Goal: Task Accomplishment & Management: Manage account settings

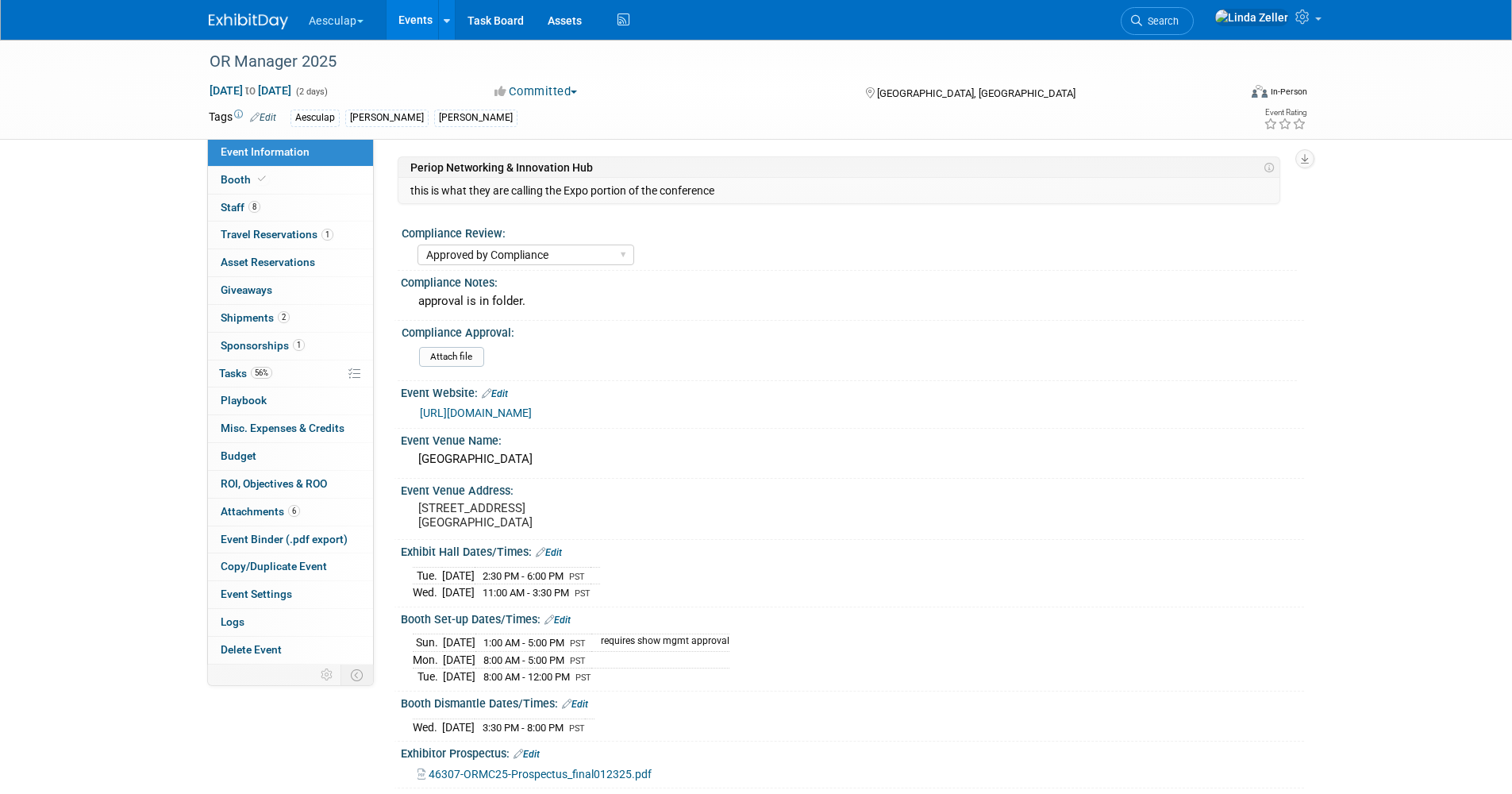
select select "Approved by Compliance"
select select "Strategic Sales"
click at [417, 20] on link "Events" at bounding box center [415, 20] width 58 height 39
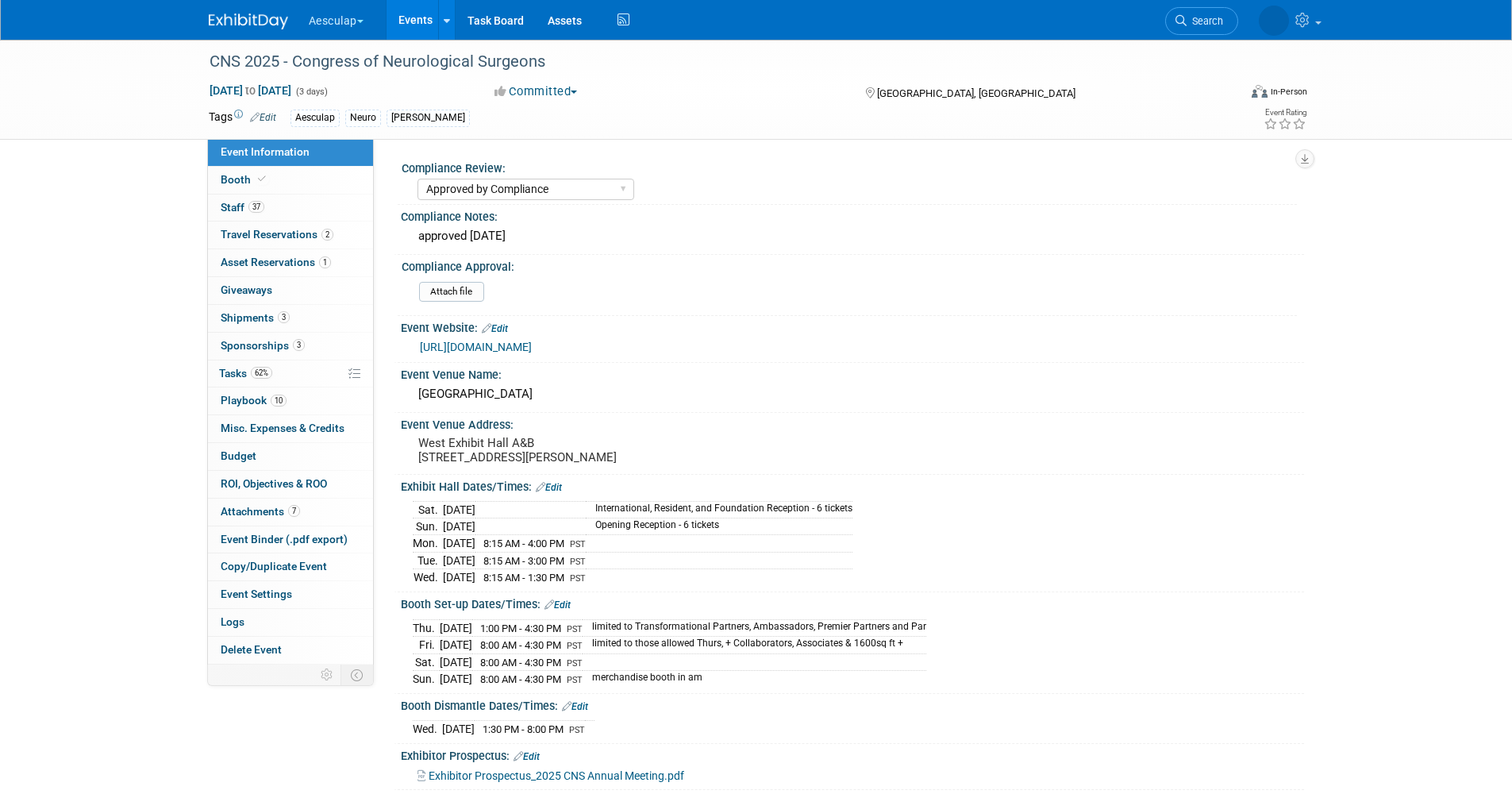
select select "Approved by Compliance"
select select "Neuro"
click at [253, 233] on span "Travel Reservations 2" at bounding box center [277, 234] width 113 height 13
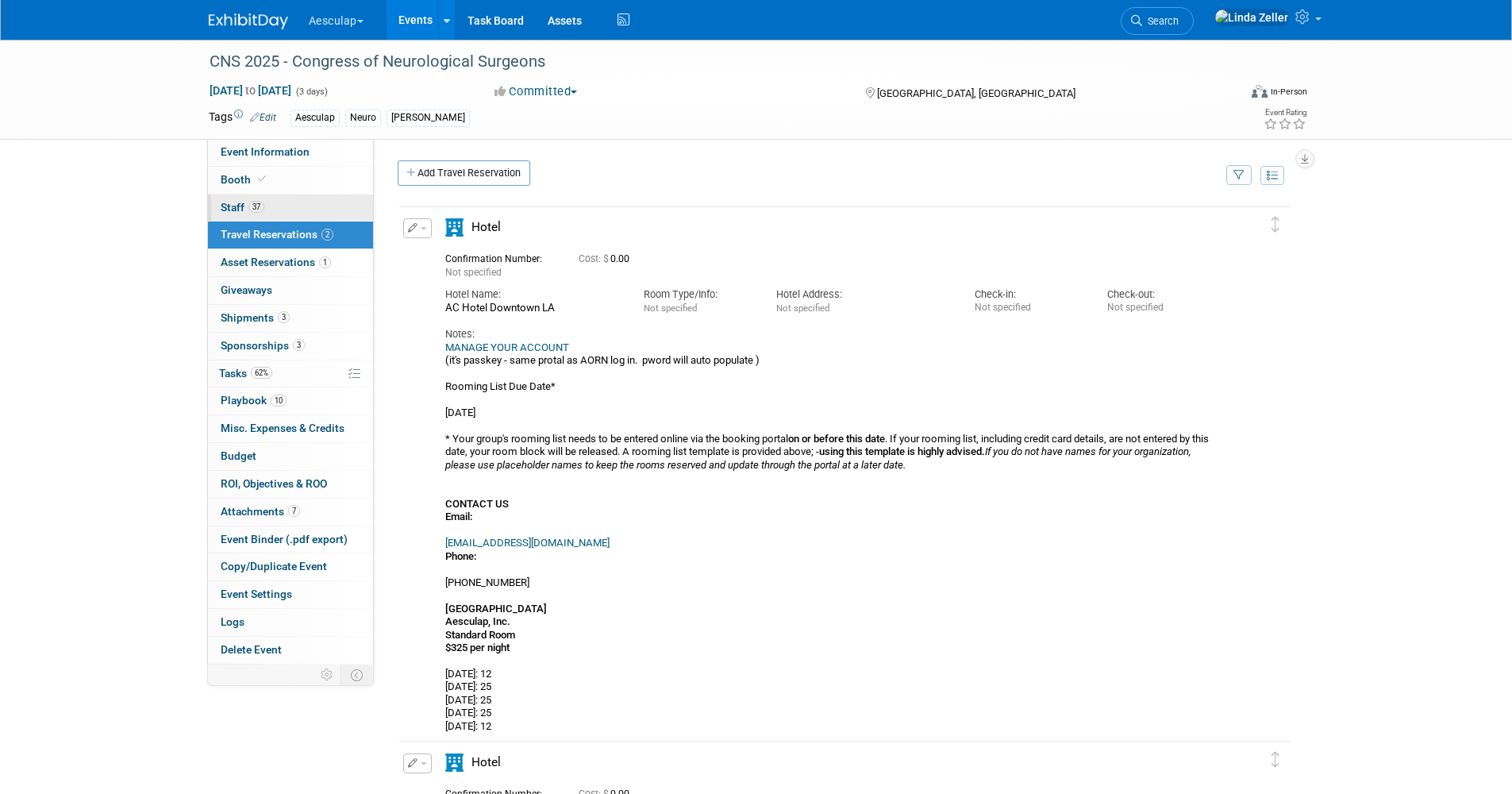
click at [238, 204] on span "Staff 37" at bounding box center [242, 207] width 44 height 13
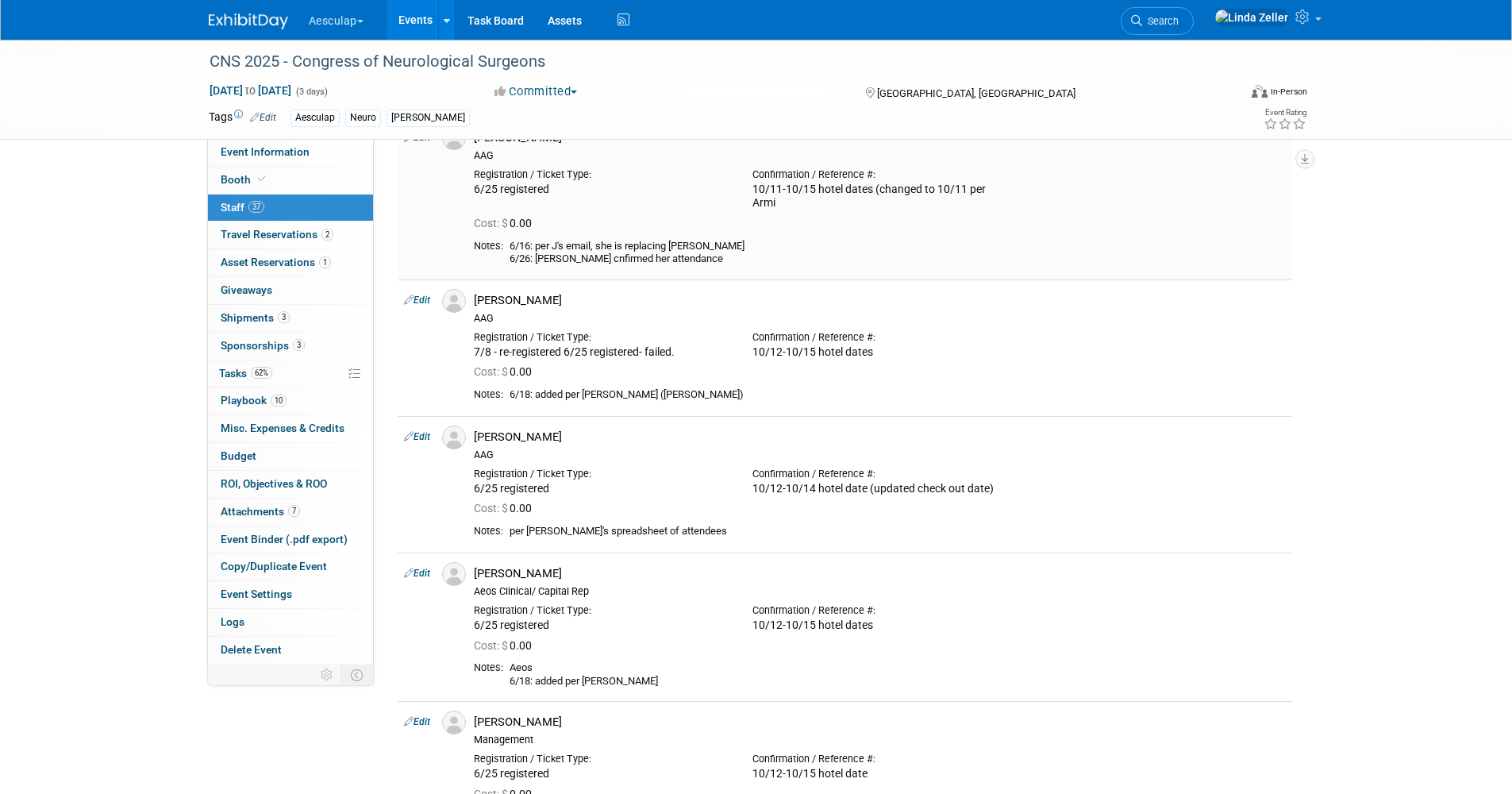
scroll to position [238, 0]
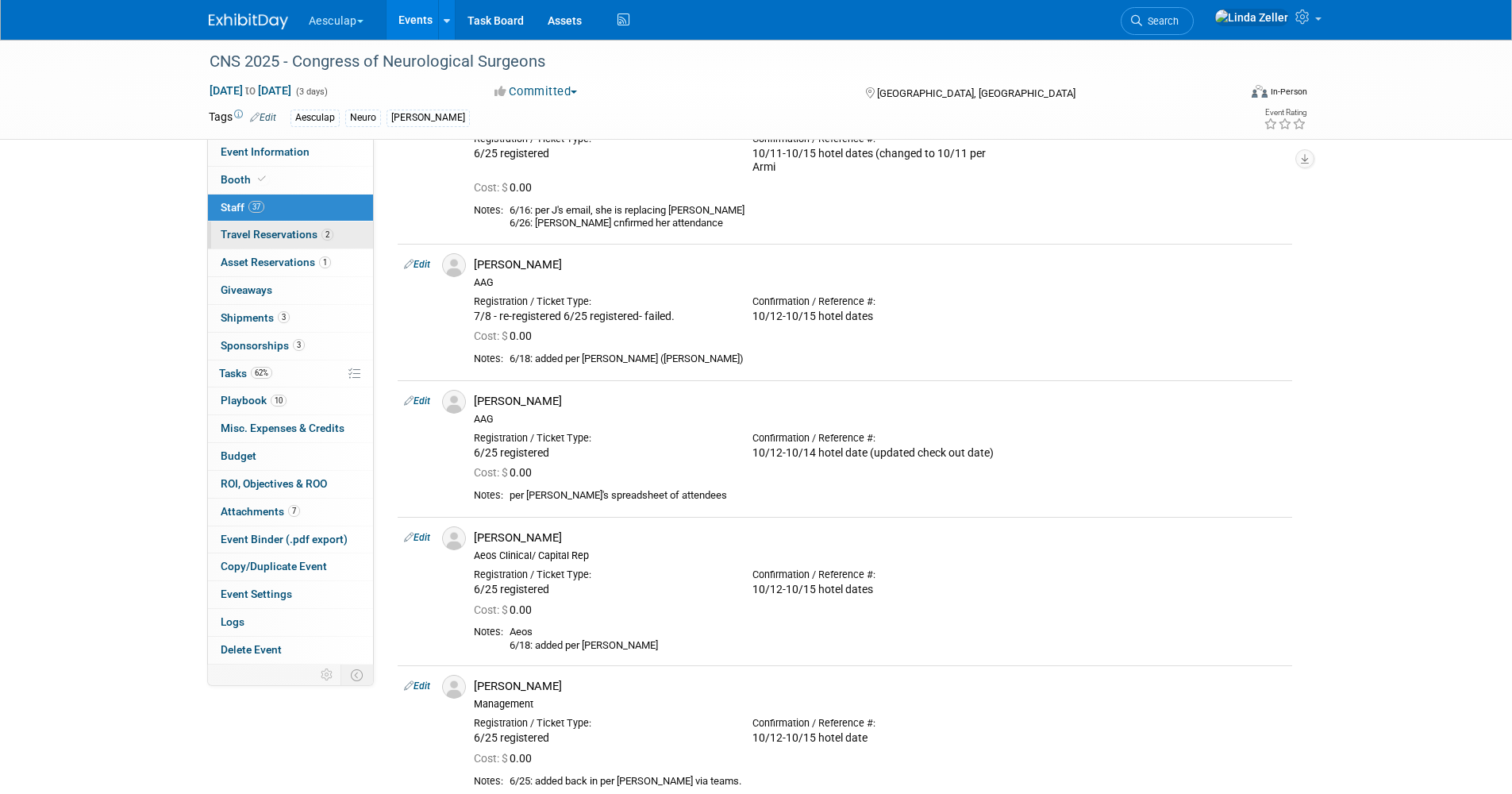
click at [261, 222] on link "2 Travel Reservations 2" at bounding box center [290, 235] width 165 height 27
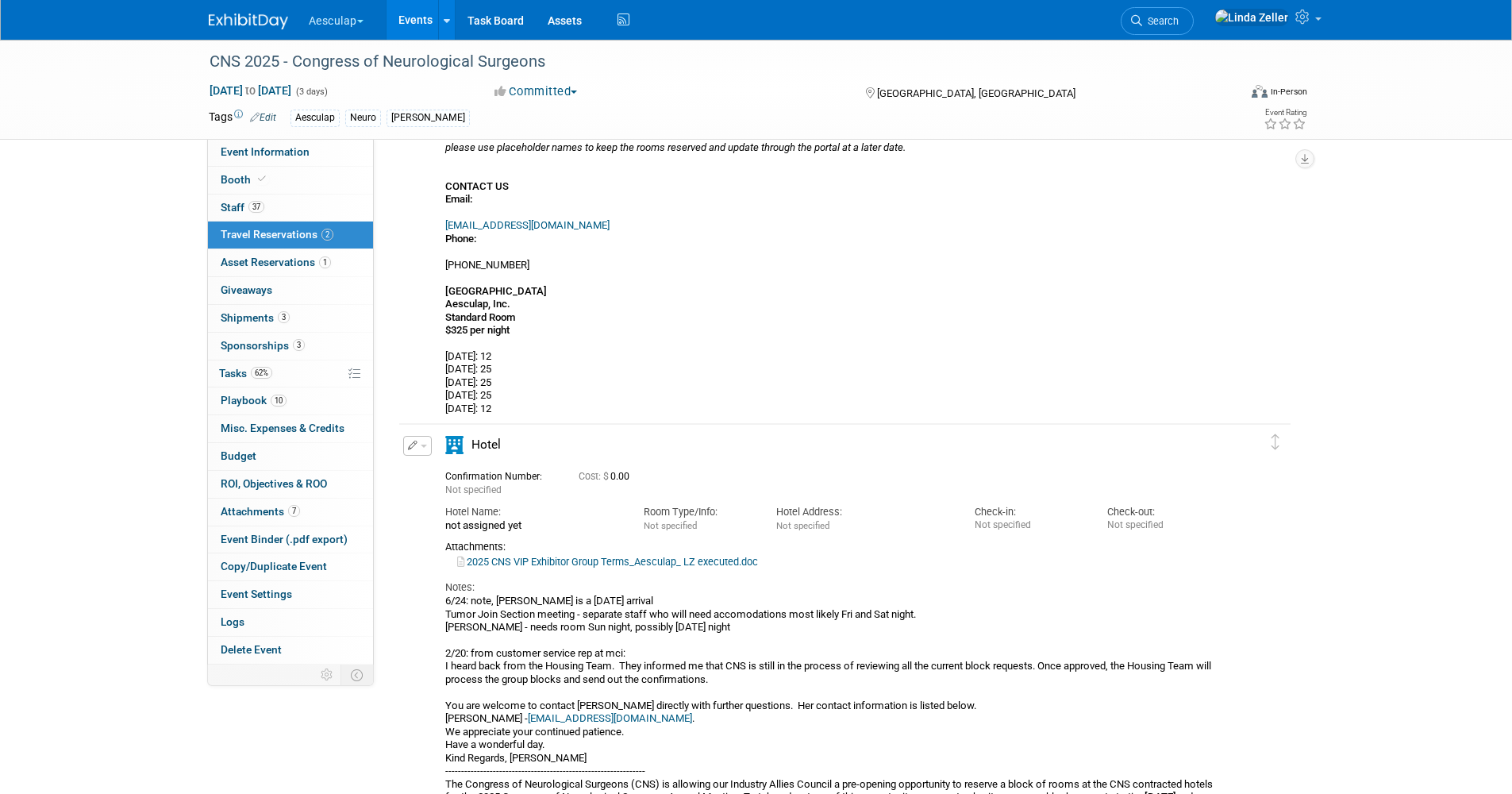
scroll to position [0, 0]
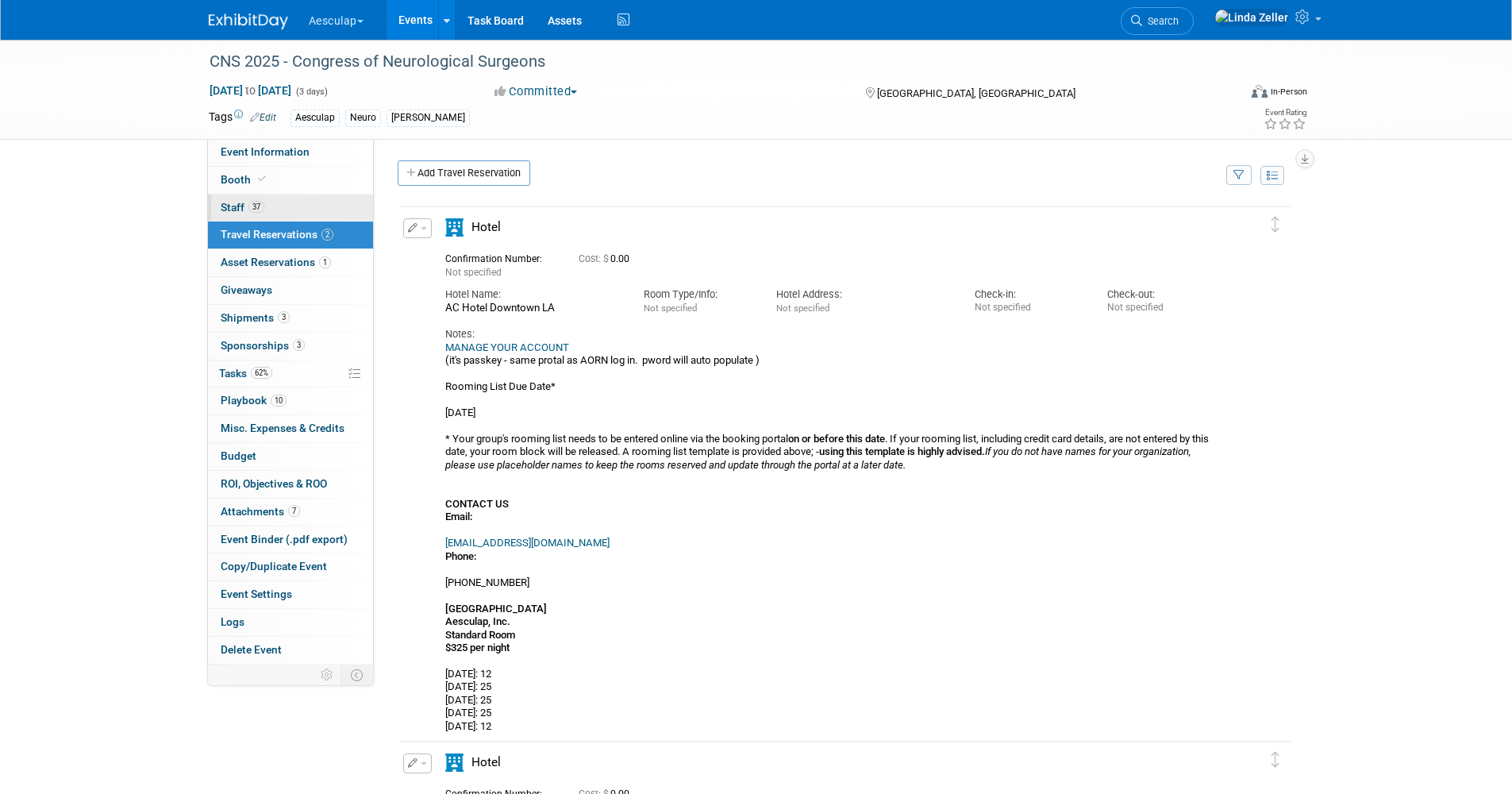
click at [239, 205] on span "Staff 37" at bounding box center [242, 207] width 44 height 13
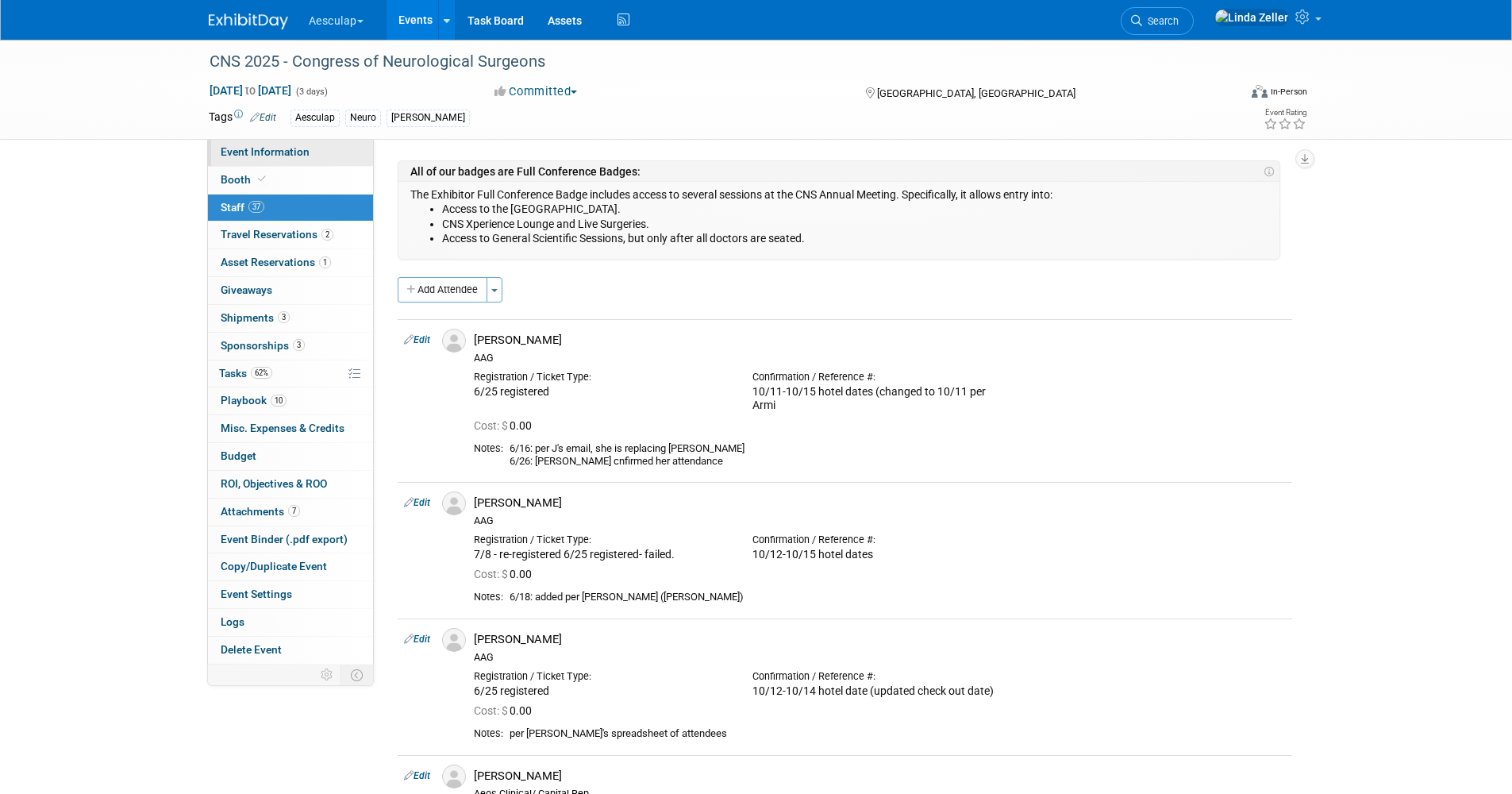
click at [268, 151] on span "Event Information" at bounding box center [264, 151] width 89 height 13
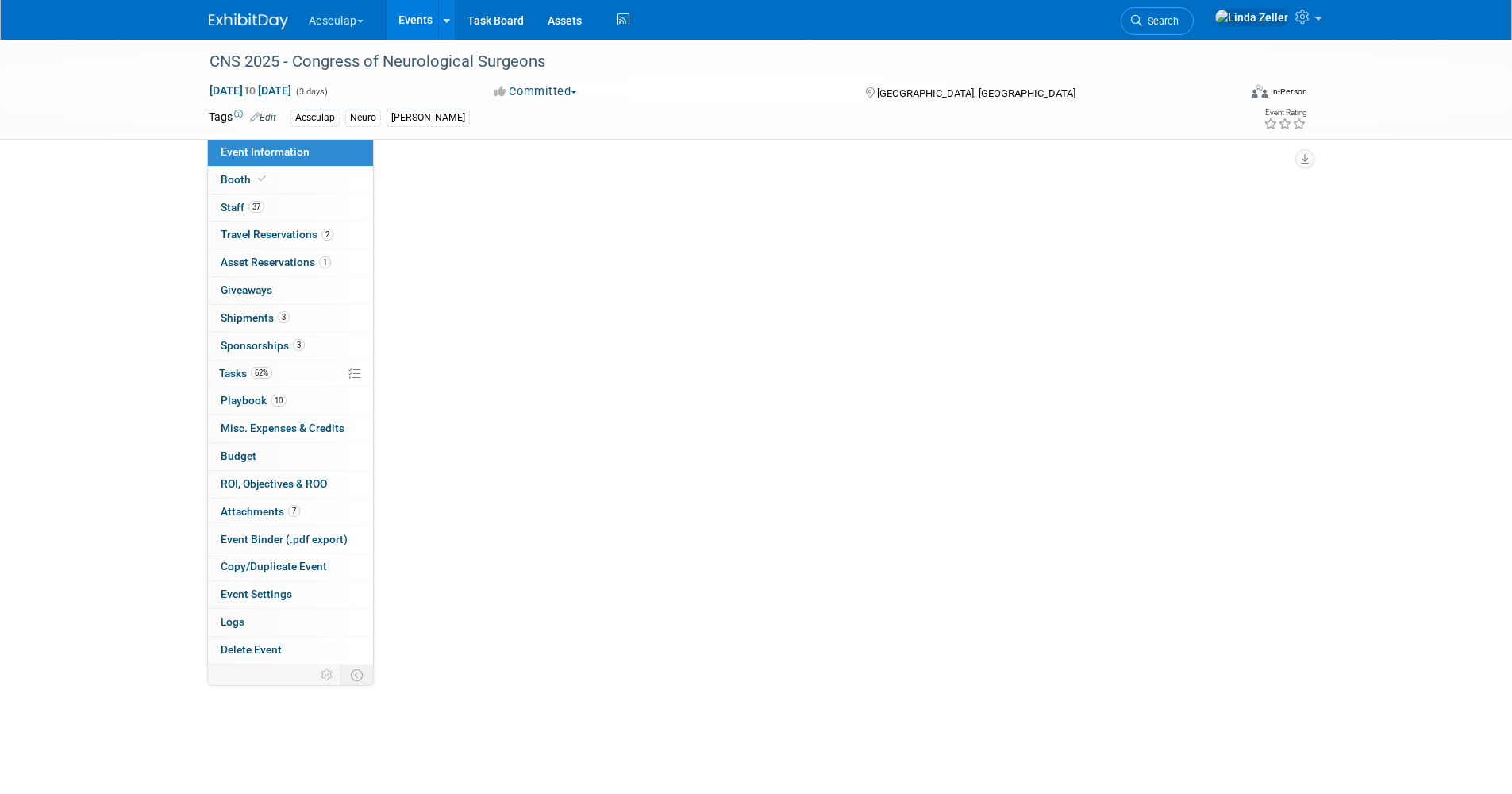
select select "Approved by Compliance"
select select "Neuro"
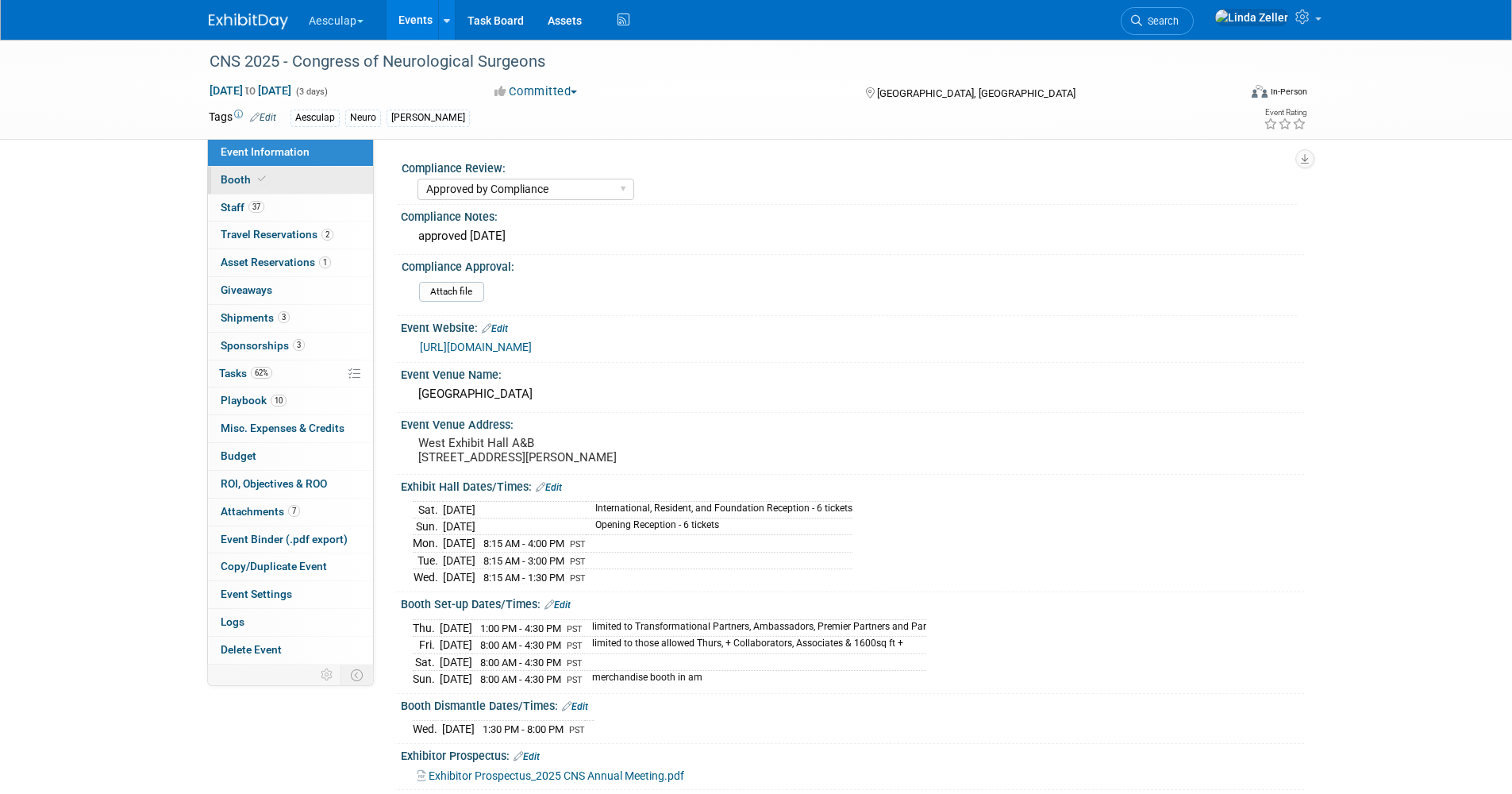
click at [227, 178] on span "Booth" at bounding box center [245, 179] width 48 height 13
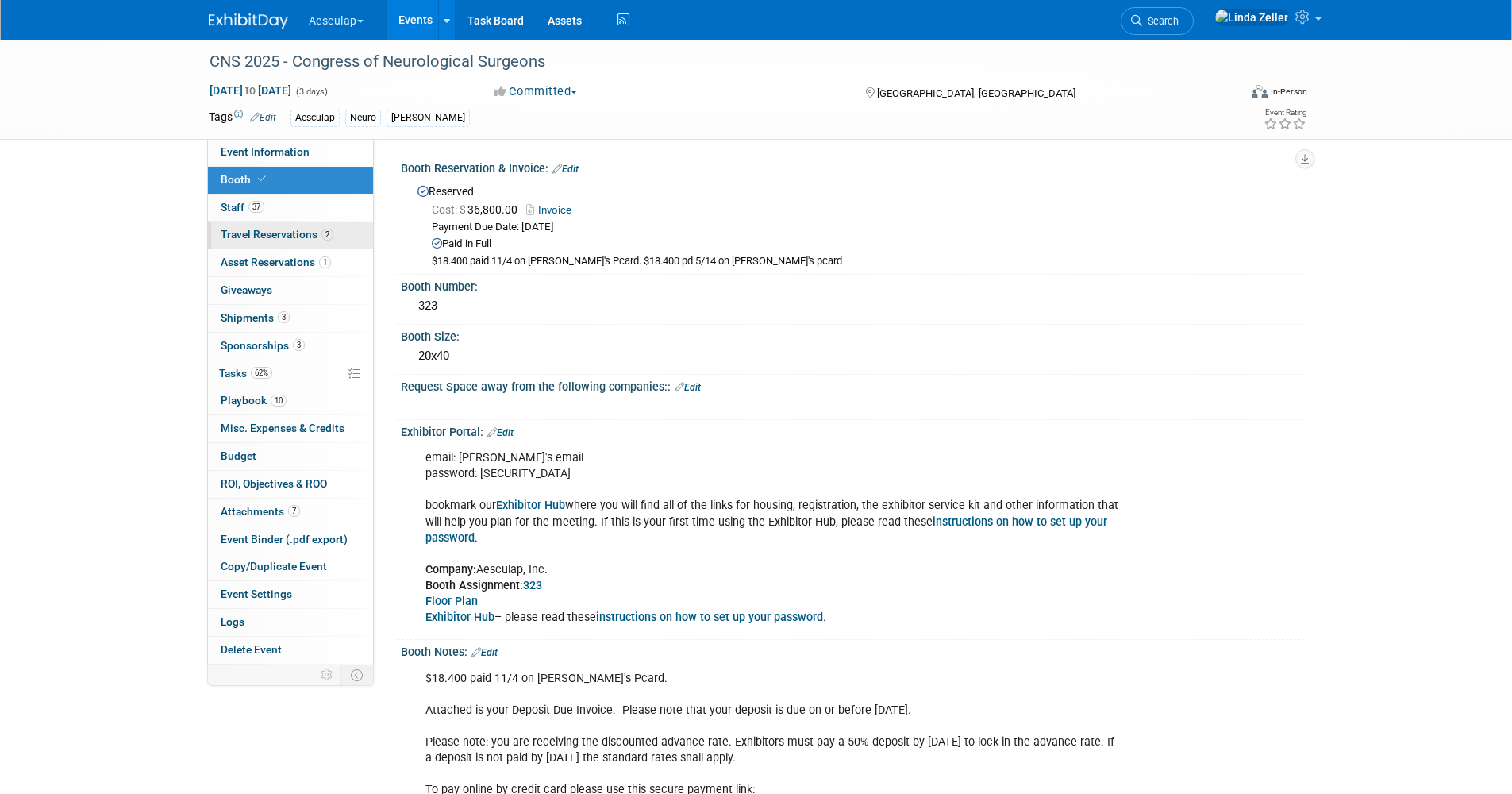
click at [233, 224] on link "2 Travel Reservations 2" at bounding box center [290, 235] width 165 height 27
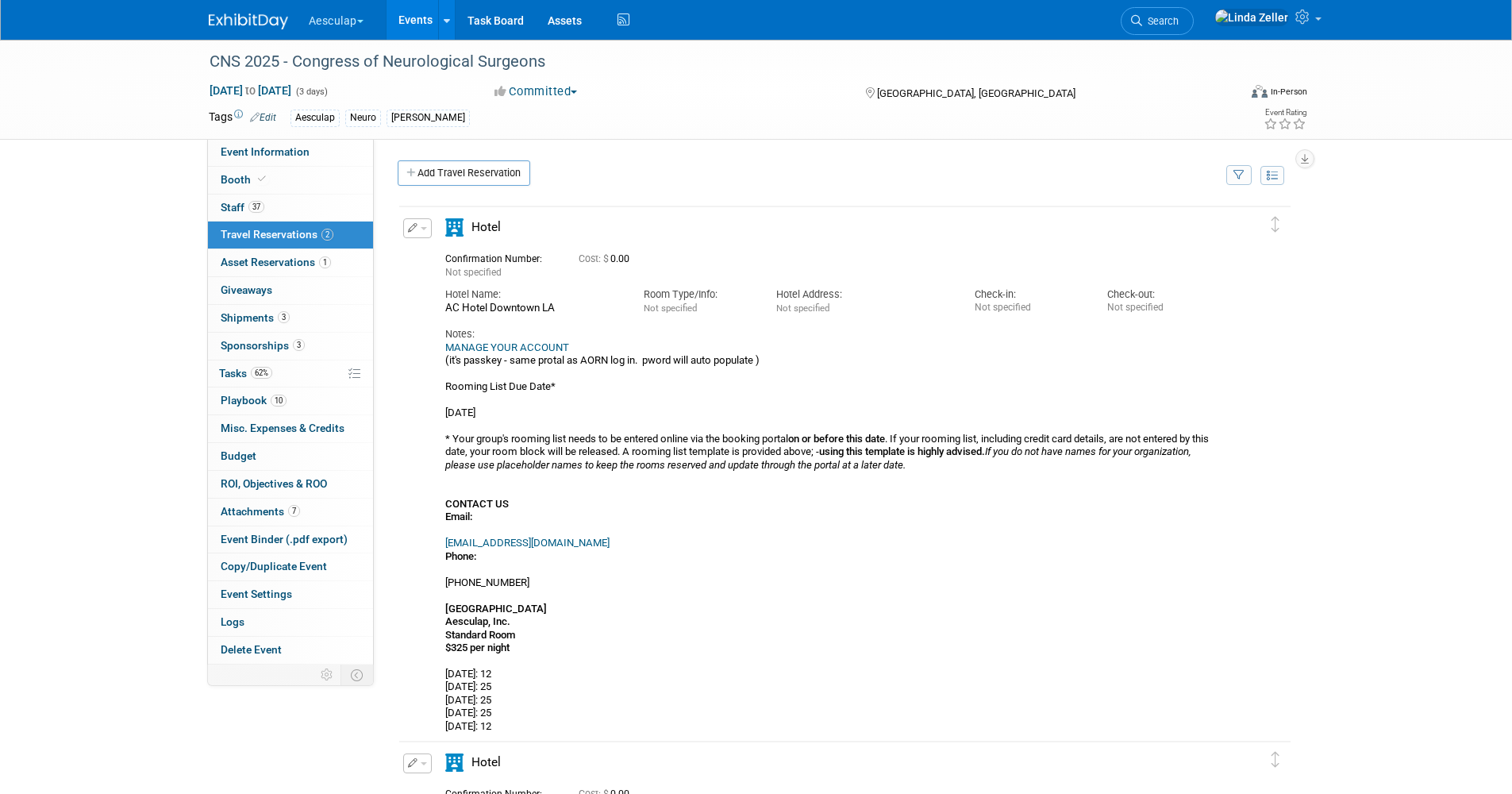
click at [475, 347] on link "MANAGE YOUR ACCOUNT" at bounding box center [507, 347] width 124 height 12
click at [229, 177] on span "Booth" at bounding box center [245, 179] width 48 height 13
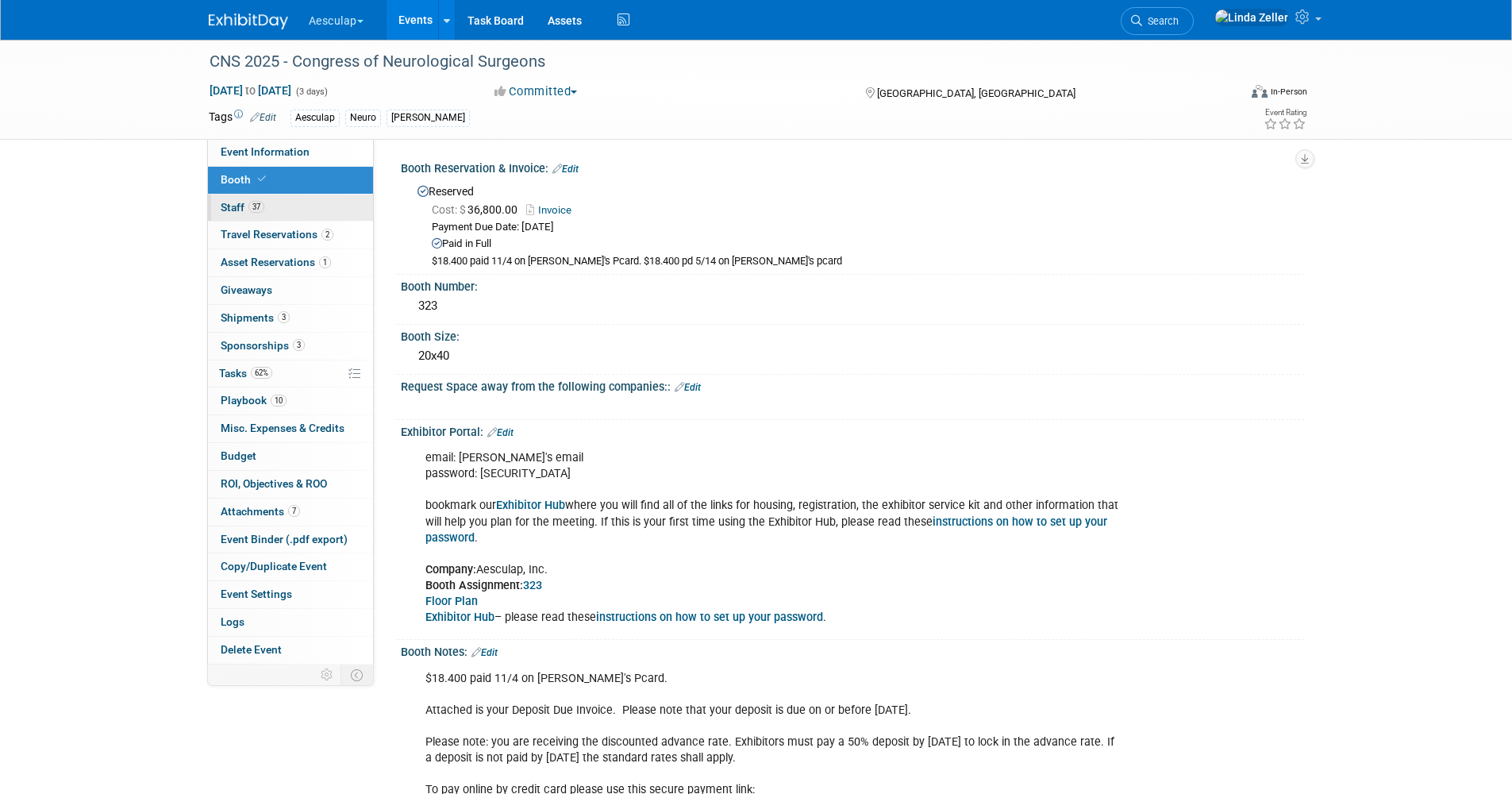
click at [227, 201] on span "Staff 37" at bounding box center [242, 207] width 44 height 13
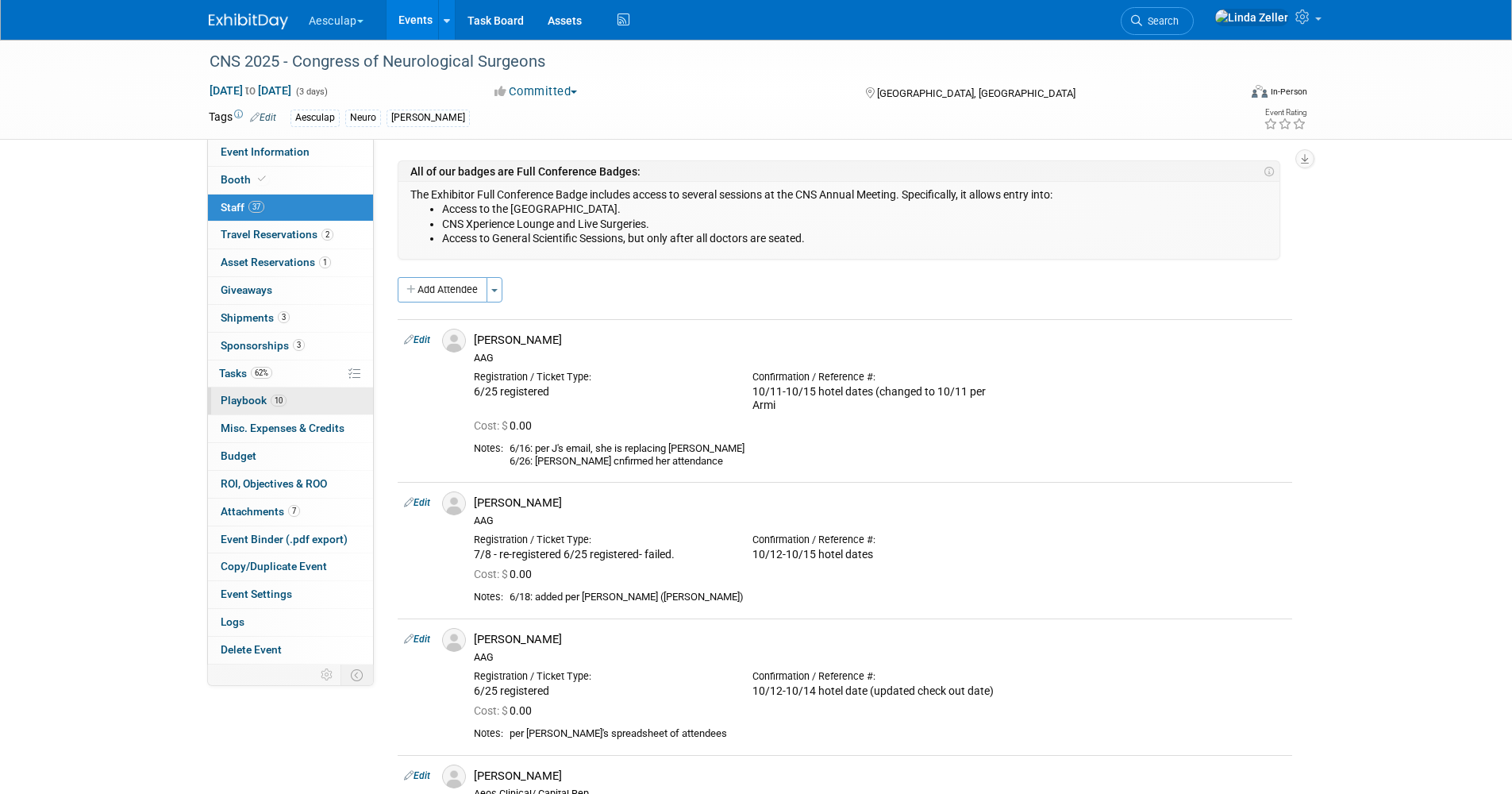
click at [228, 393] on span "Playbook 10" at bounding box center [253, 400] width 66 height 13
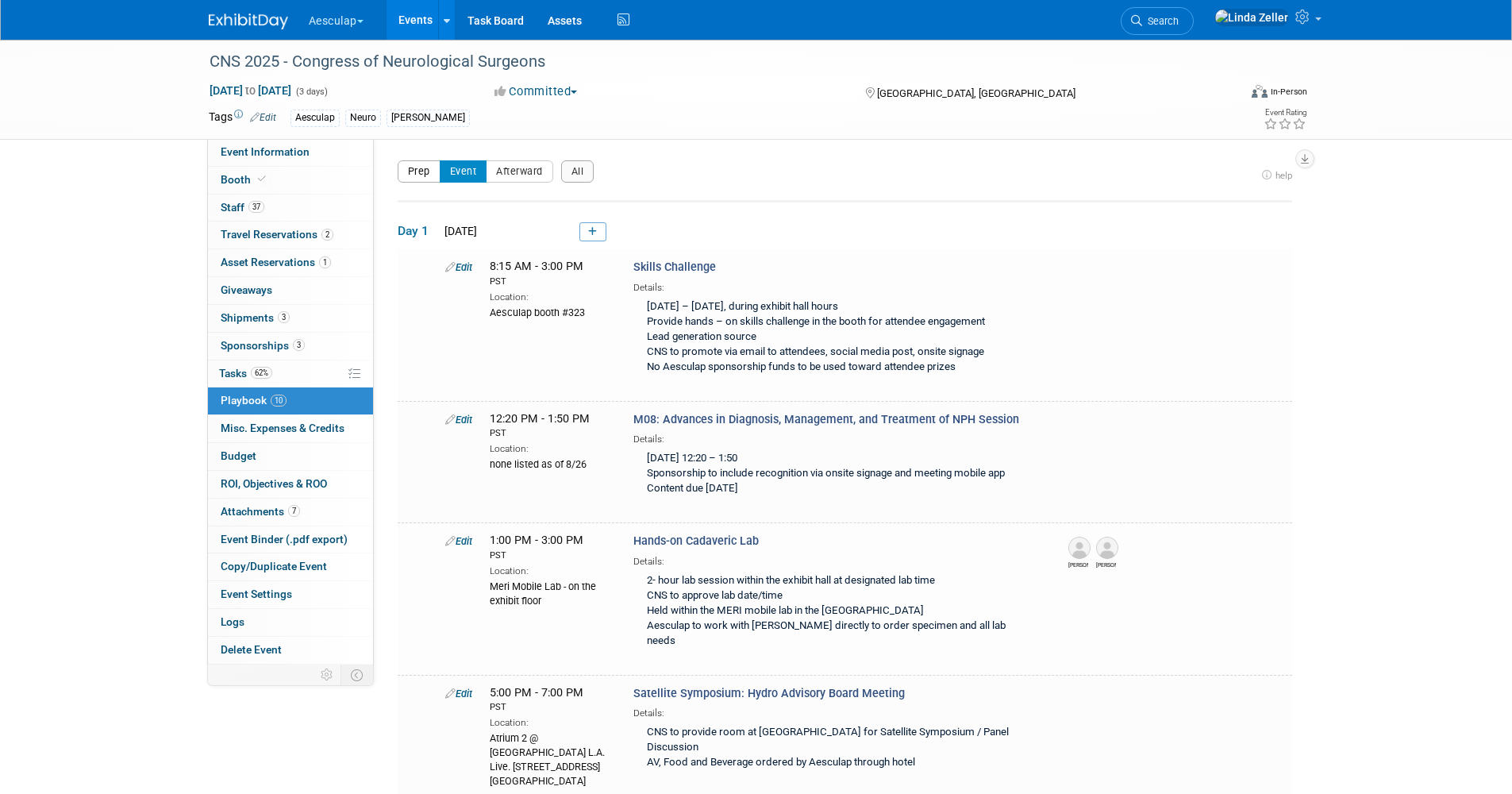
click at [419, 170] on button "Prep" at bounding box center [419, 171] width 43 height 22
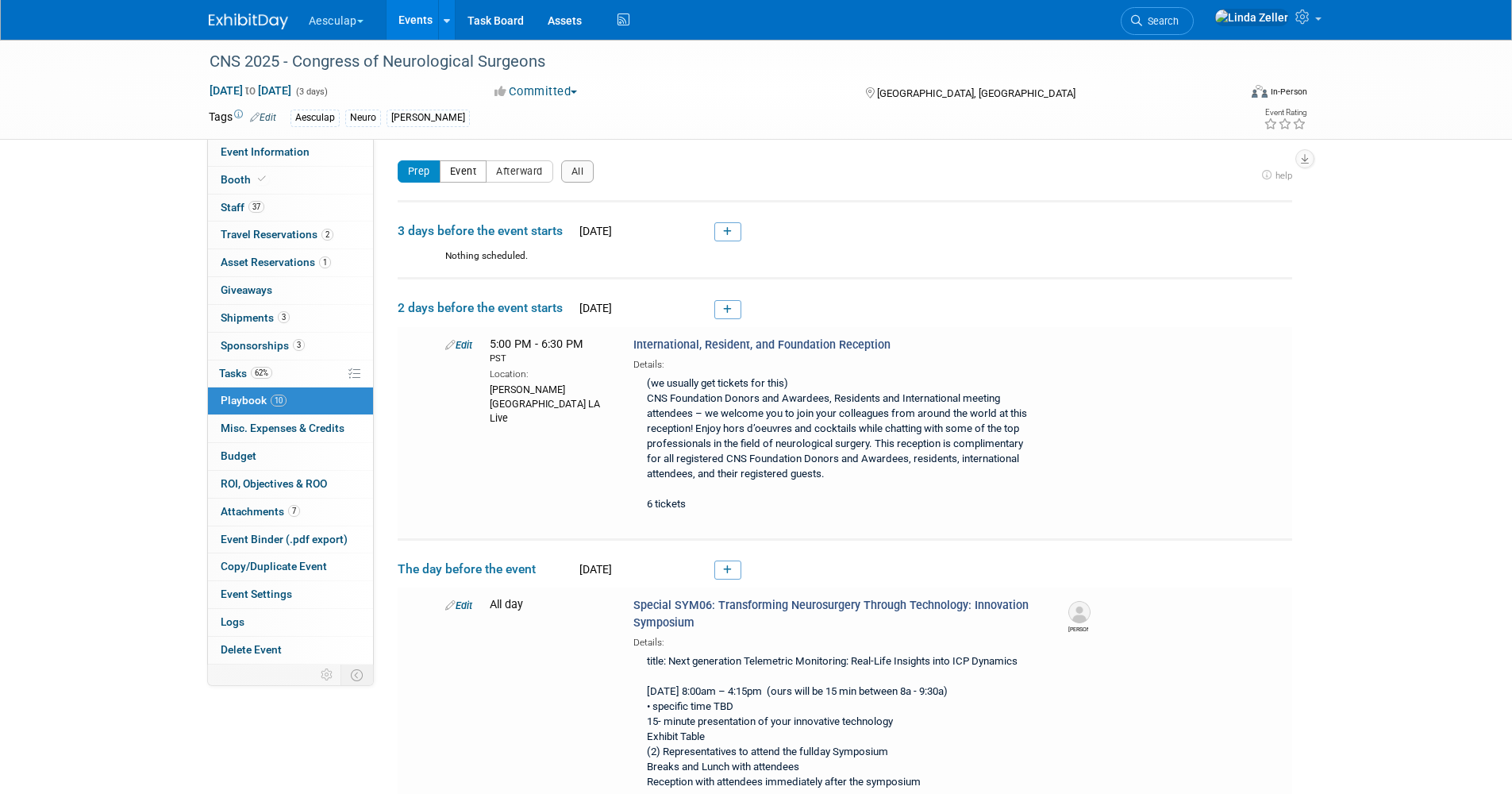
click at [459, 175] on button "Event" at bounding box center [463, 171] width 47 height 22
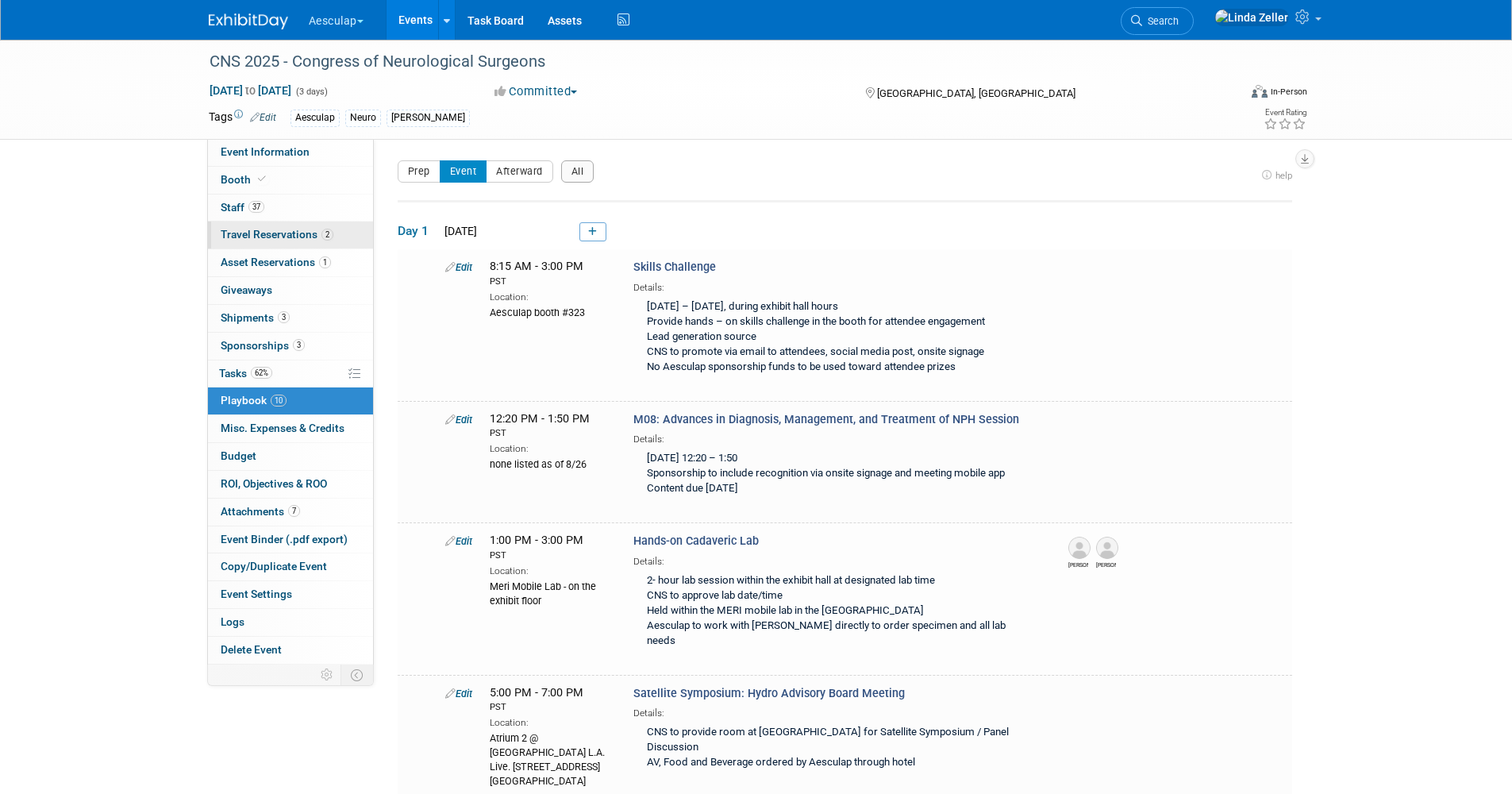
drag, startPoint x: 245, startPoint y: 208, endPoint x: 317, endPoint y: 236, distance: 77.3
click at [245, 208] on span "Staff 37" at bounding box center [242, 207] width 44 height 13
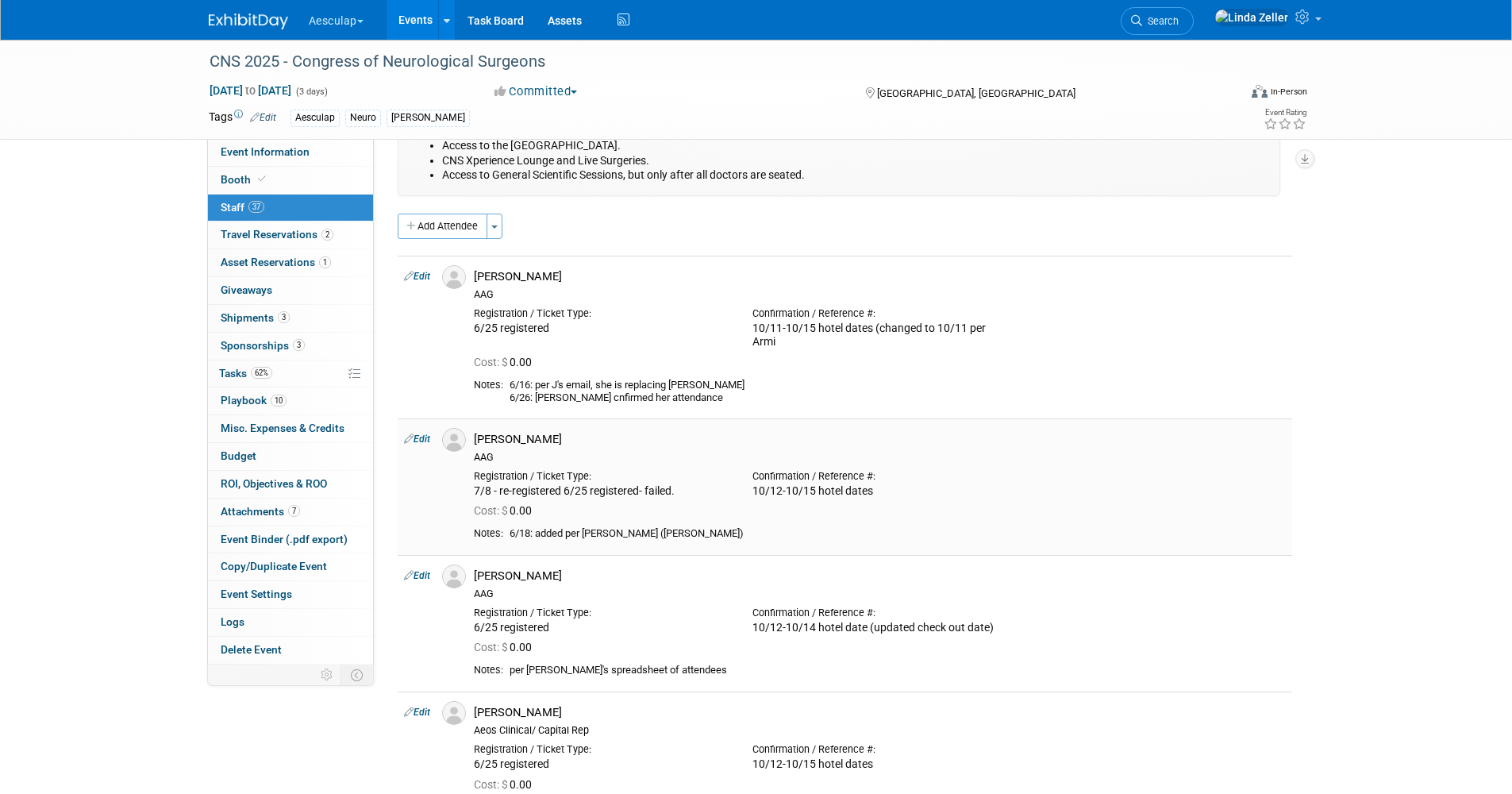
scroll to position [159, 0]
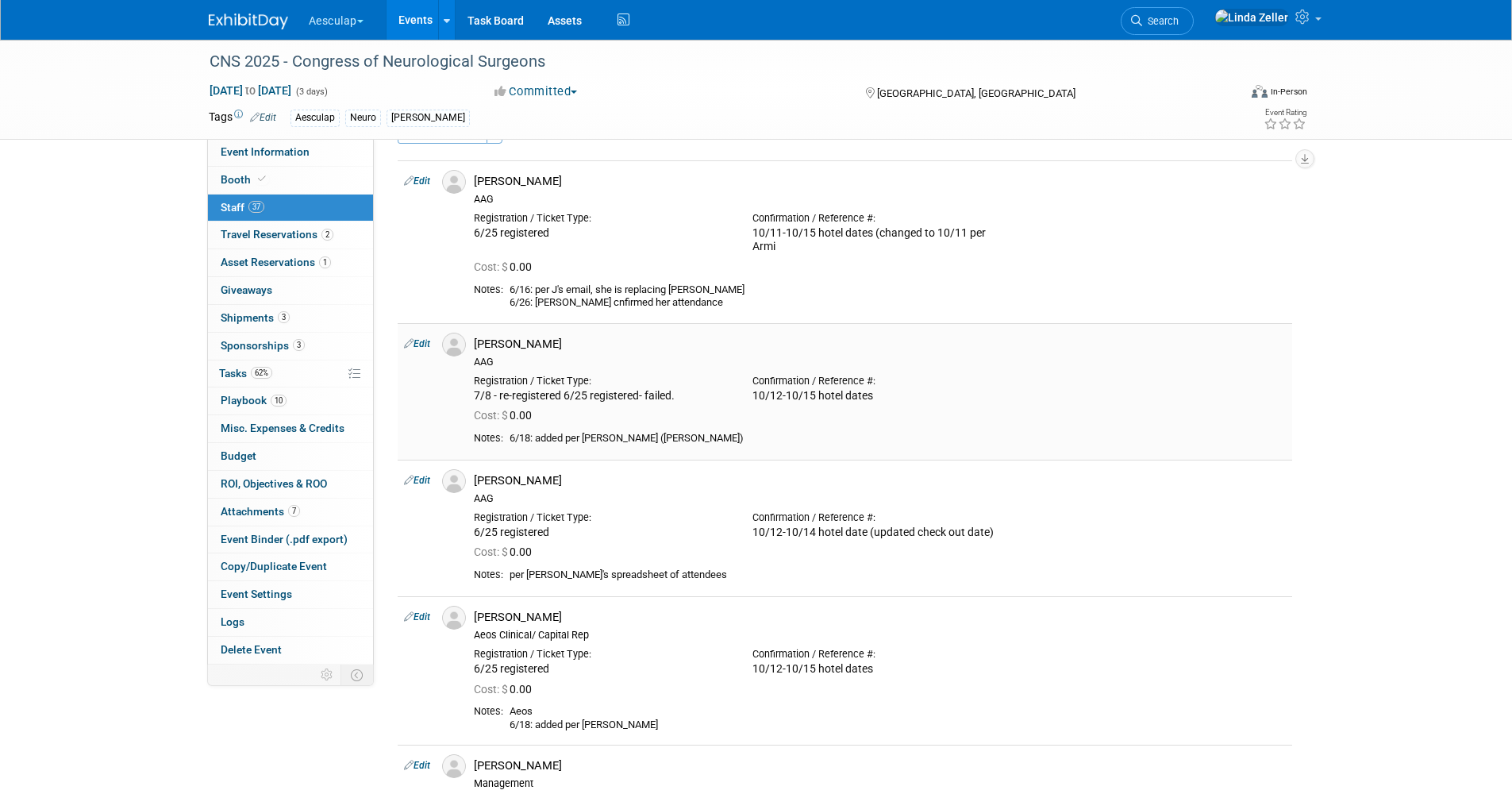
click at [426, 343] on link "Edit" at bounding box center [417, 343] width 26 height 11
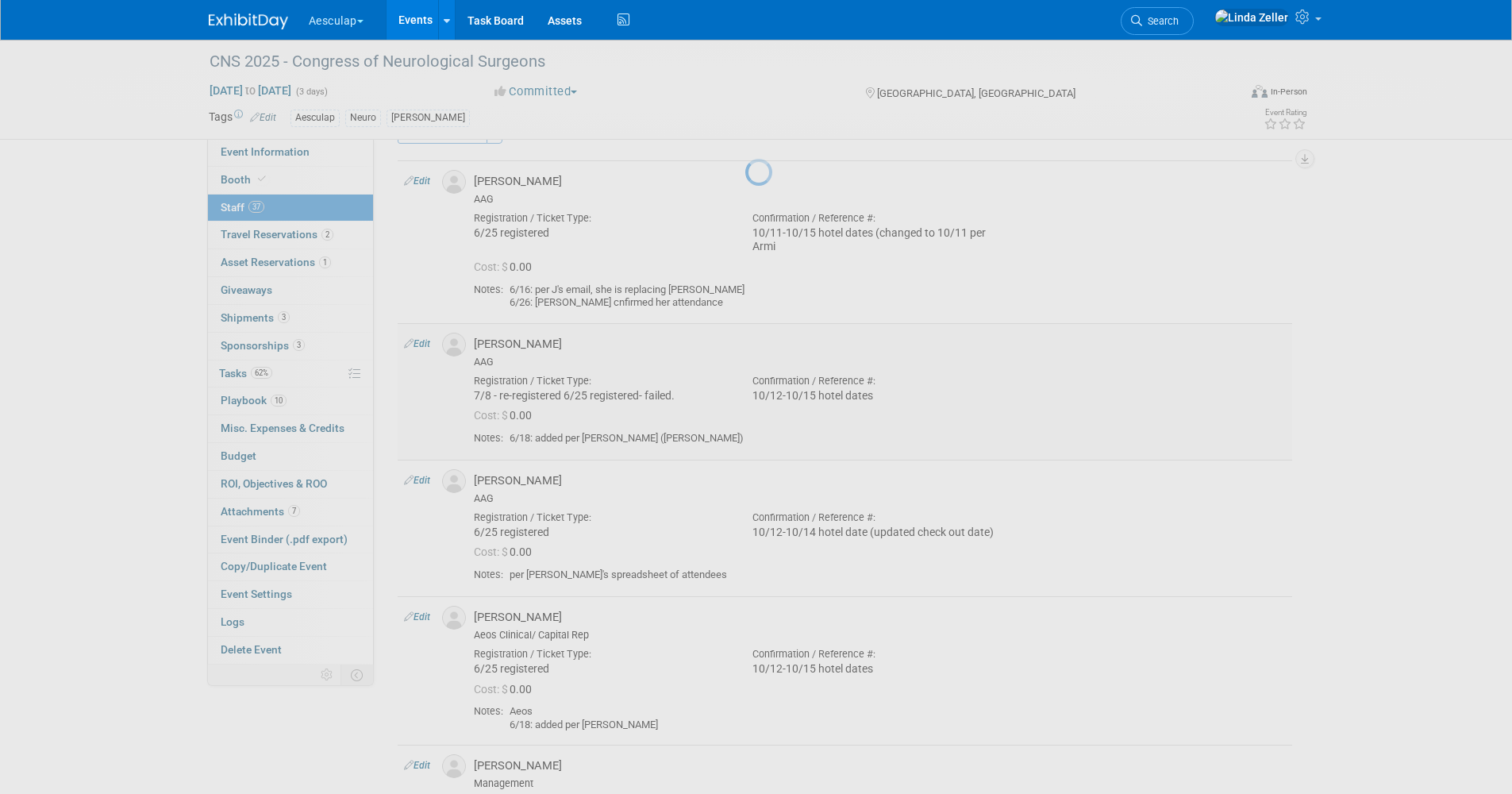
select select "d4dcb893-6b15-4863-8102-494985813179"
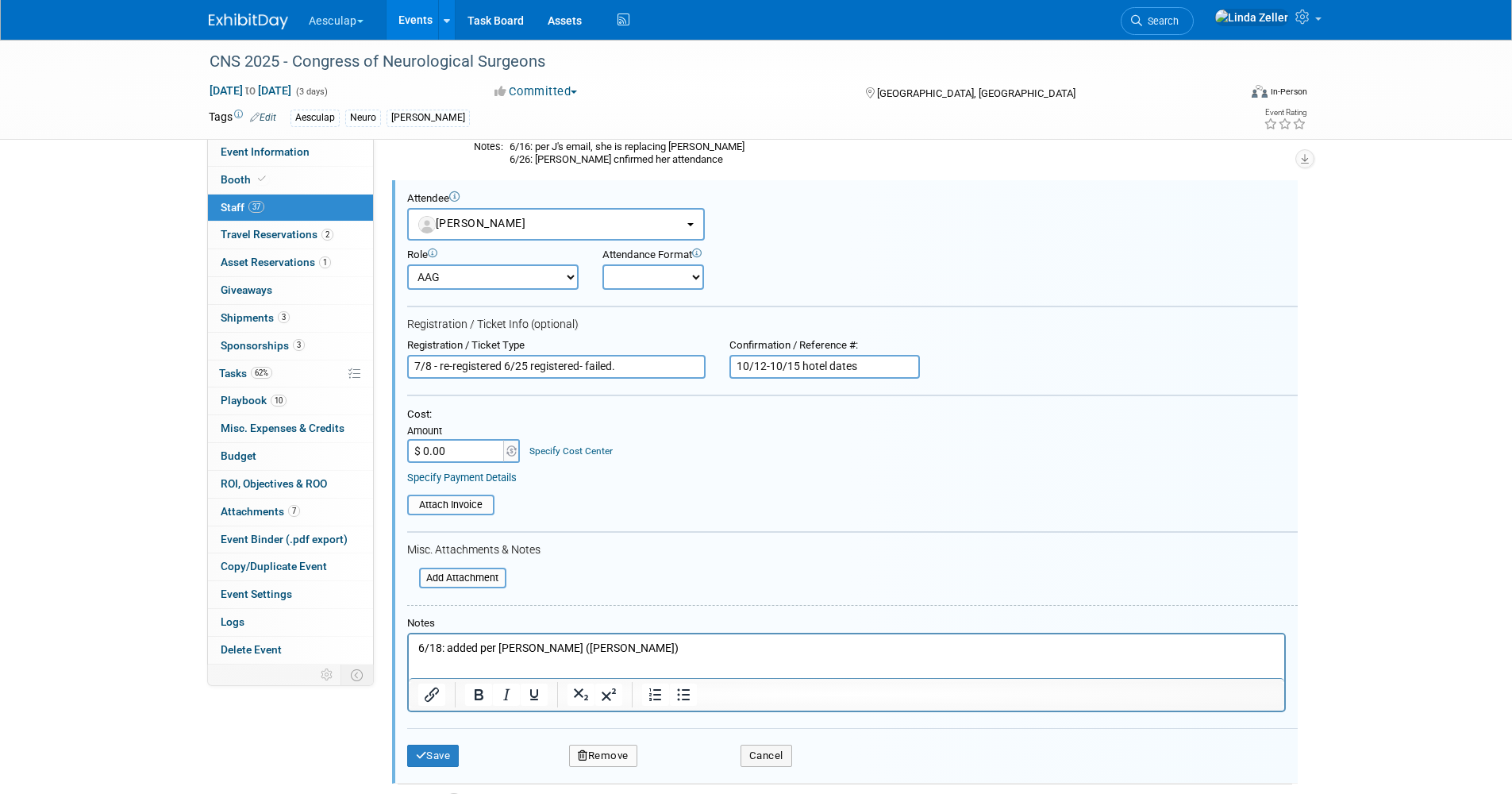
scroll to position [0, 0]
click at [763, 364] on input "10/12-10/15 hotel dates" at bounding box center [824, 367] width 191 height 24
click at [797, 366] on input "10/10-10/15 hotel dates" at bounding box center [824, 367] width 191 height 24
click at [701, 395] on div at bounding box center [852, 396] width 890 height 4
click at [855, 367] on input "10/10-10/14 hotel dates" at bounding box center [824, 367] width 191 height 24
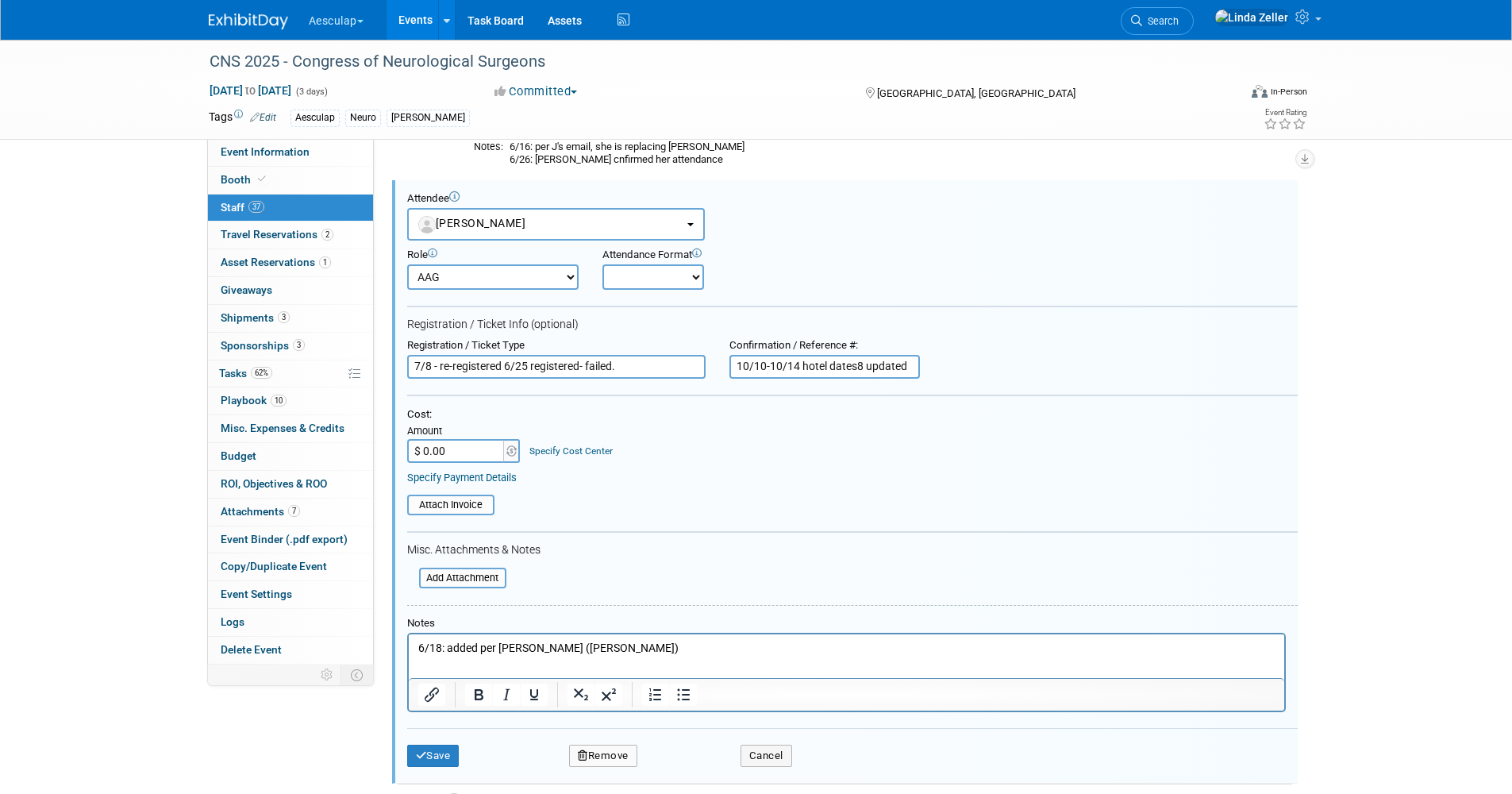
click at [855, 367] on input "10/10-10/14 hotel dates8 updated" at bounding box center [824, 367] width 191 height 24
type input "10/10-10/14 hotel dates8.26.25) updated"
click at [441, 747] on button "Save" at bounding box center [433, 755] width 52 height 22
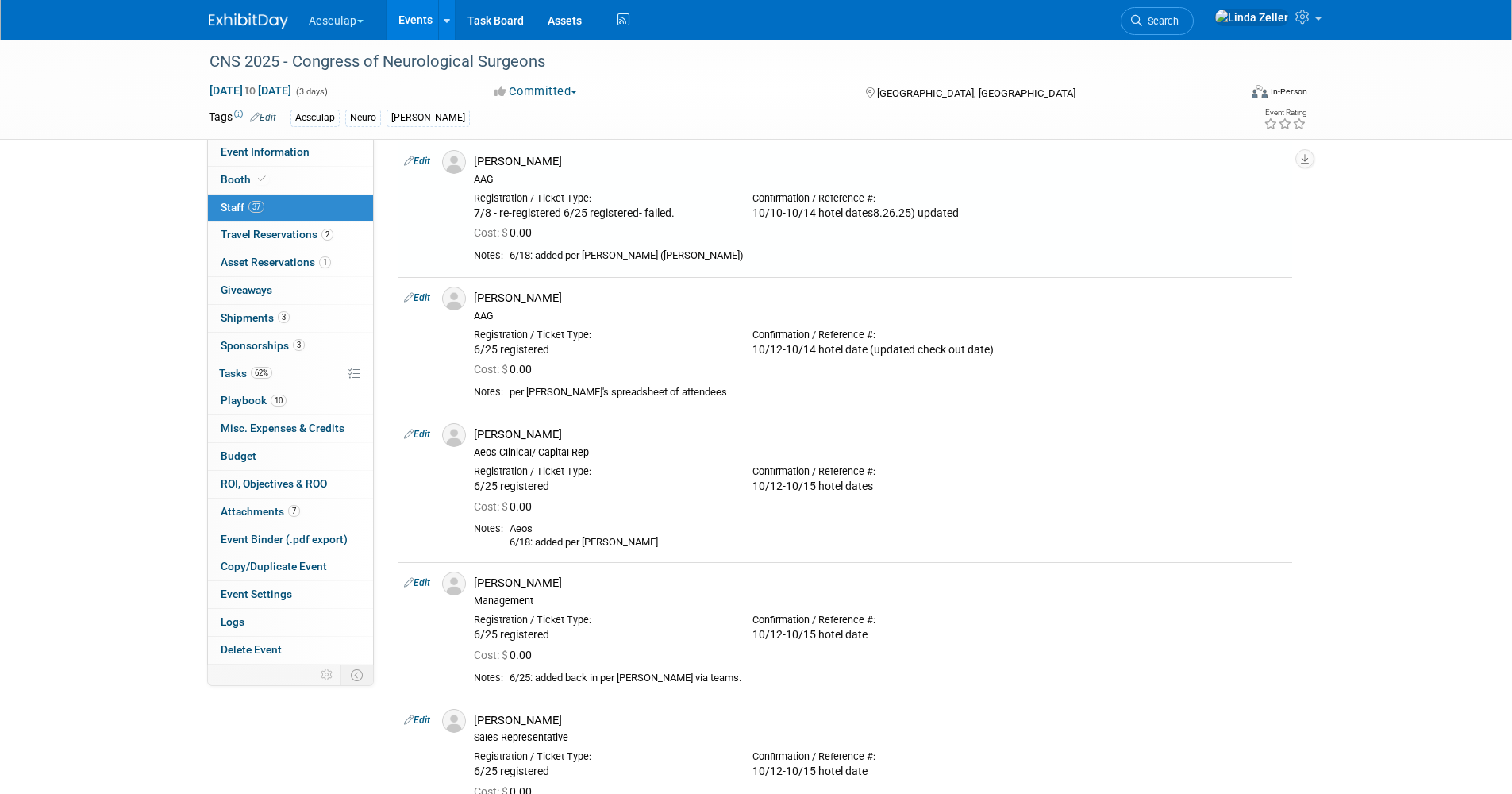
scroll to position [302, 0]
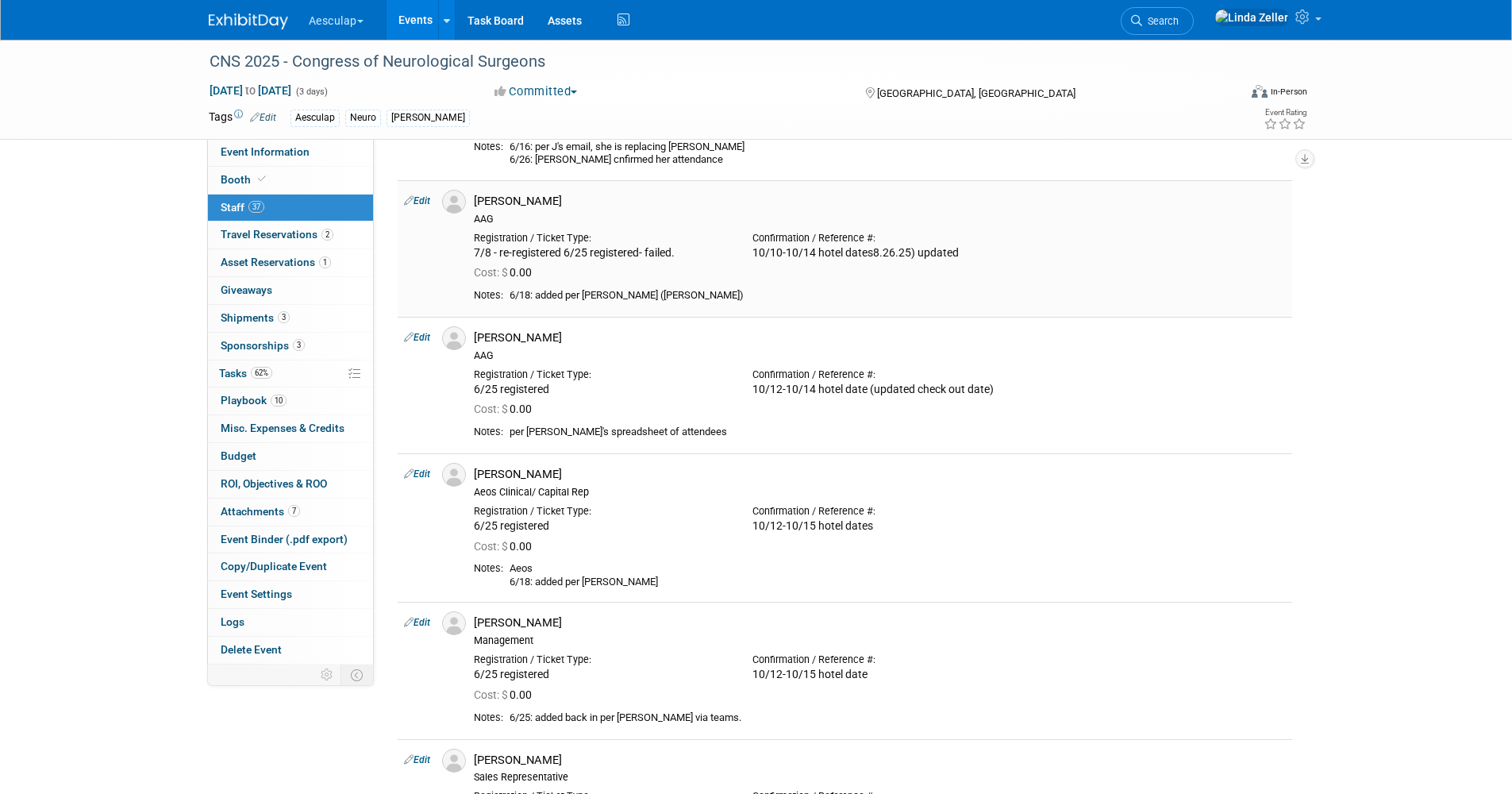
click at [418, 198] on link "Edit" at bounding box center [417, 201] width 26 height 11
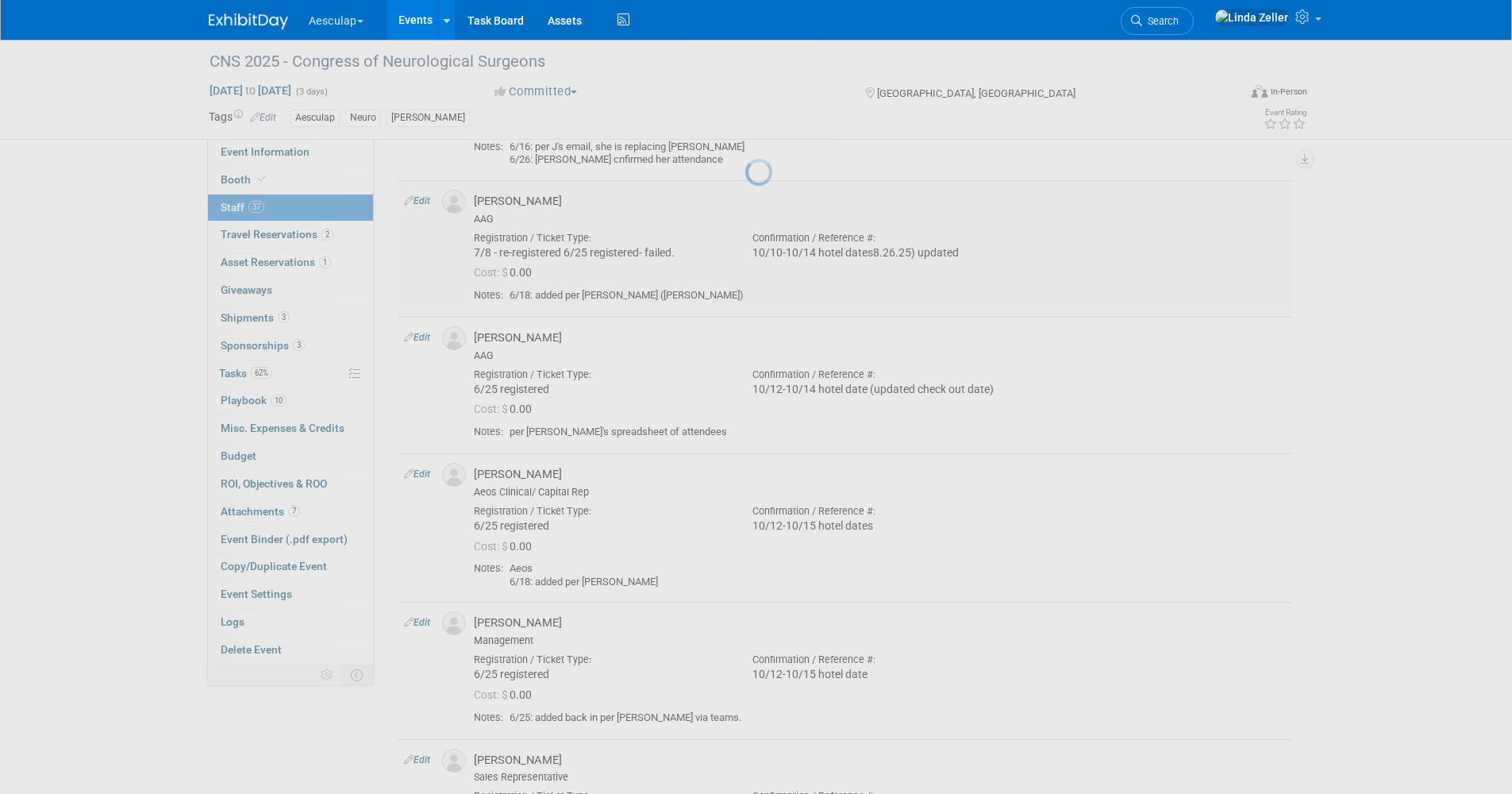
select select "d4dcb893-6b15-4863-8102-494985813179"
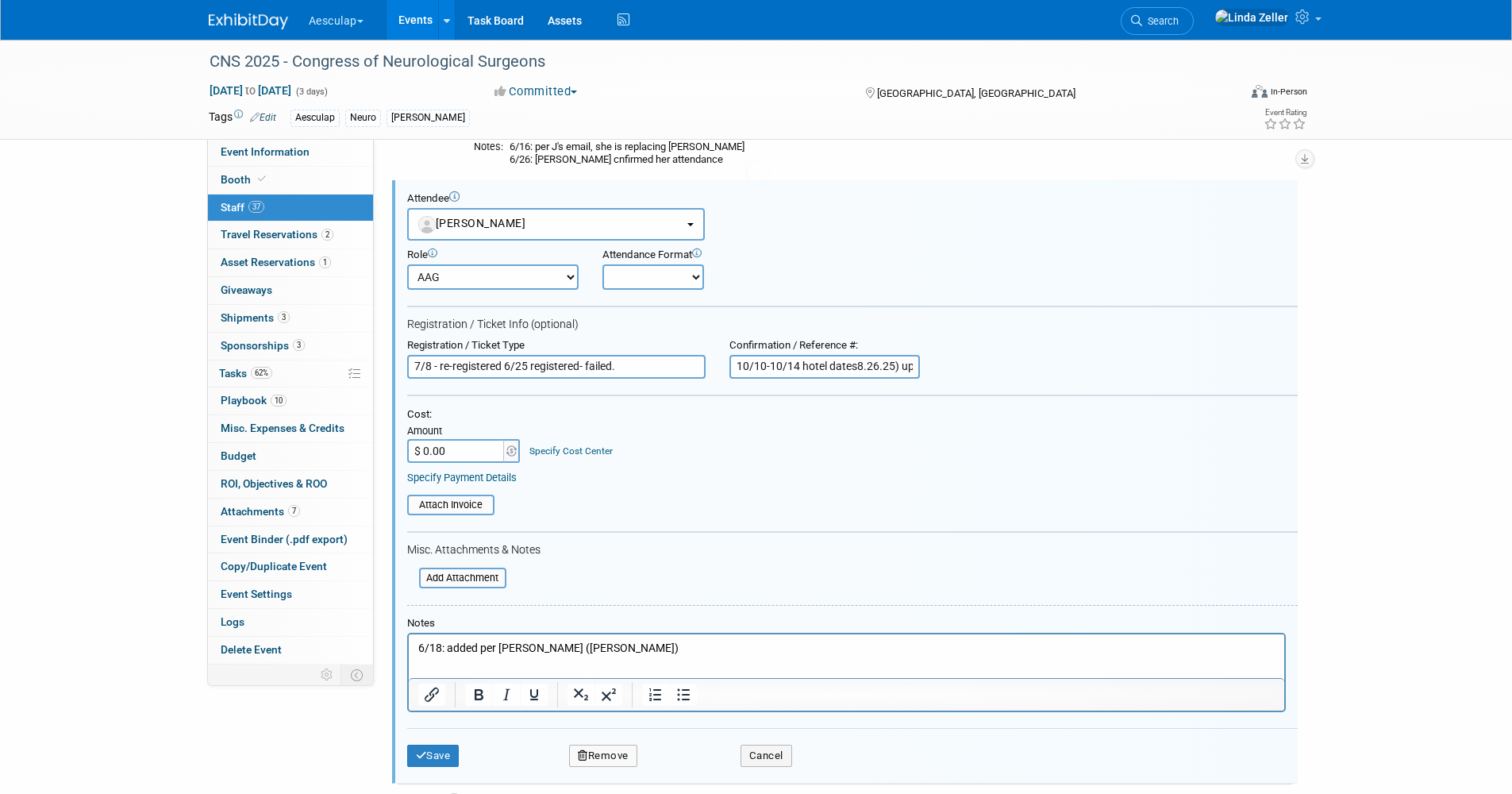
scroll to position [0, 0]
click at [856, 366] on input "10/10-10/14 hotel dates8.26.25) updated" at bounding box center [824, 367] width 191 height 24
click at [898, 363] on input "10/10-10/14 hotel dates 8.26.25) updated" at bounding box center [824, 367] width 191 height 24
click at [859, 367] on input "10/10-10/14 hotel dates 8.26.25 updated" at bounding box center [824, 367] width 191 height 24
click at [902, 367] on input "10/10-10/14 hotel dates (8.26.25 updated" at bounding box center [824, 367] width 191 height 24
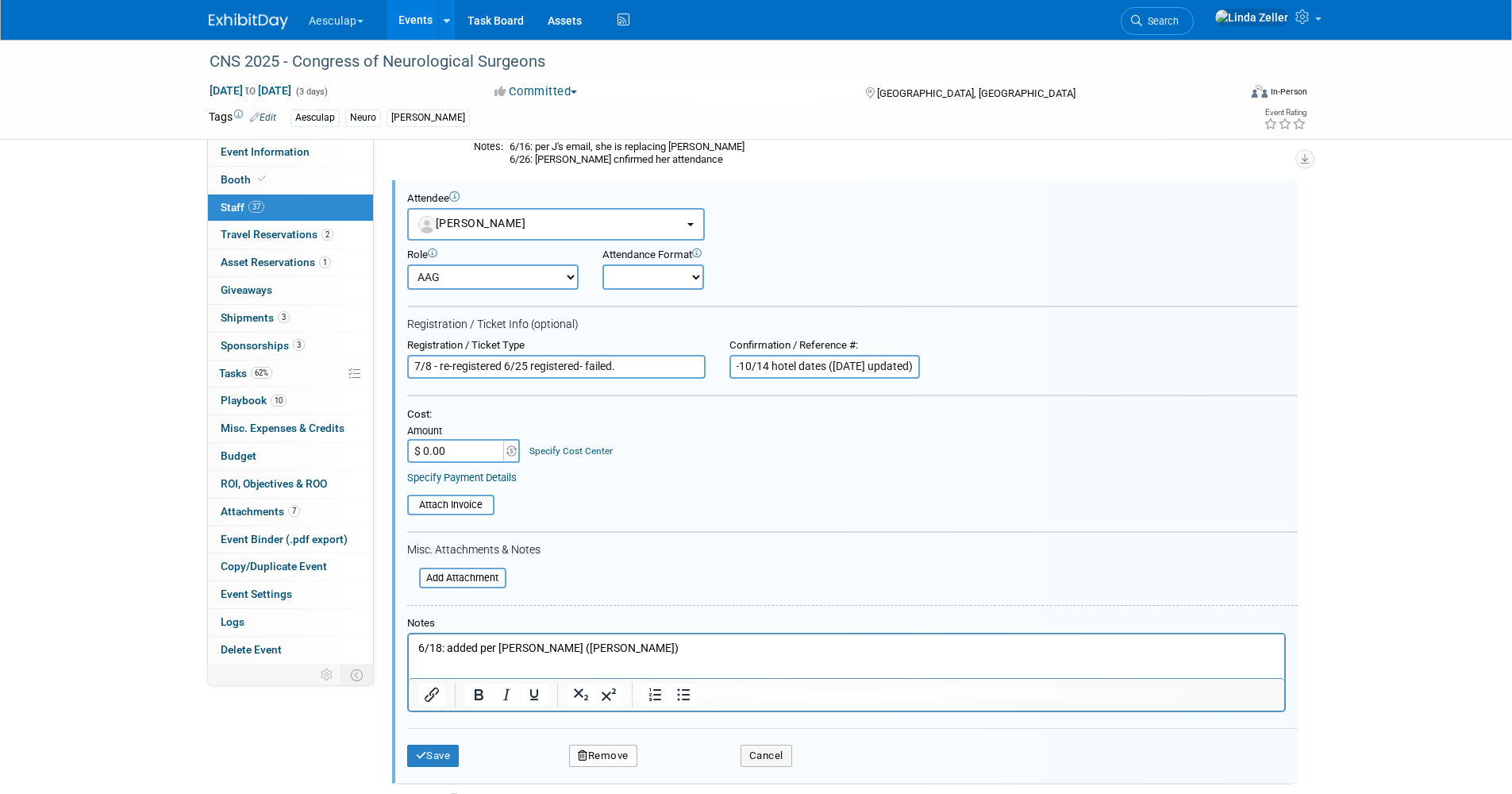
scroll to position [0, 36]
type input "10/10-10/14 hotel dates (8.26.25 updated)"
click at [452, 757] on button "Save" at bounding box center [433, 755] width 52 height 22
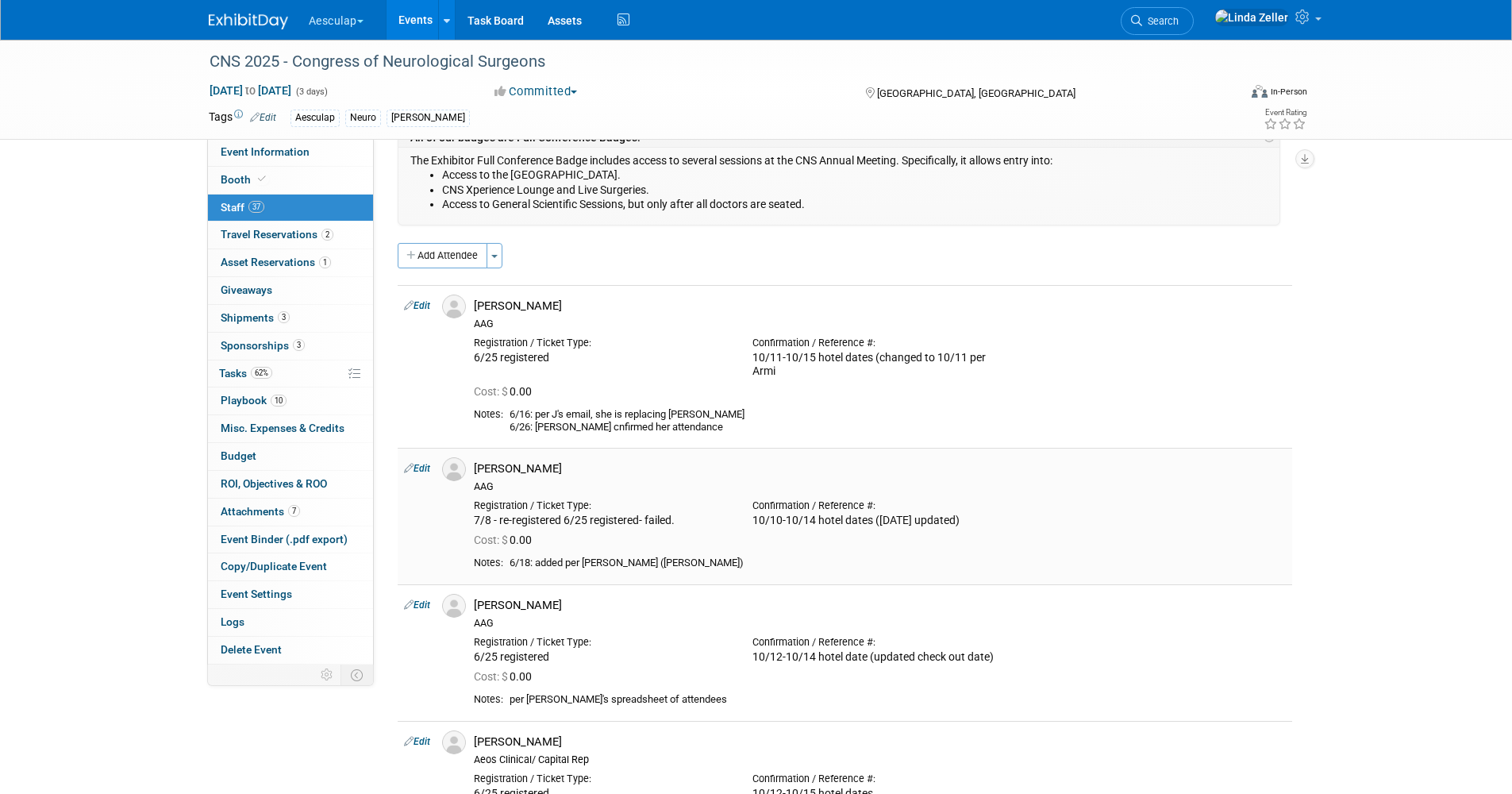
scroll to position [0, 0]
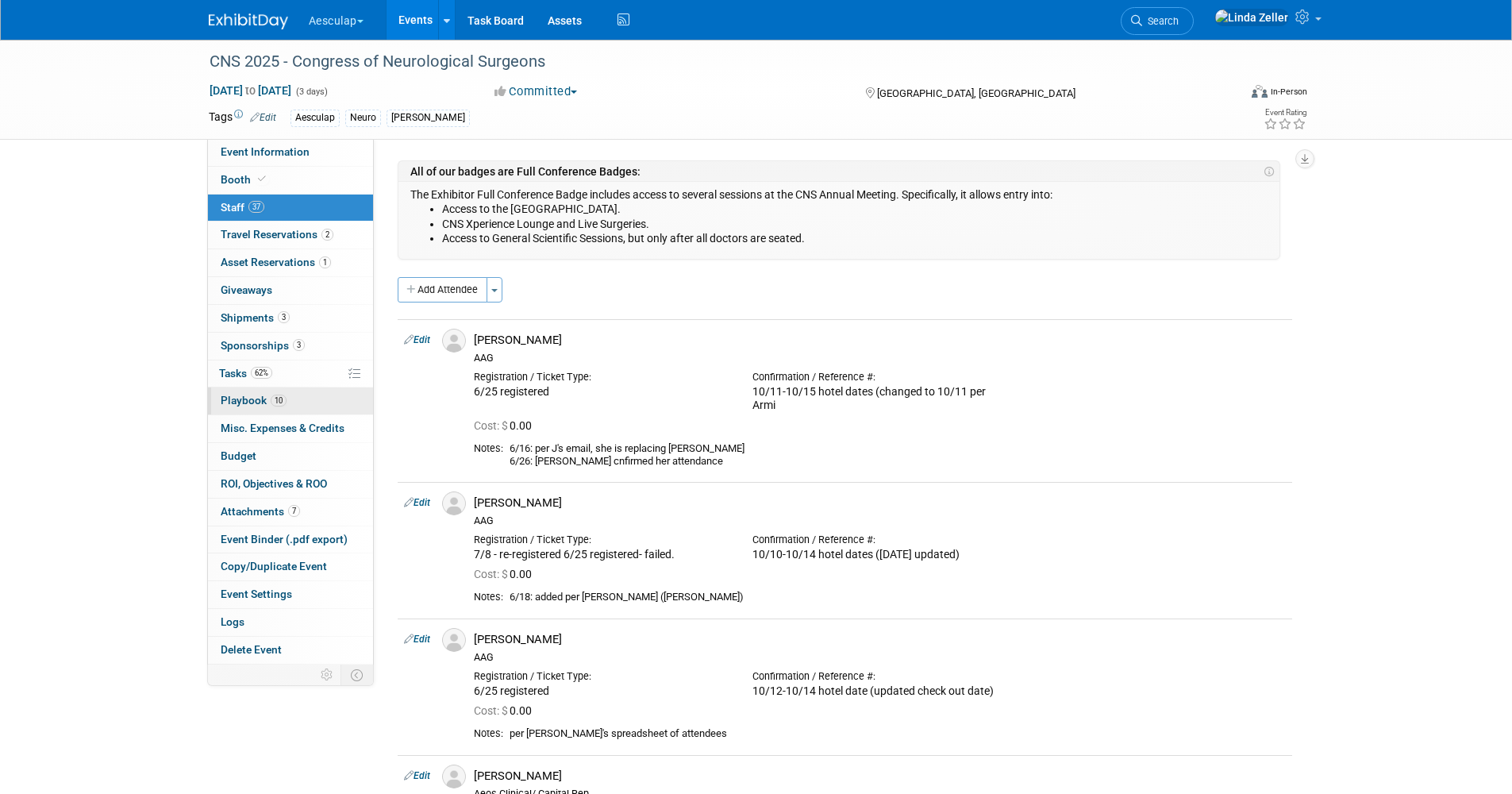
click at [247, 400] on span "Playbook 10" at bounding box center [253, 400] width 66 height 13
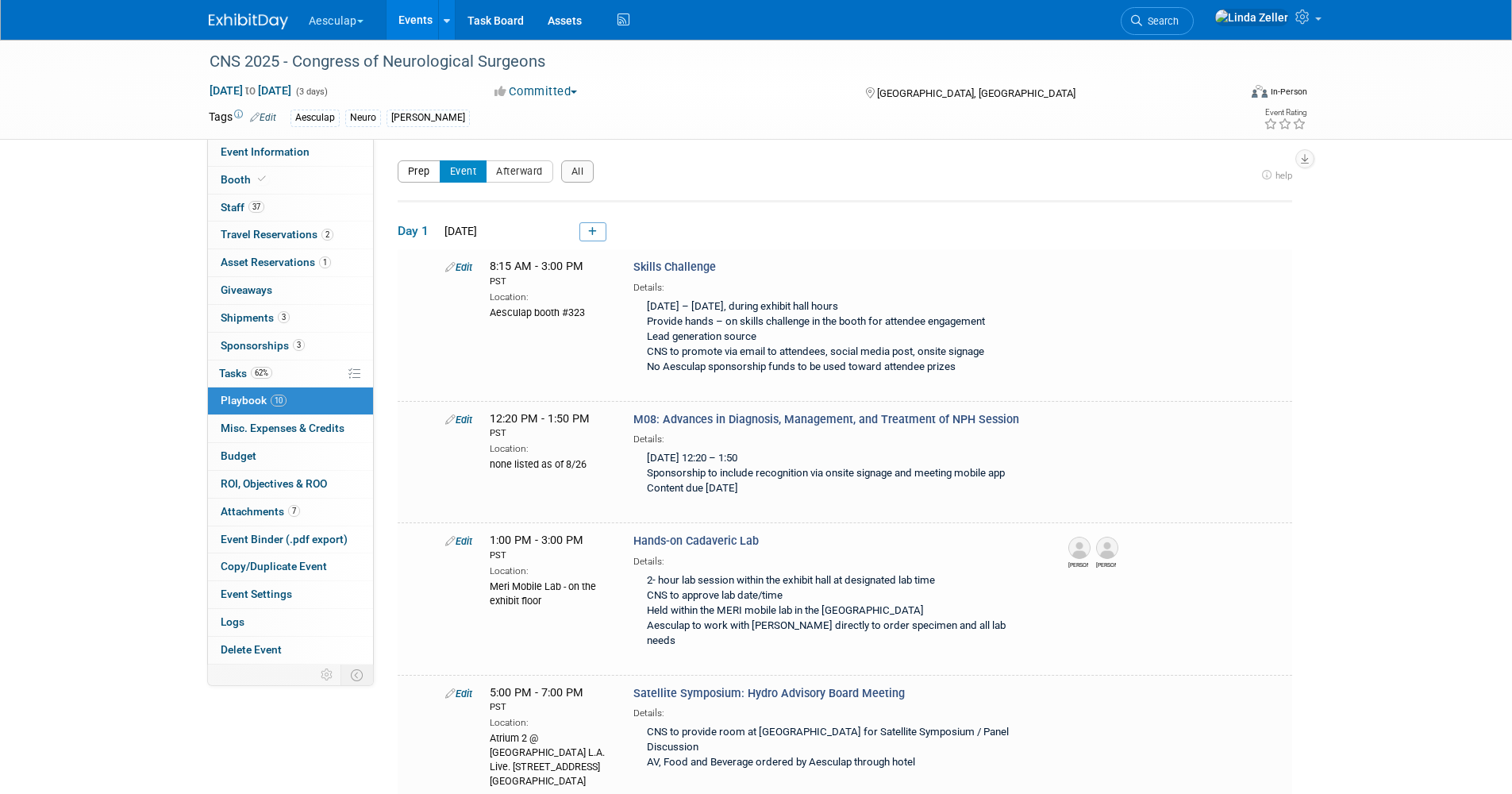
click at [419, 177] on button "Prep" at bounding box center [419, 171] width 43 height 22
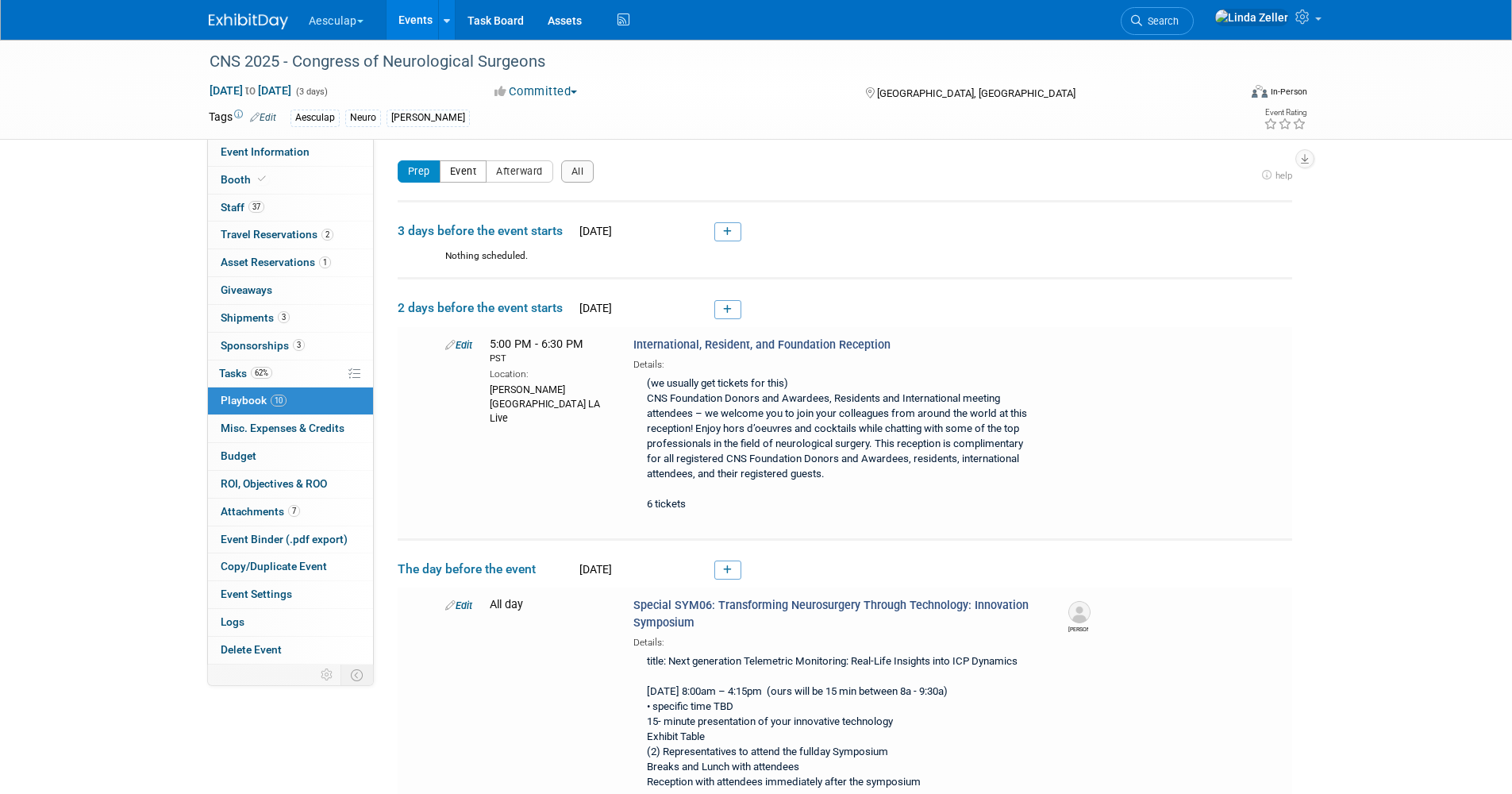
click at [461, 169] on button "Event" at bounding box center [463, 171] width 47 height 22
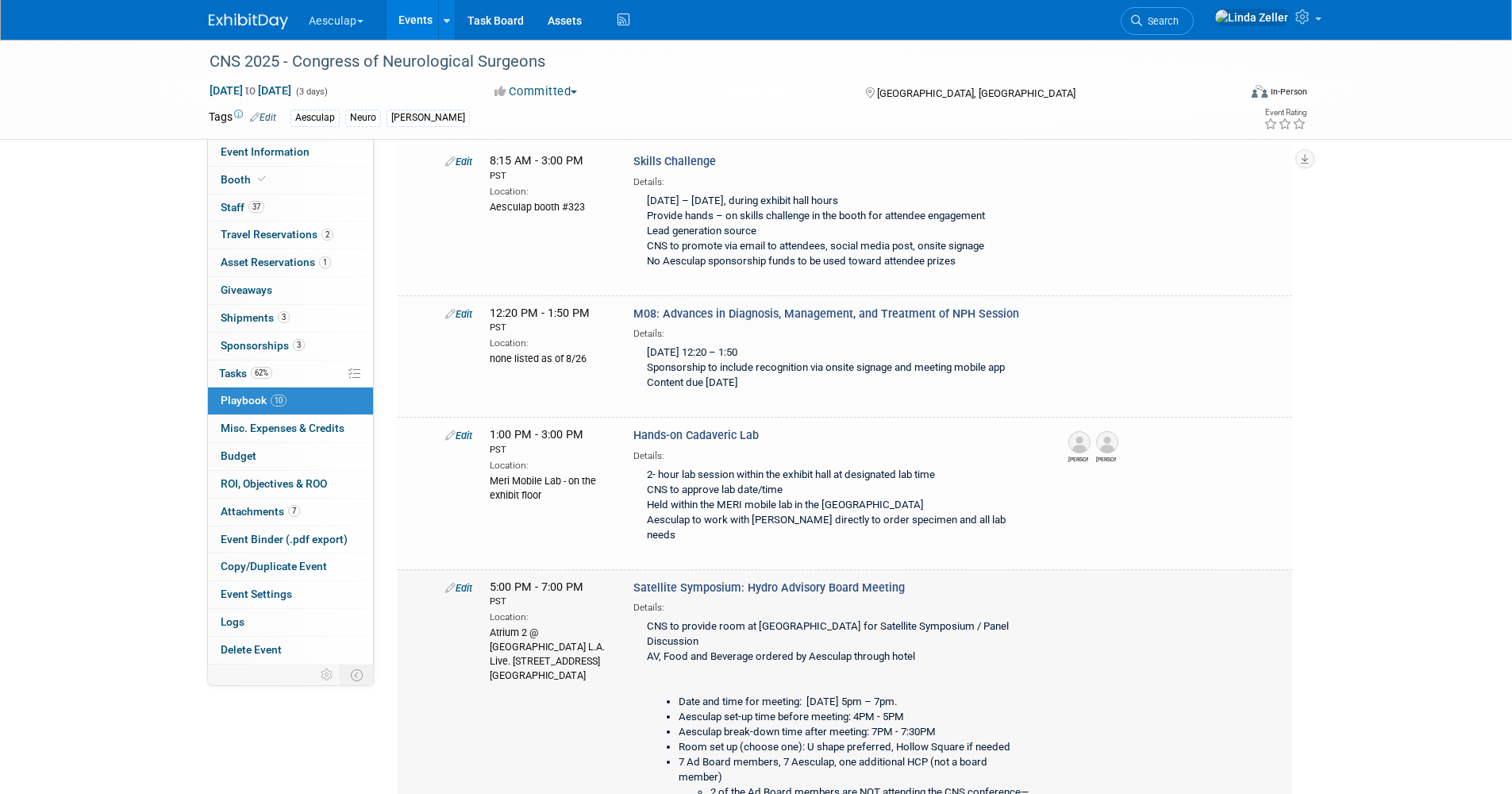
scroll to position [80, 0]
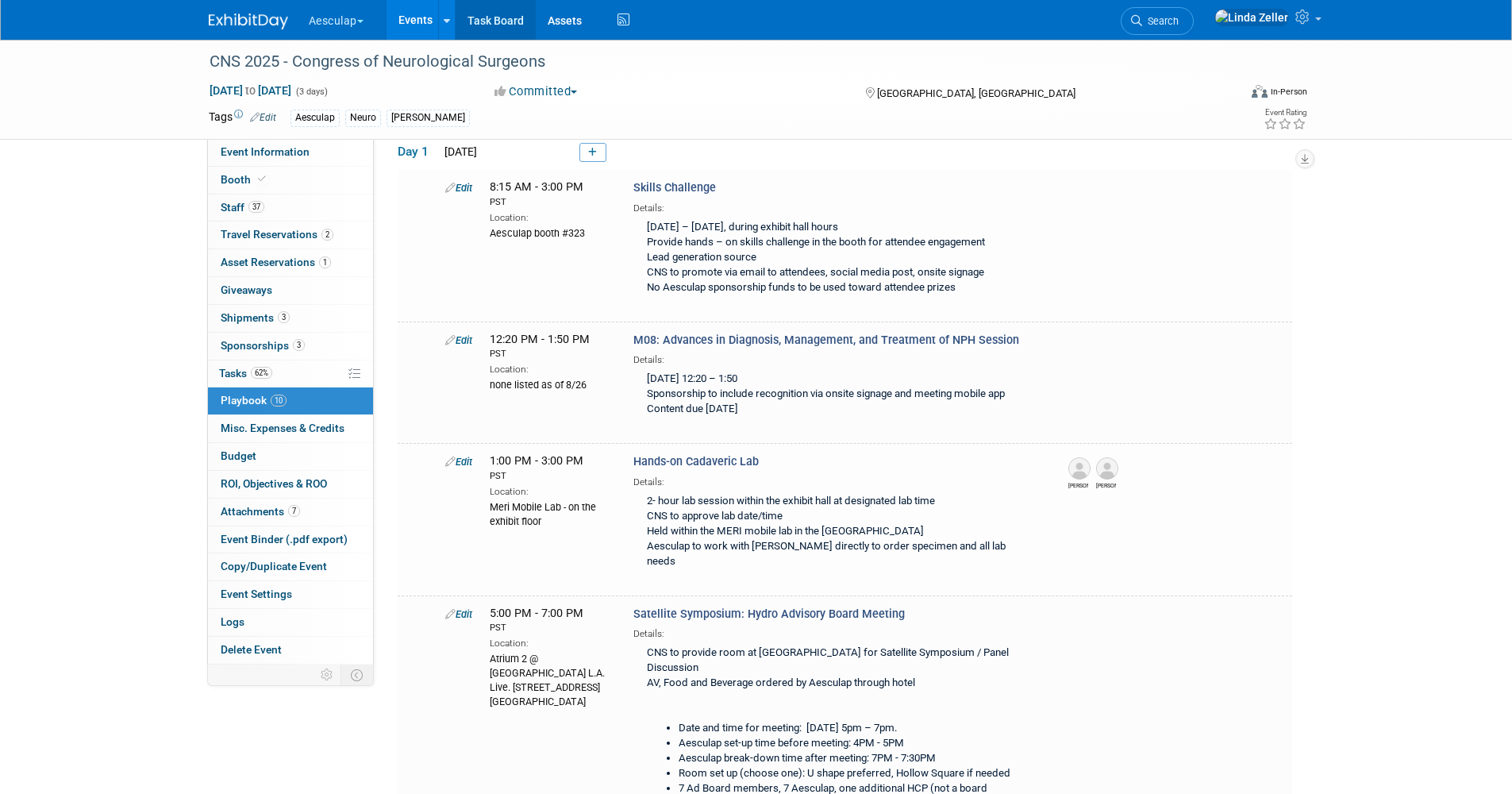
click at [510, 15] on link "Task Board" at bounding box center [495, 20] width 80 height 39
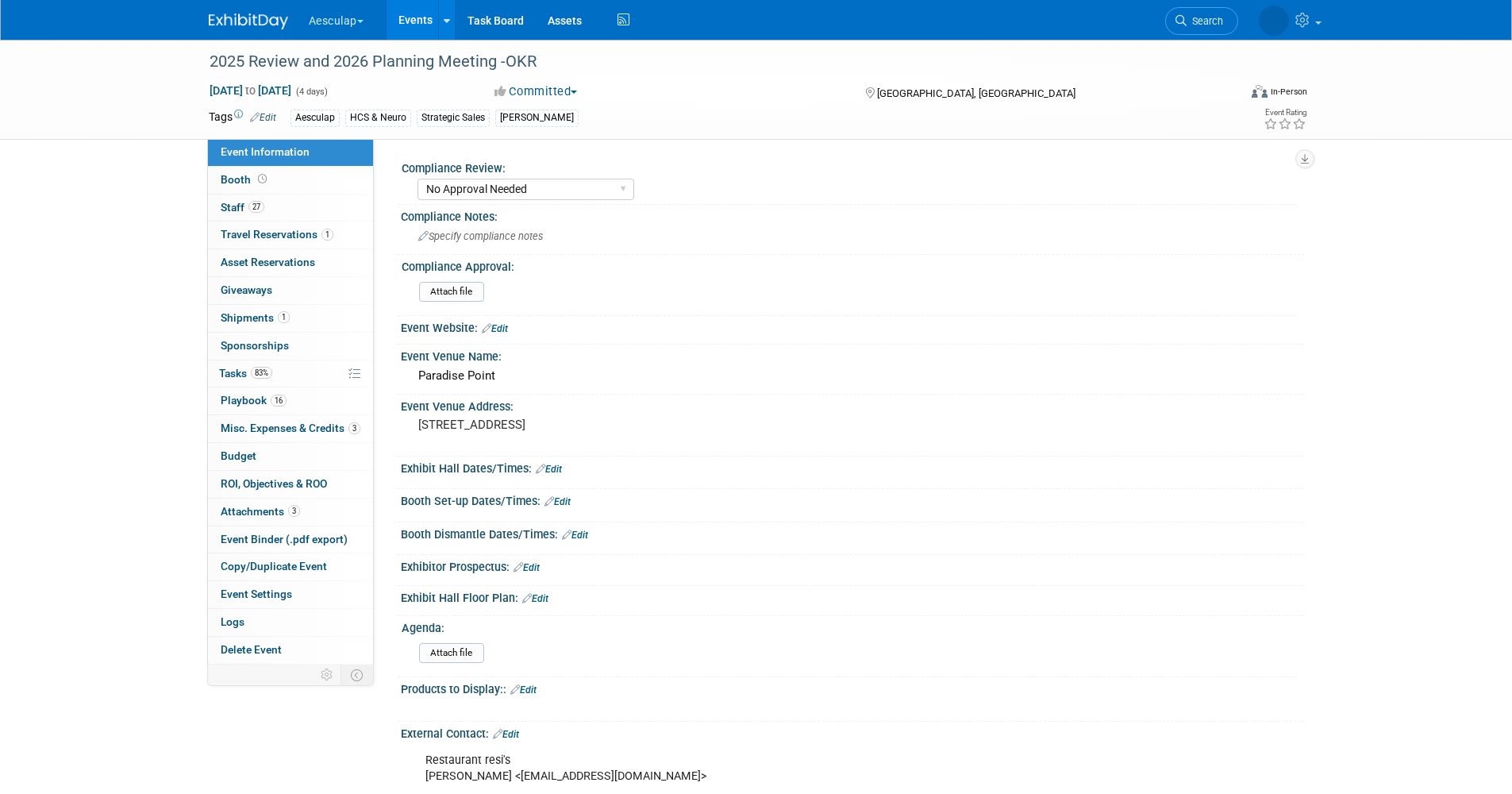
select select "No Approval Needed"
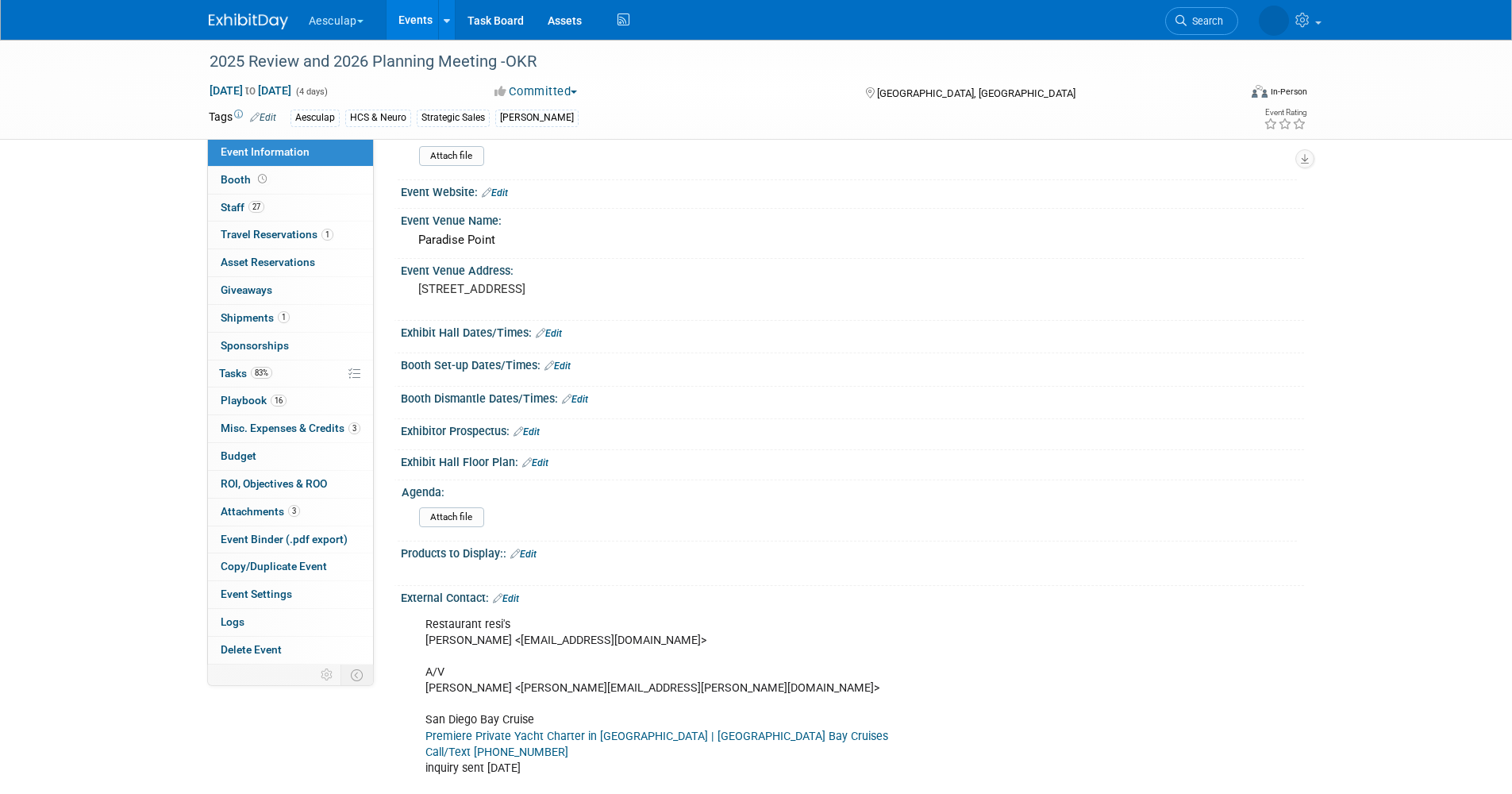
scroll to position [238, 0]
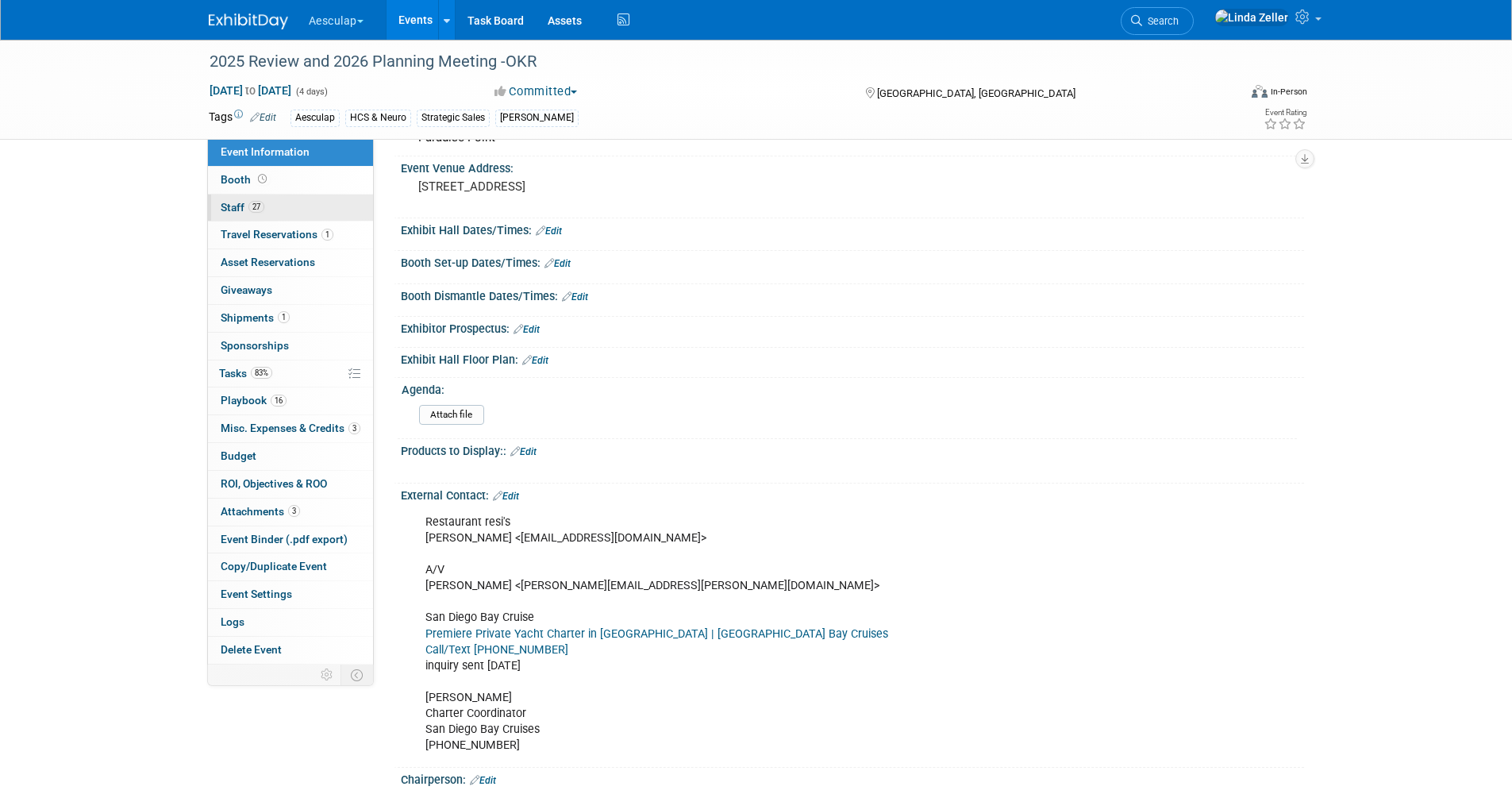
click at [230, 205] on span "Staff 27" at bounding box center [242, 207] width 44 height 13
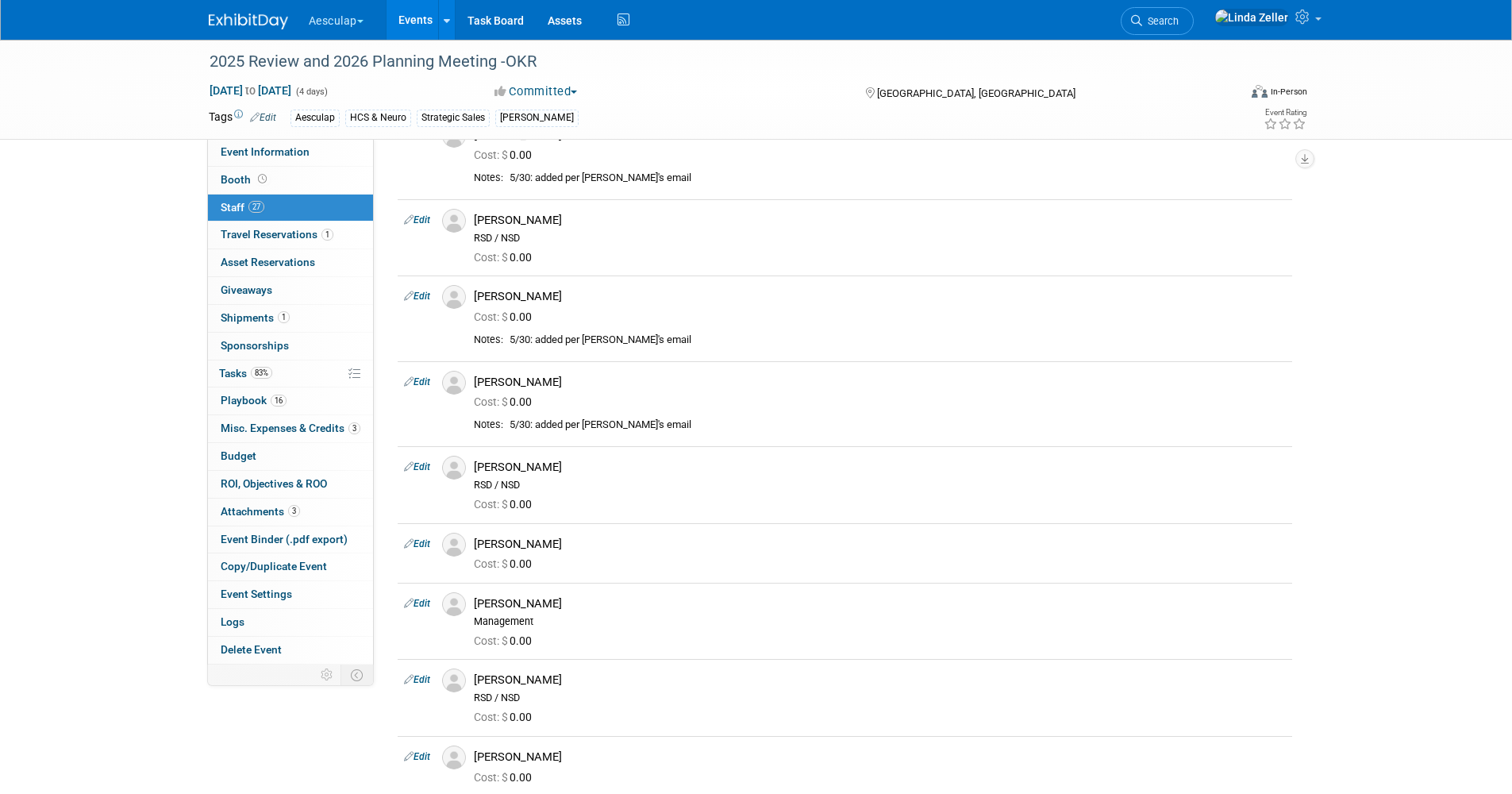
scroll to position [635, 0]
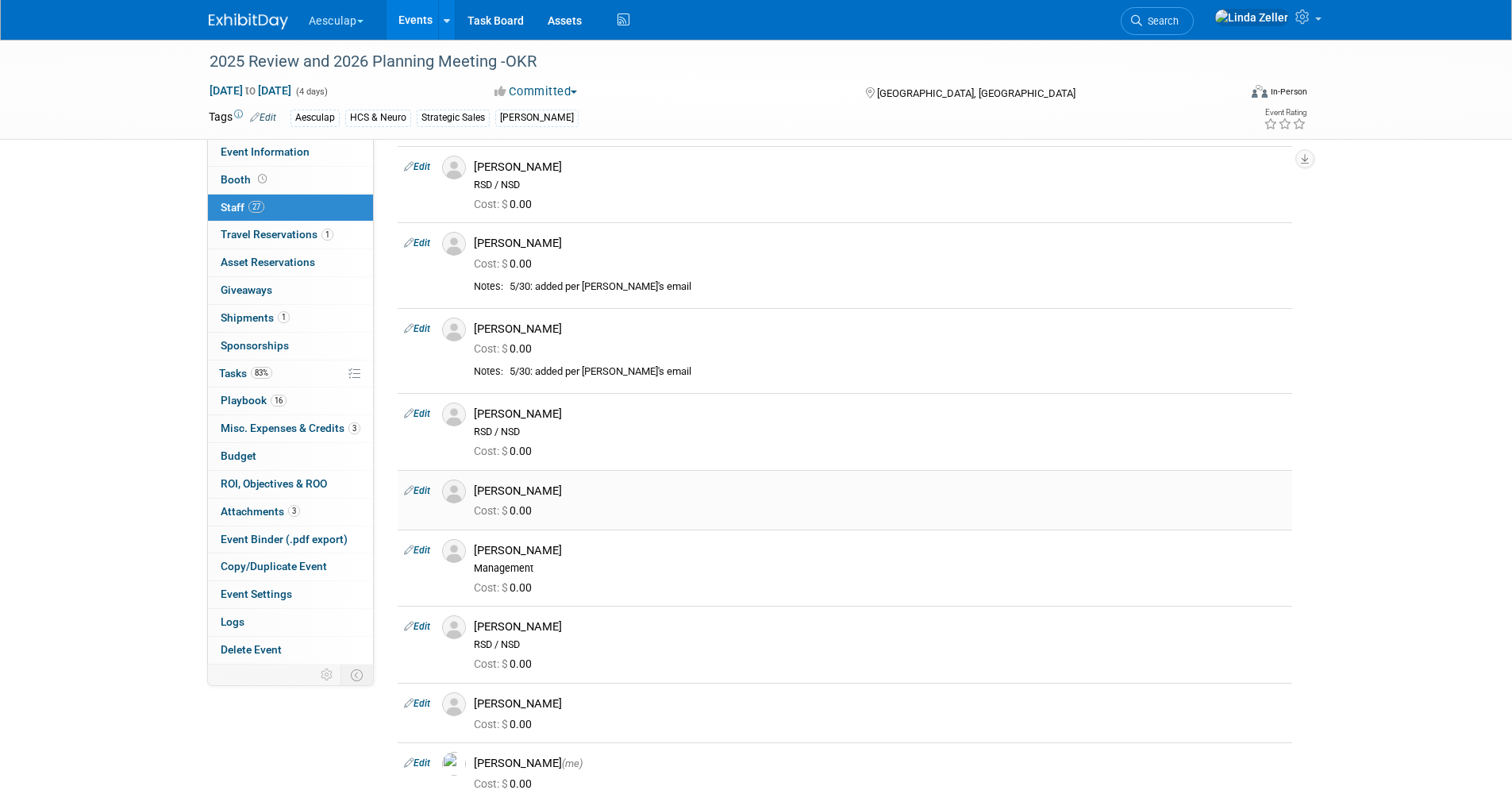
click at [420, 485] on link "Edit" at bounding box center [417, 490] width 26 height 11
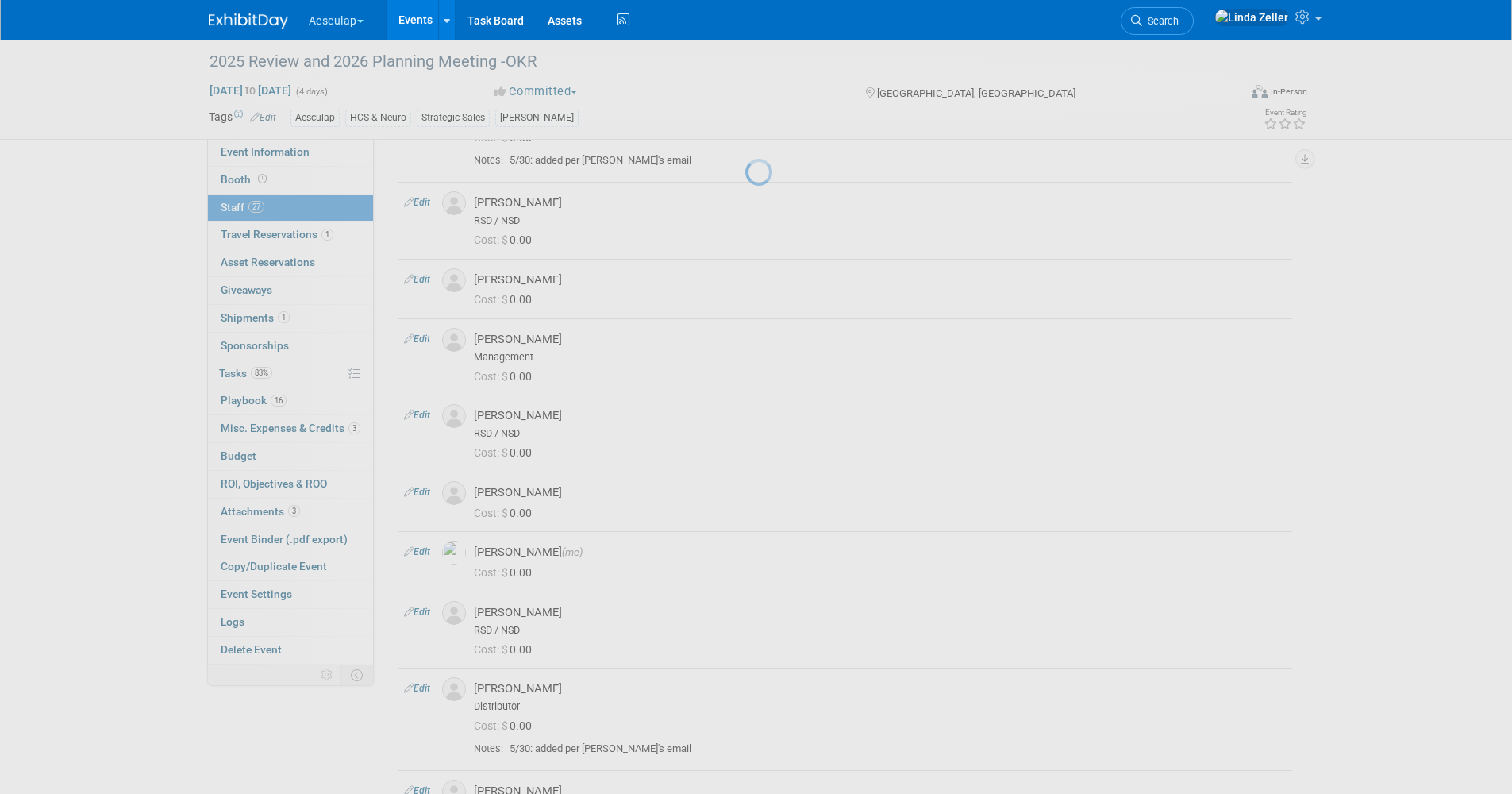
select select "086ec2a7-e2b2-46f2-b1d0-0c8e013c1ac5"
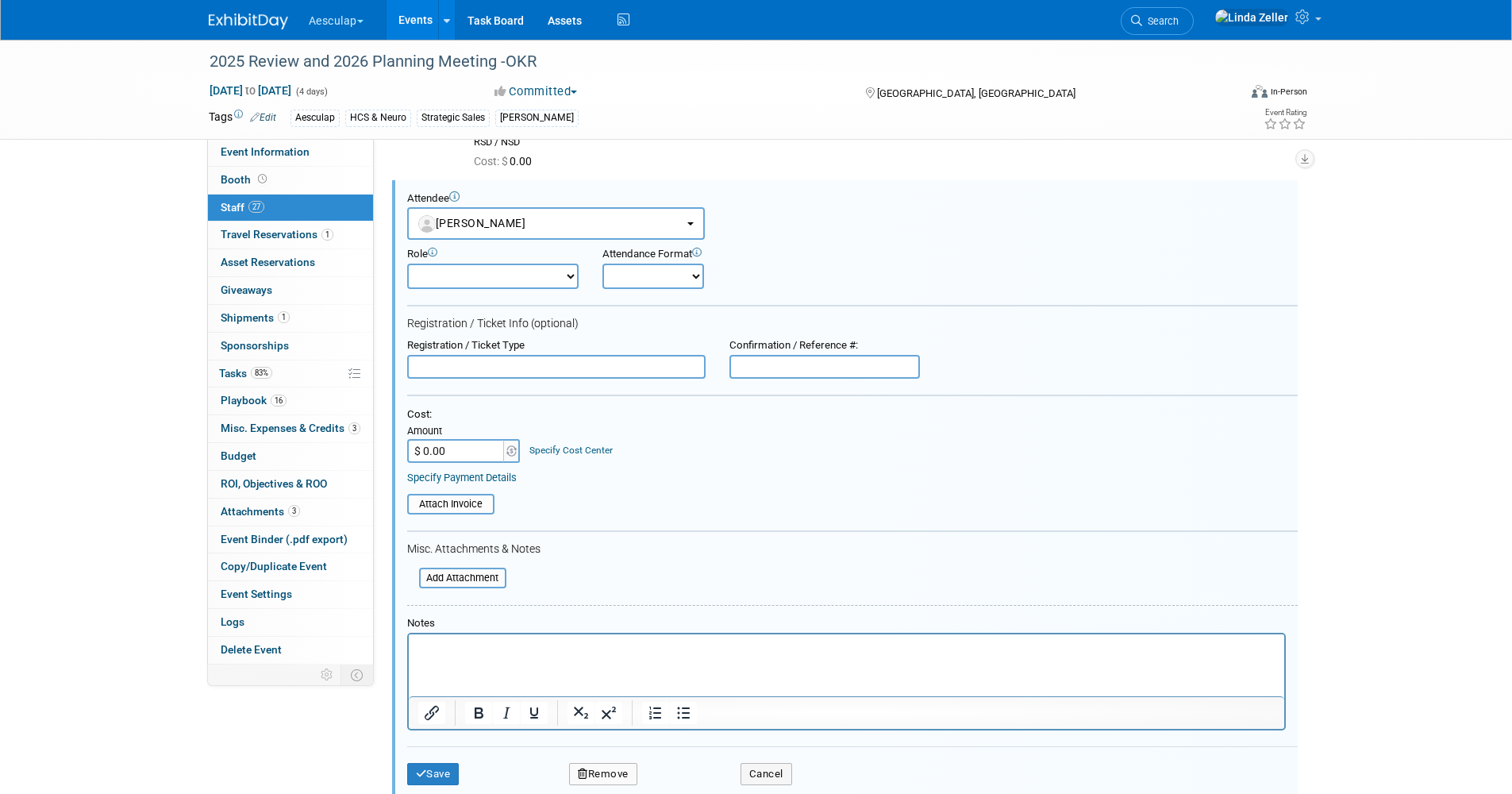
scroll to position [0, 0]
click at [607, 780] on button "Remove" at bounding box center [603, 773] width 68 height 22
click at [679, 772] on icon at bounding box center [678, 773] width 10 height 9
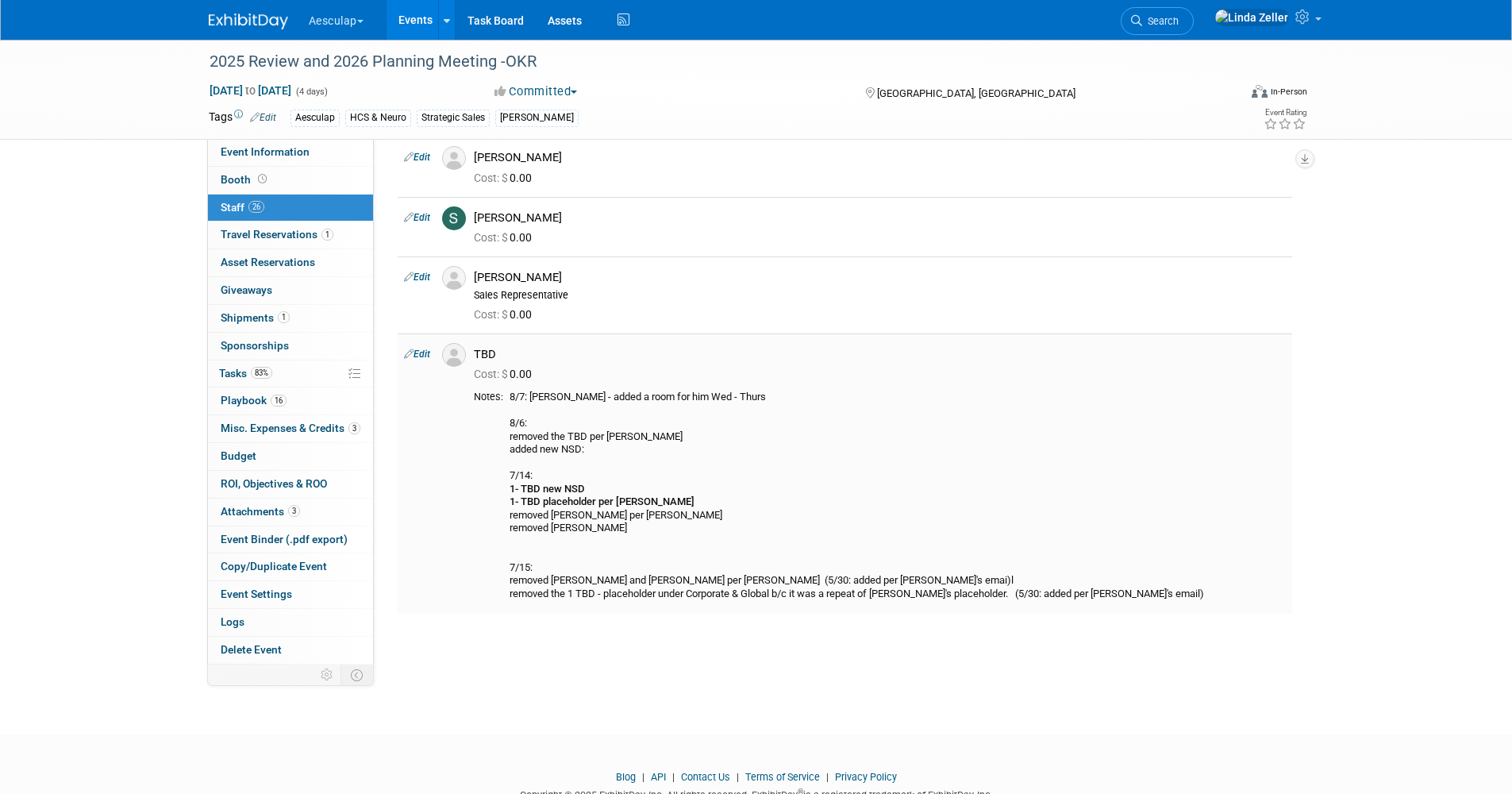
scroll to position [1834, 0]
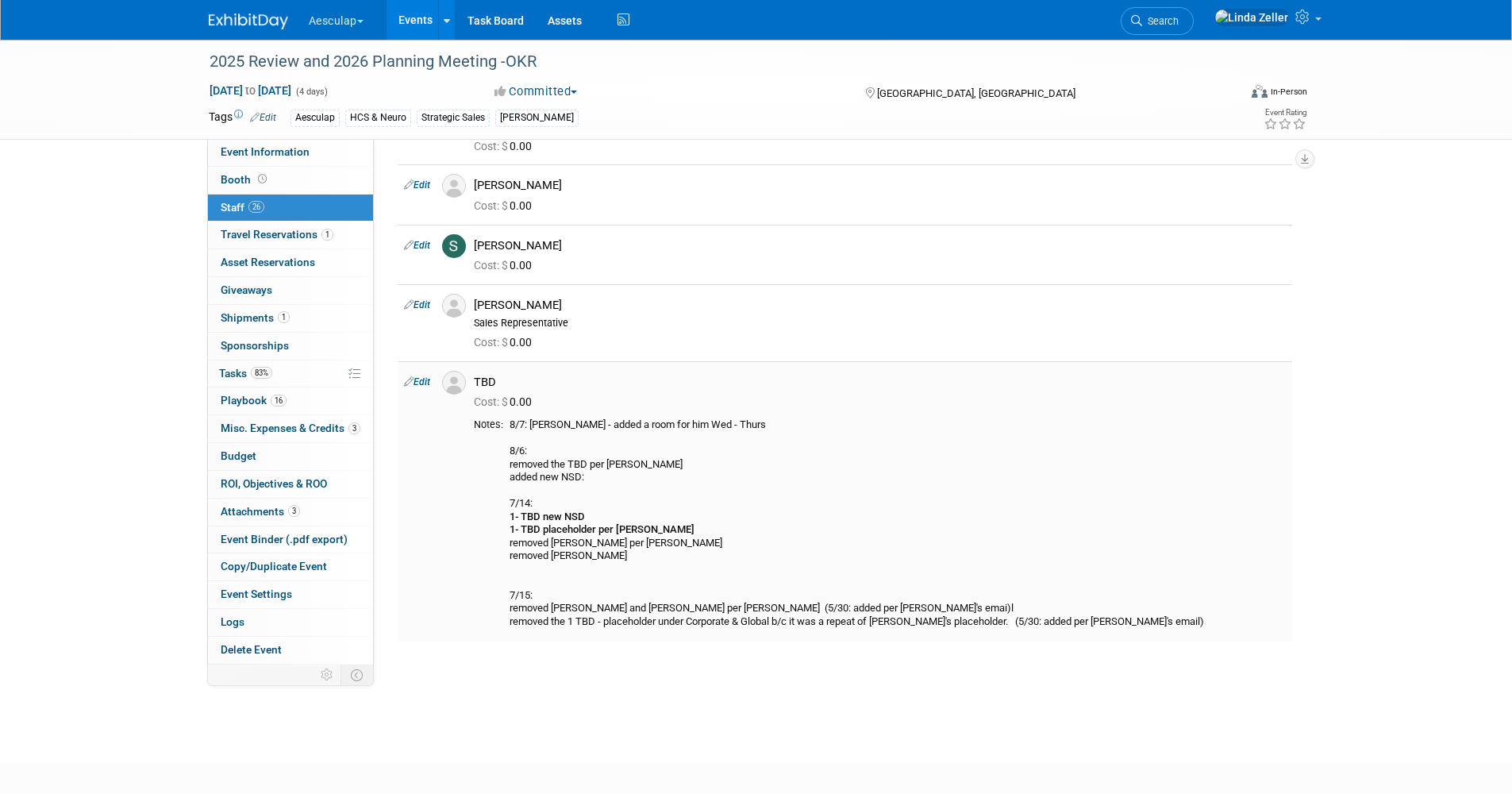
click at [415, 379] on link "Edit" at bounding box center [417, 382] width 26 height 11
select select "00150ee3-2016-4d98-ba55-31f8690fcacb"
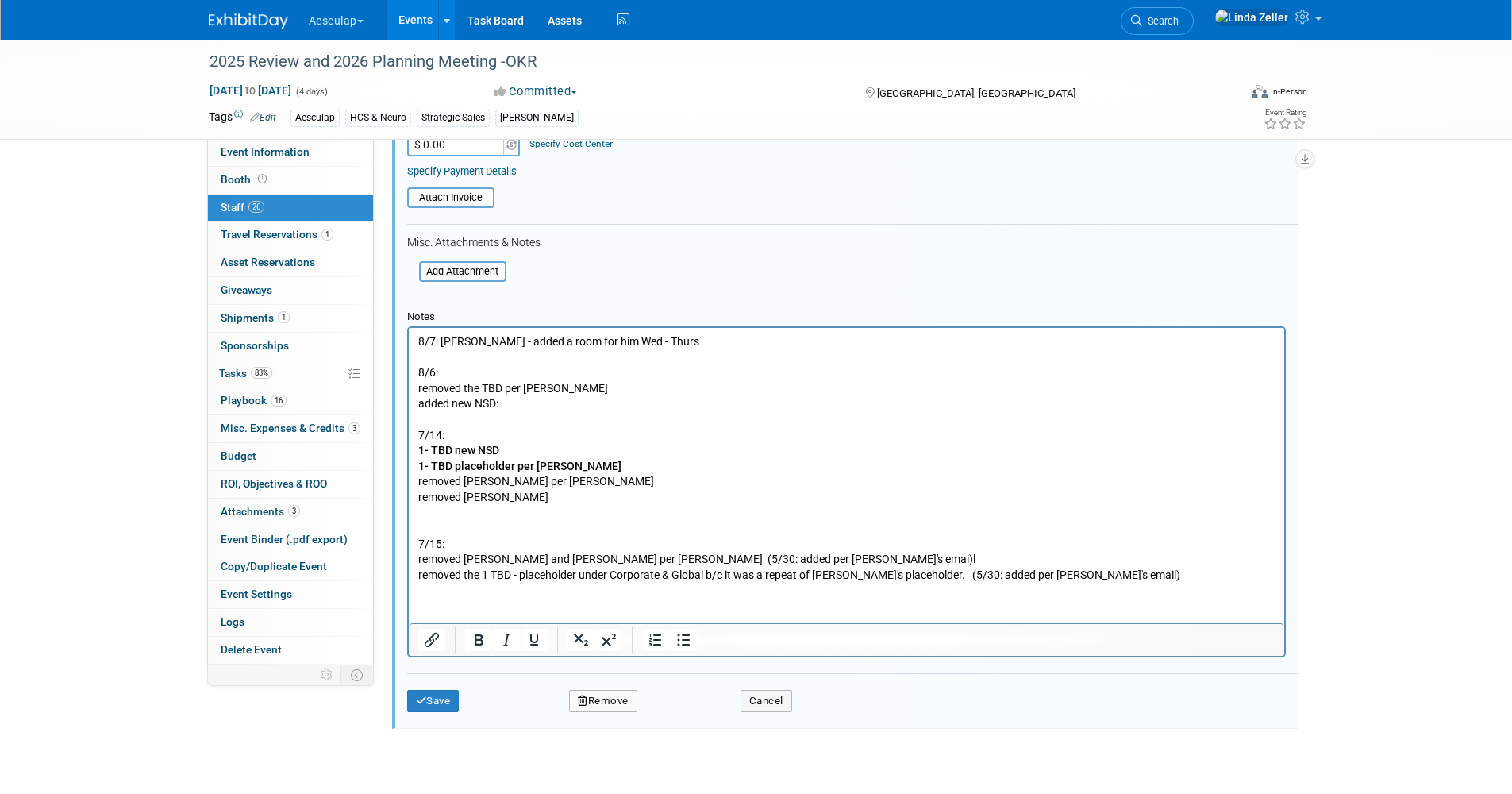
scroll to position [2333, 0]
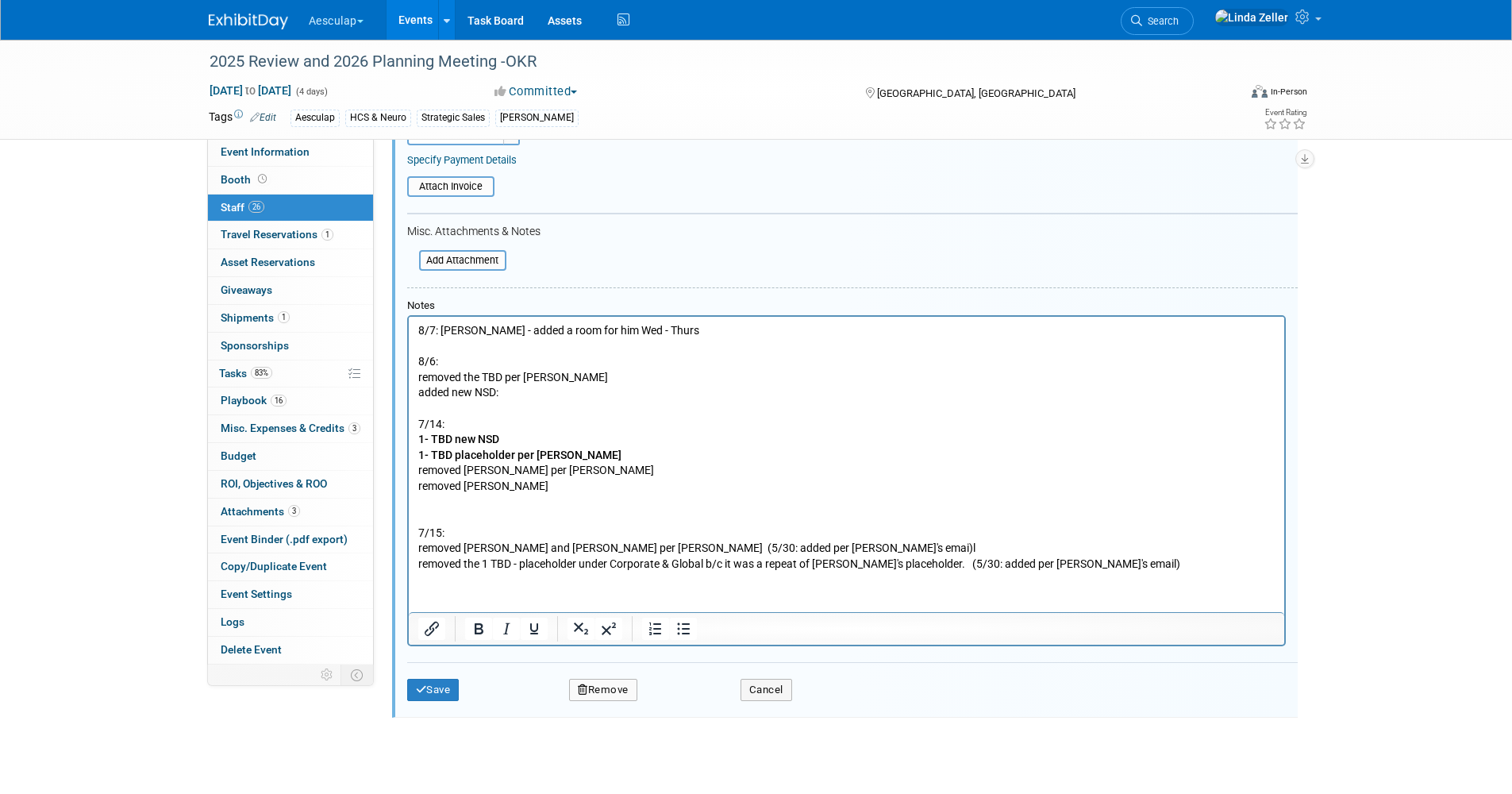
click at [417, 329] on p "8/7: Mark Carpenter - added a room for him Wed - Thurs 8/6: removed the TBD per…" at bounding box center [846, 447] width 857 height 249
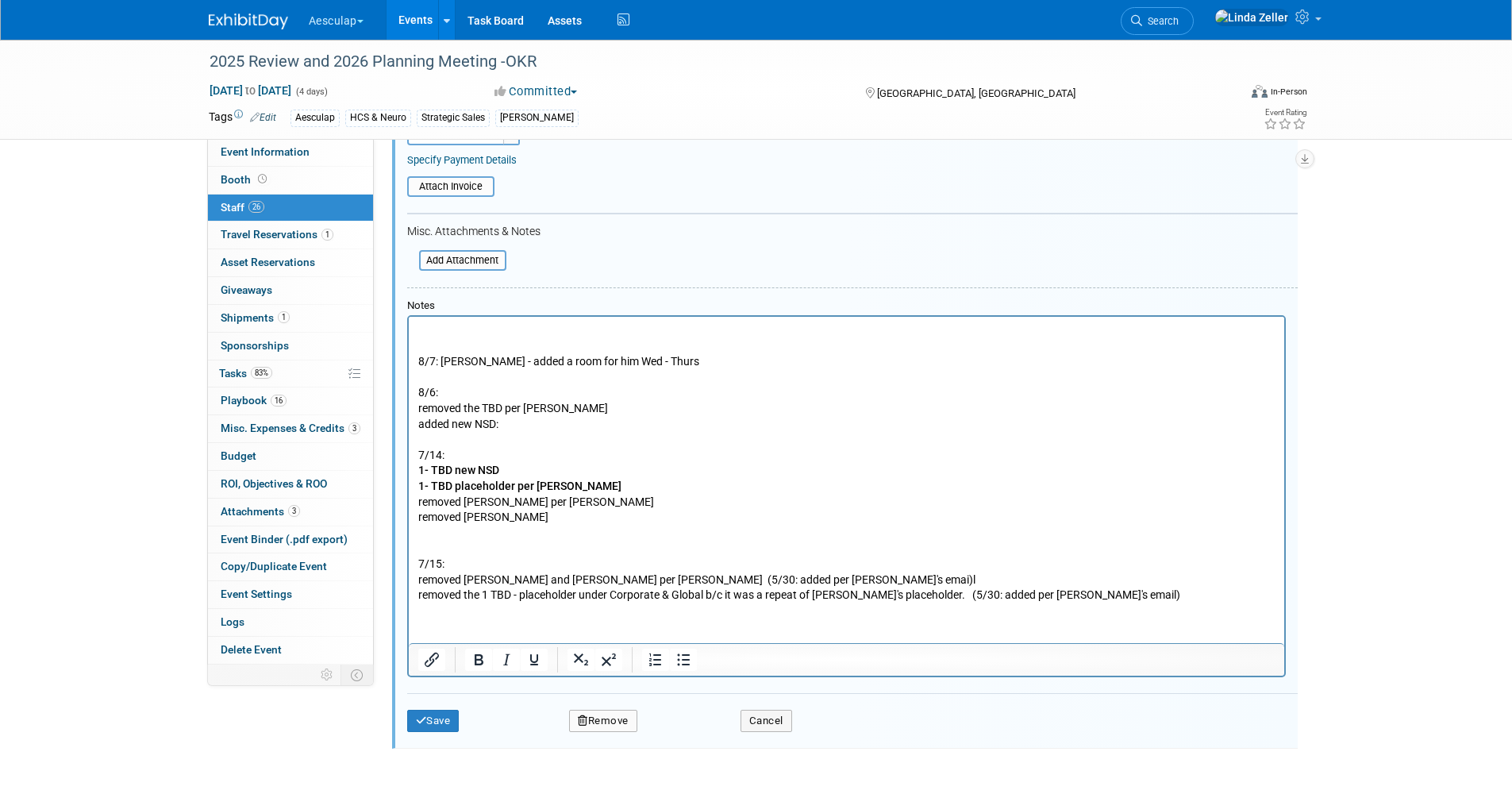
click at [417, 326] on p "Rich Text Area. Press ALT-0 for help." at bounding box center [846, 331] width 857 height 16
click at [428, 728] on button "Save" at bounding box center [433, 721] width 52 height 22
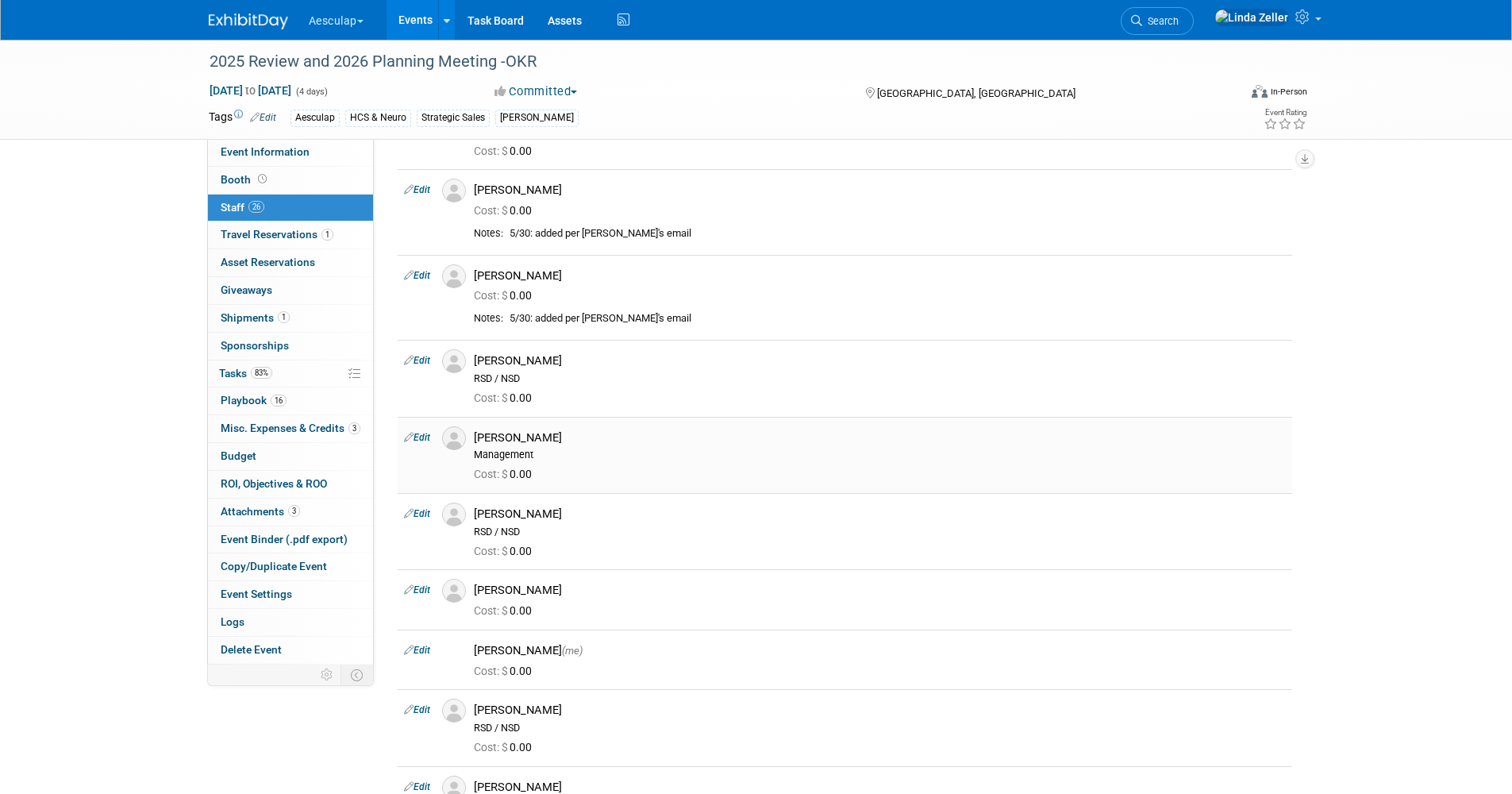
scroll to position [397, 0]
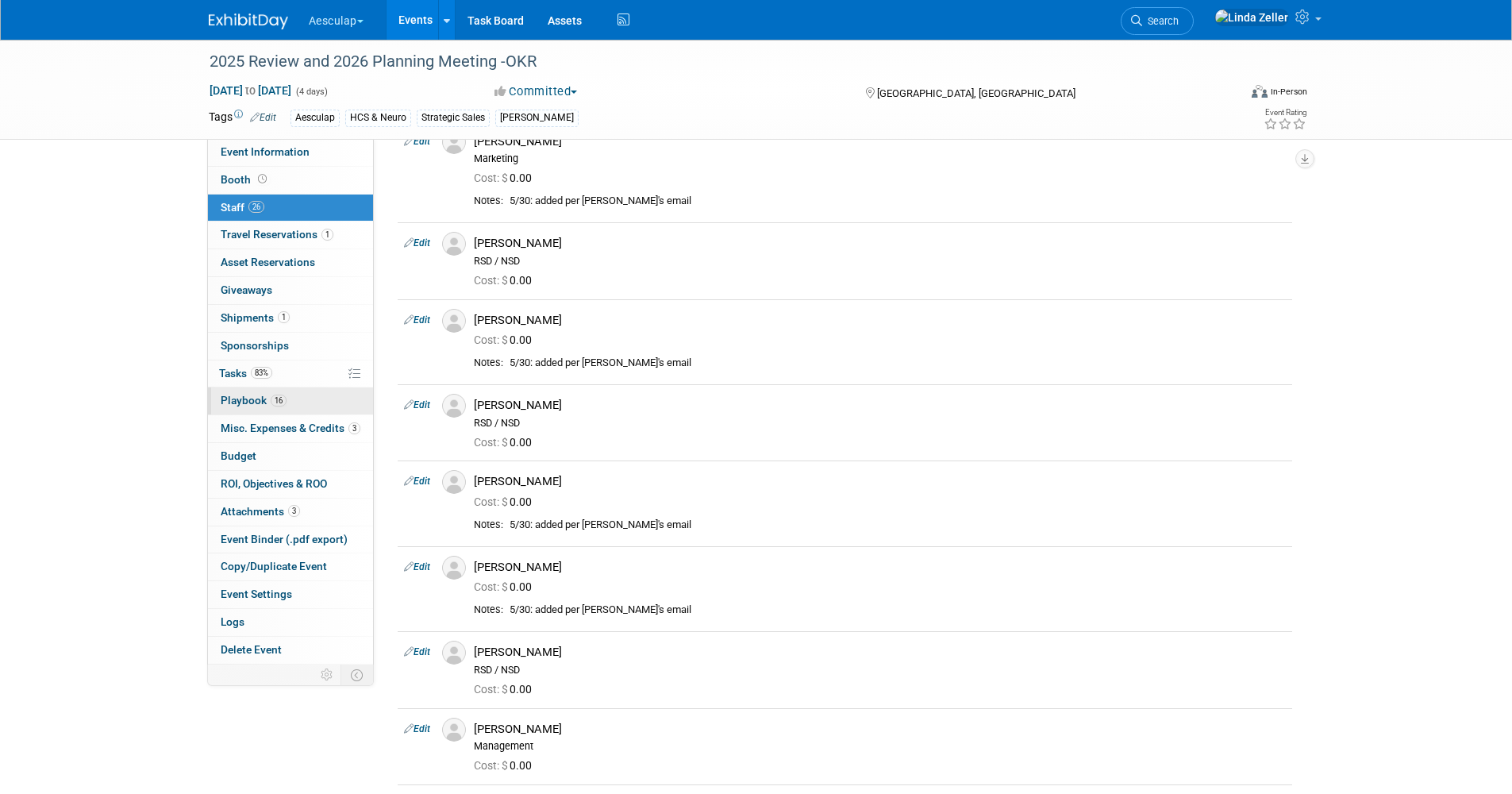
click at [231, 400] on span "Playbook 16" at bounding box center [253, 400] width 66 height 13
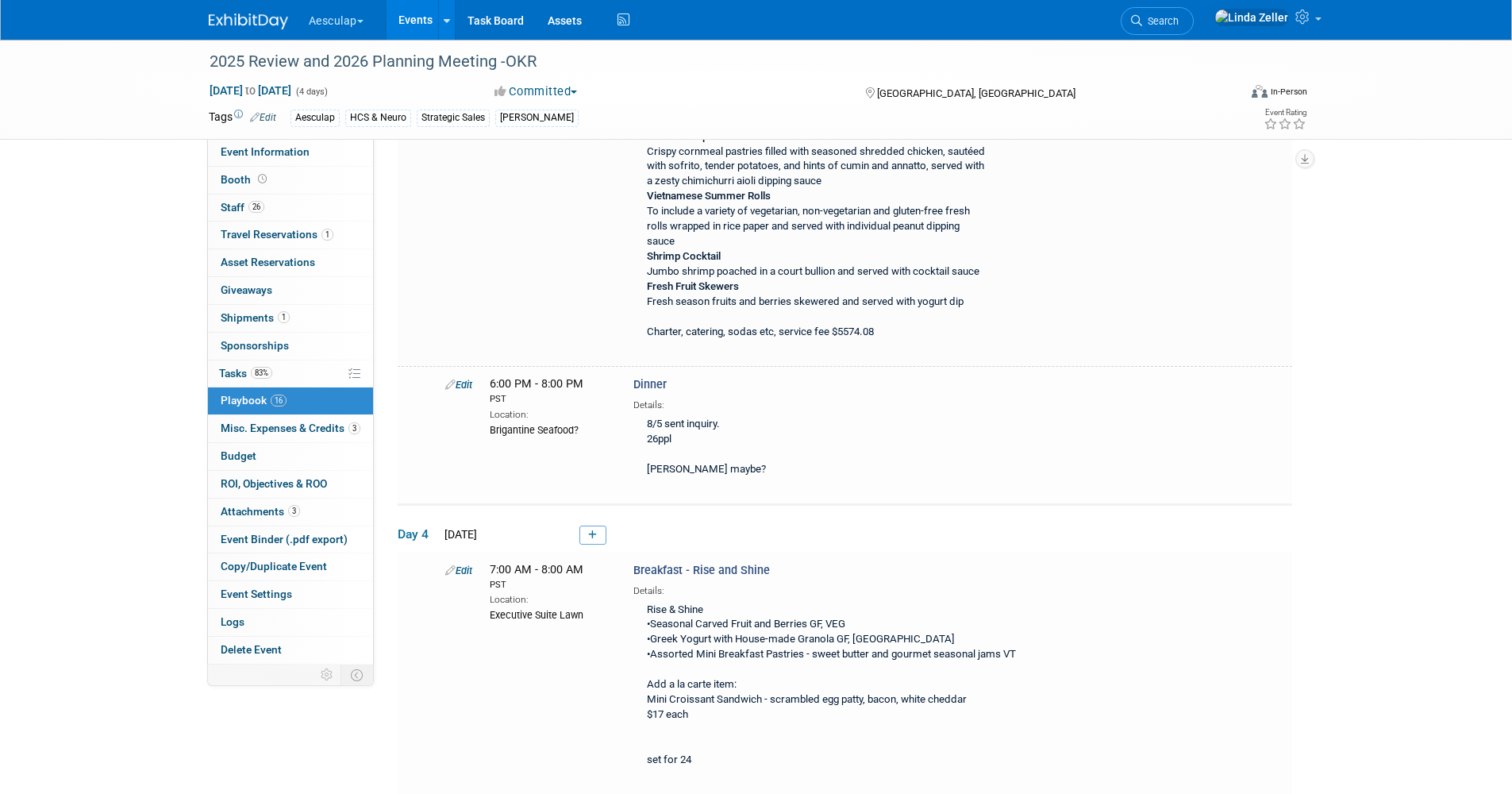
scroll to position [4684, 0]
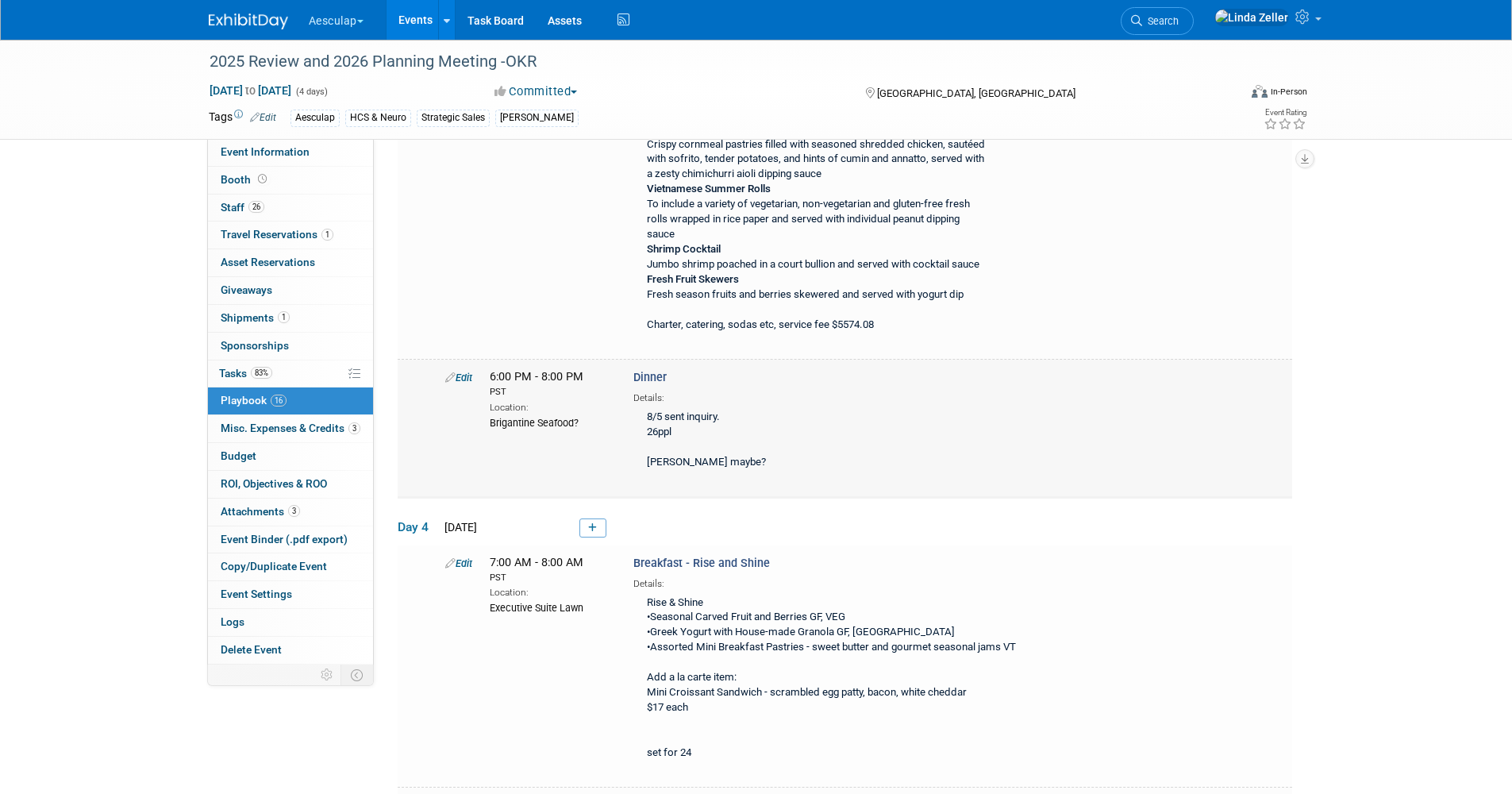
click at [465, 372] on link "Edit" at bounding box center [459, 377] width 27 height 12
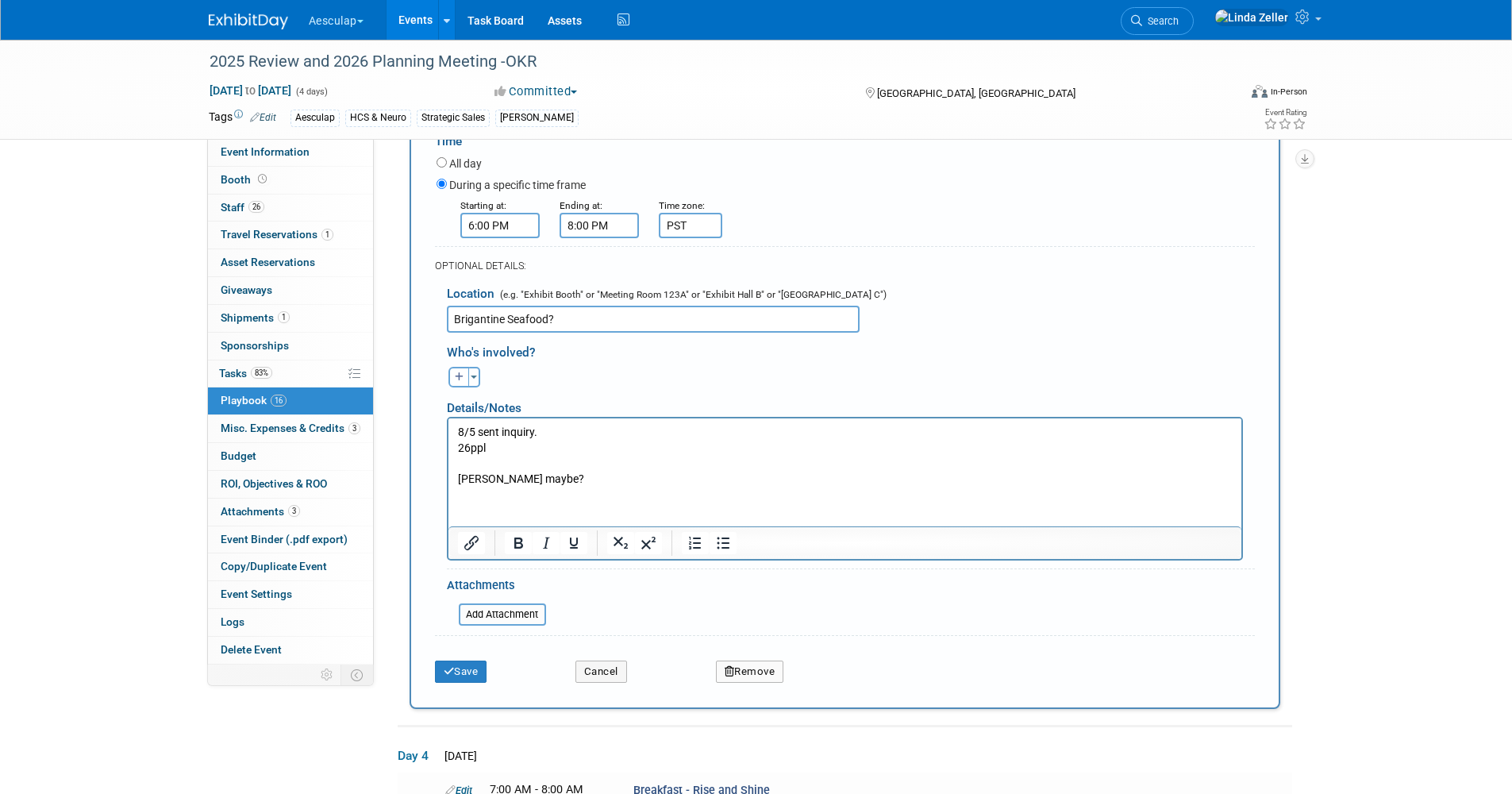
scroll to position [5177, 0]
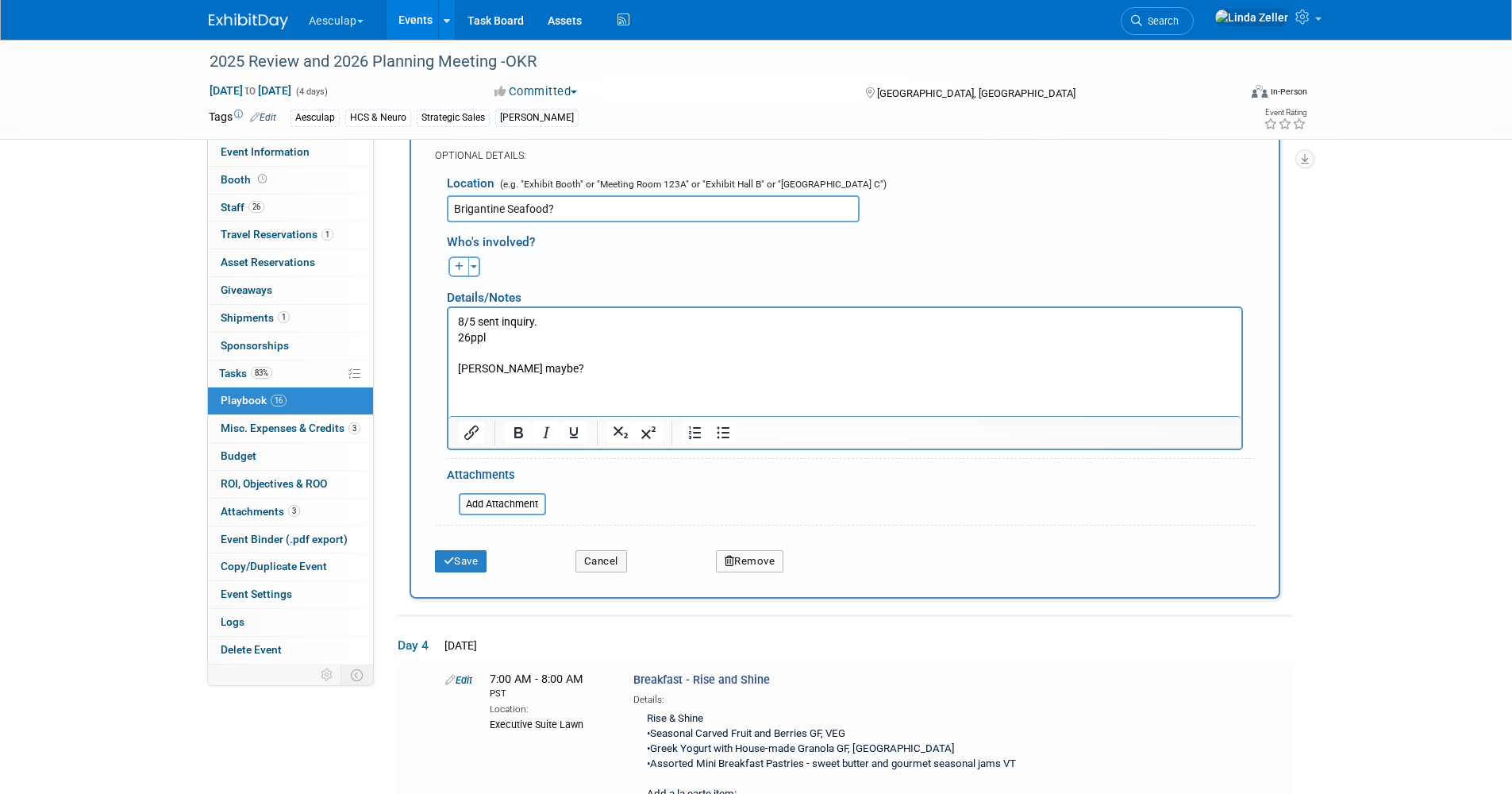
click at [457, 322] on p "8/5 sent inquiry. 26ppl Miguels maybe?" at bounding box center [844, 344] width 775 height 62
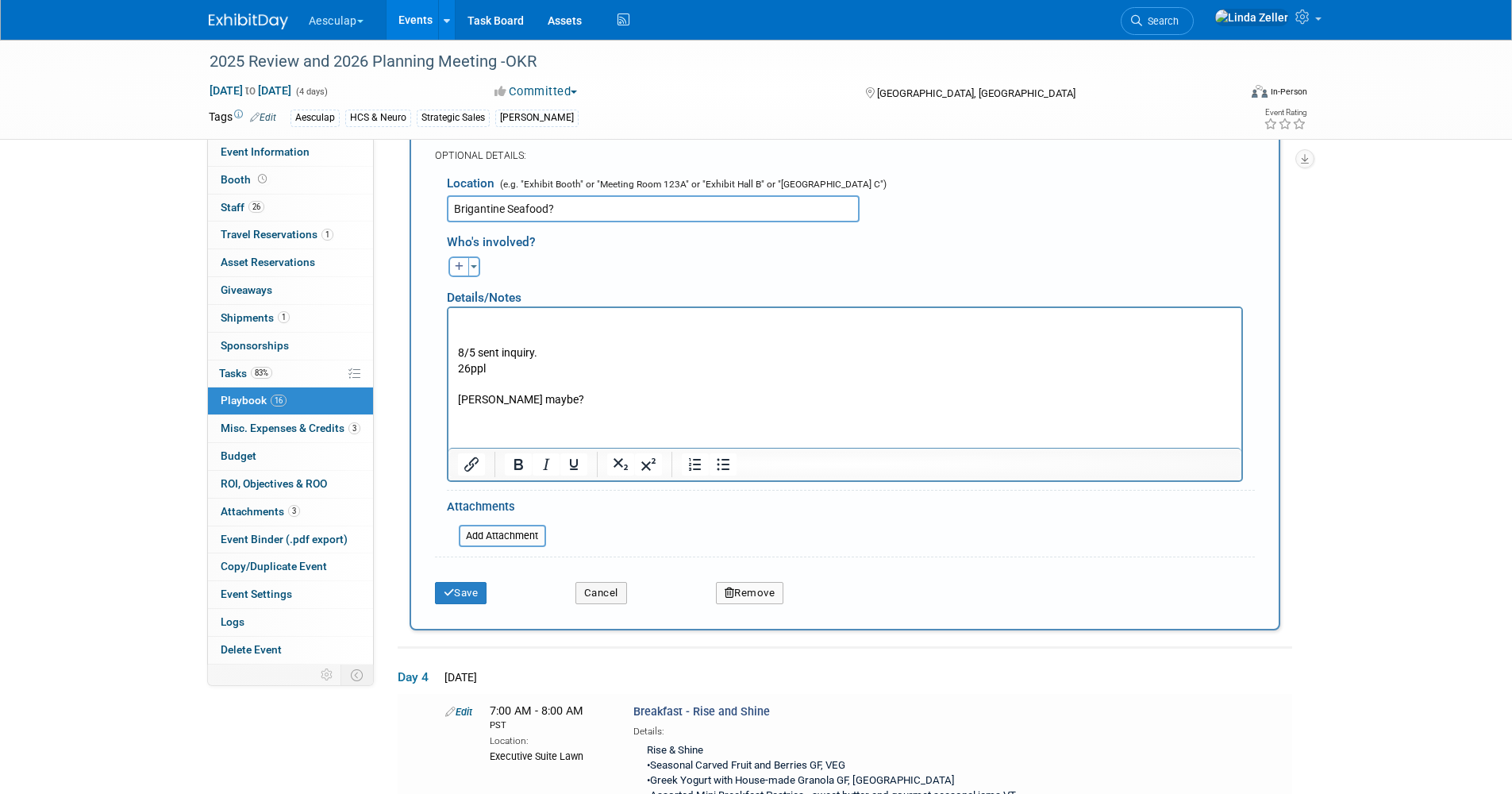
click at [457, 322] on p "Rich Text Area. Press ALT-0 for help." at bounding box center [844, 322] width 775 height 16
click at [457, 323] on p "25 ppl" at bounding box center [844, 322] width 775 height 16
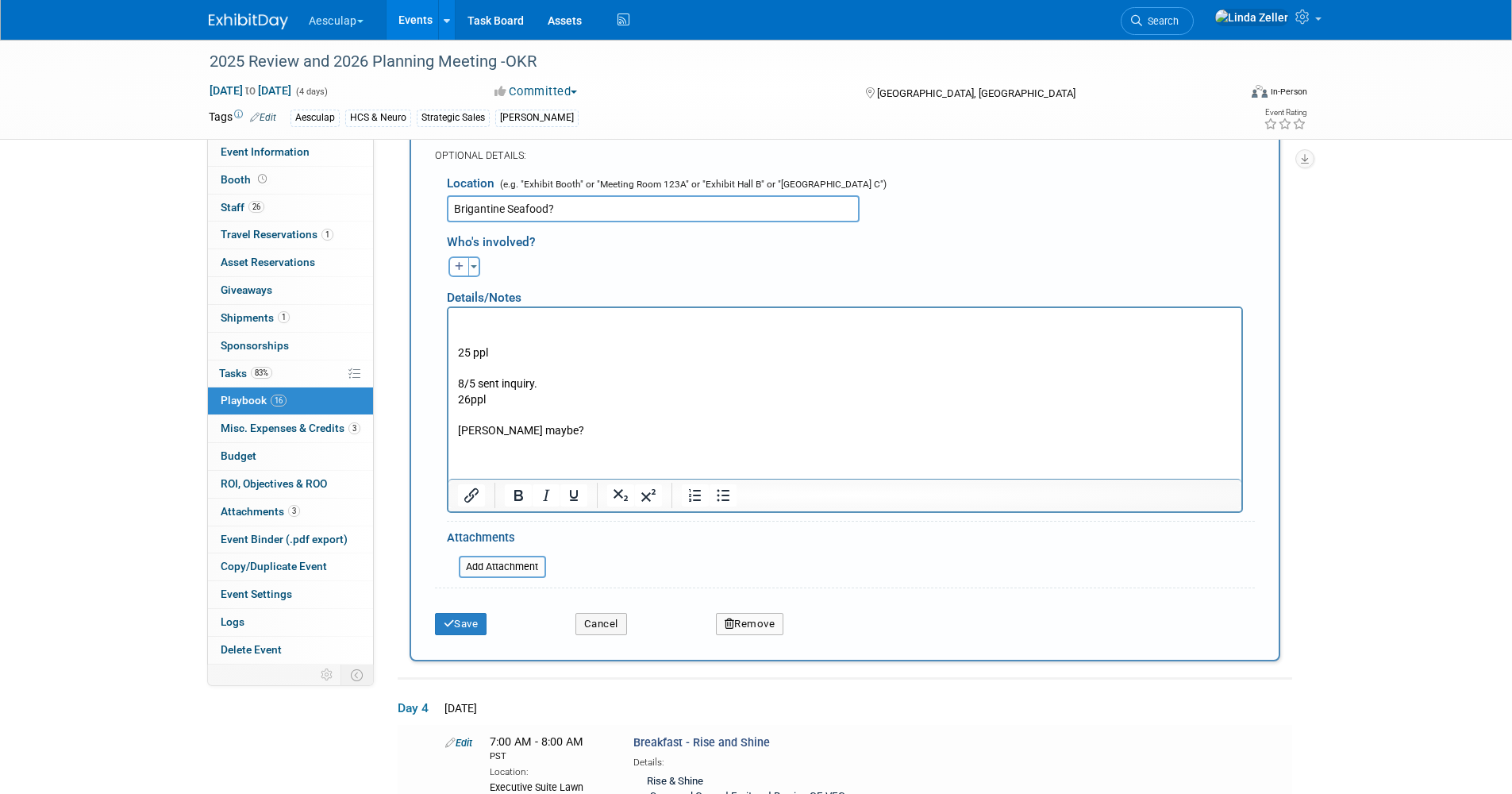
click at [457, 323] on p "Rich Text Area. Press ALT-0 for help." at bounding box center [844, 322] width 775 height 16
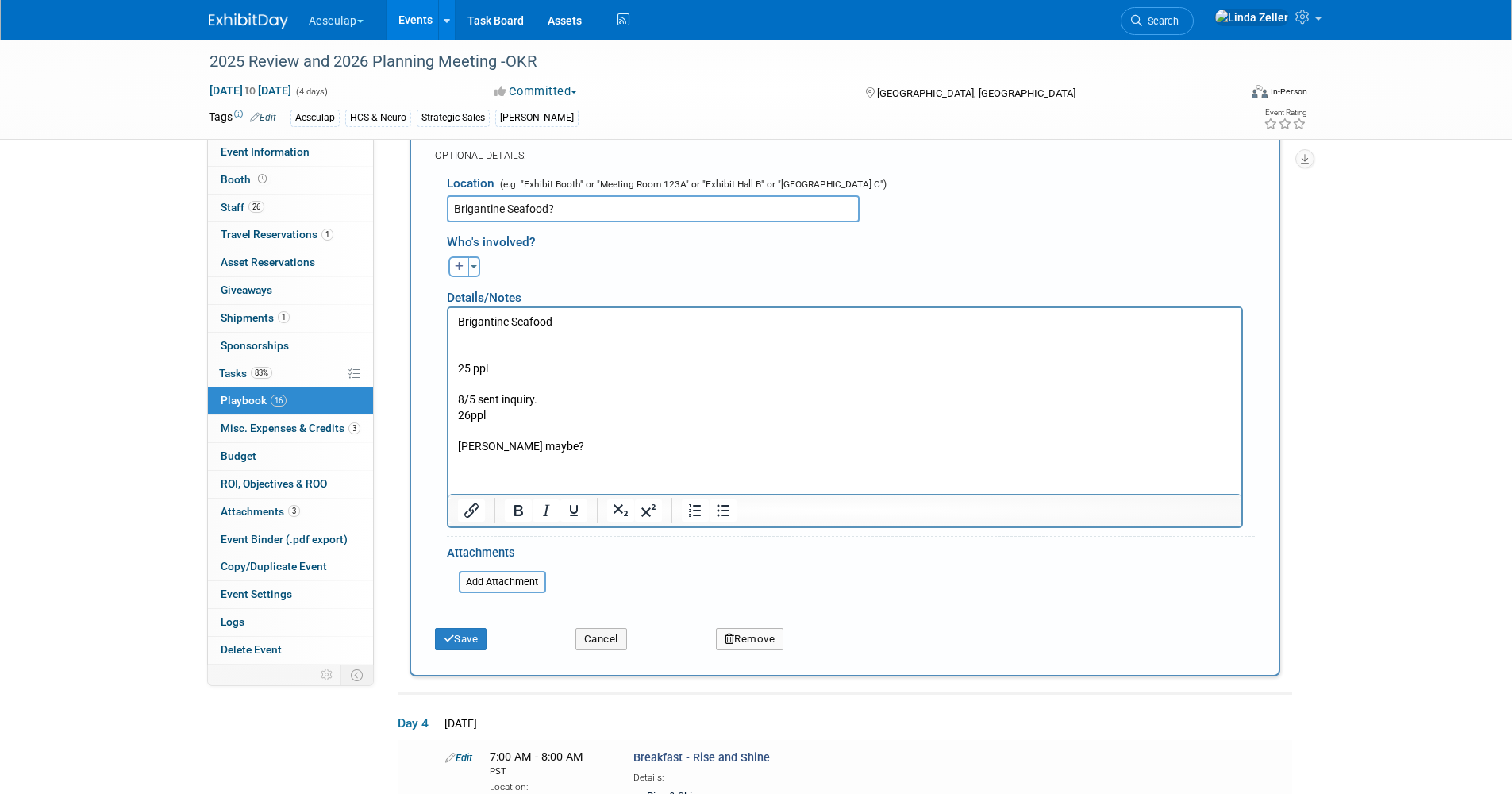
click at [465, 333] on p "Rich Text Area. Press ALT-0 for help." at bounding box center [844, 338] width 775 height 16
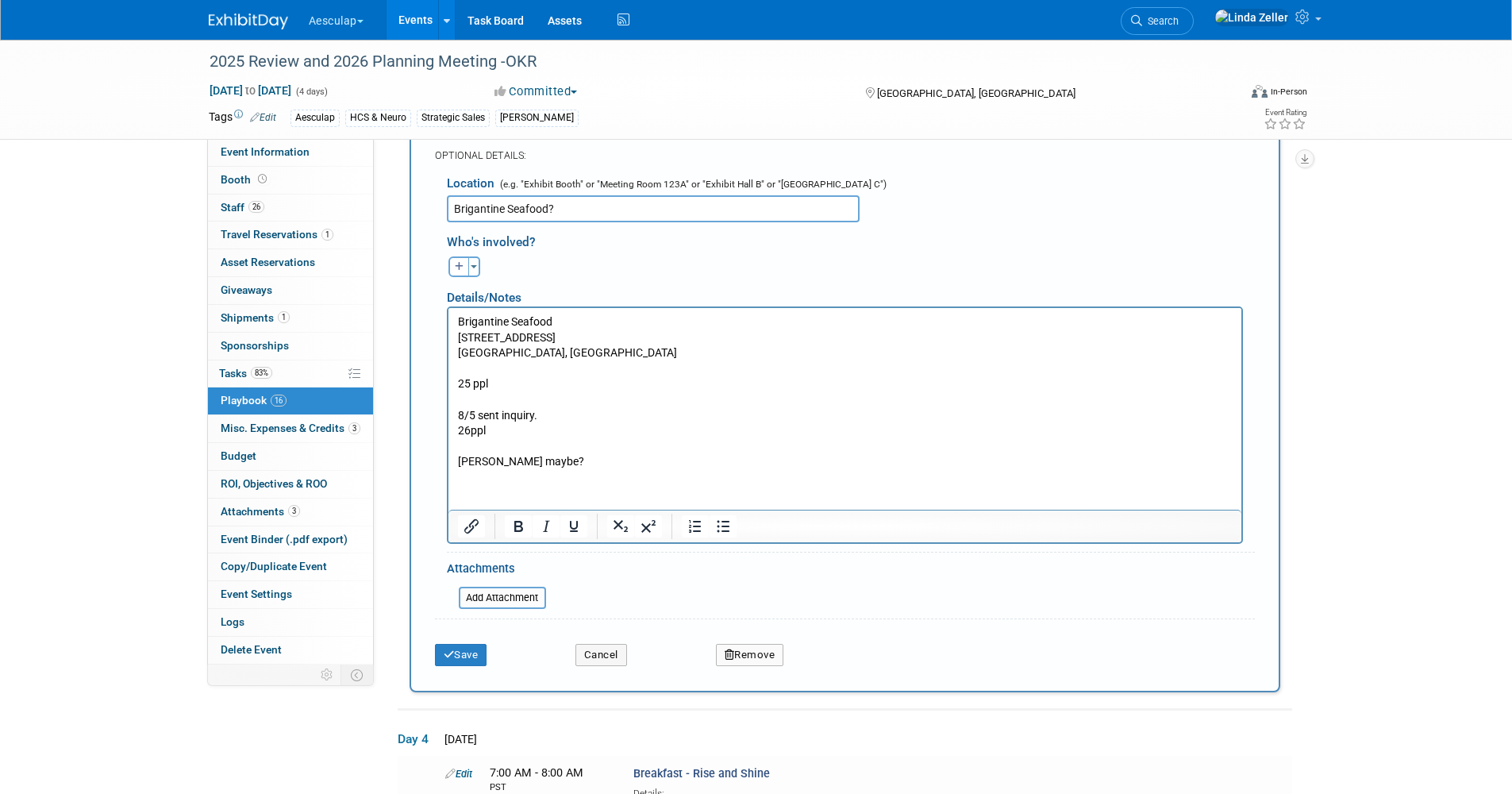
click at [535, 363] on p "Rich Text Area. Press ALT-0 for help." at bounding box center [844, 368] width 775 height 16
click at [530, 352] on p "[GEOGRAPHIC_DATA], [GEOGRAPHIC_DATA]" at bounding box center [844, 352] width 775 height 16
click at [460, 395] on p "Rich Text Area. Press ALT-0 for help." at bounding box center [844, 400] width 775 height 16
drag, startPoint x: 465, startPoint y: 671, endPoint x: 469, endPoint y: 360, distance: 311.0
click at [470, 358] on p "San Diego, CA 92106" at bounding box center [844, 352] width 775 height 16
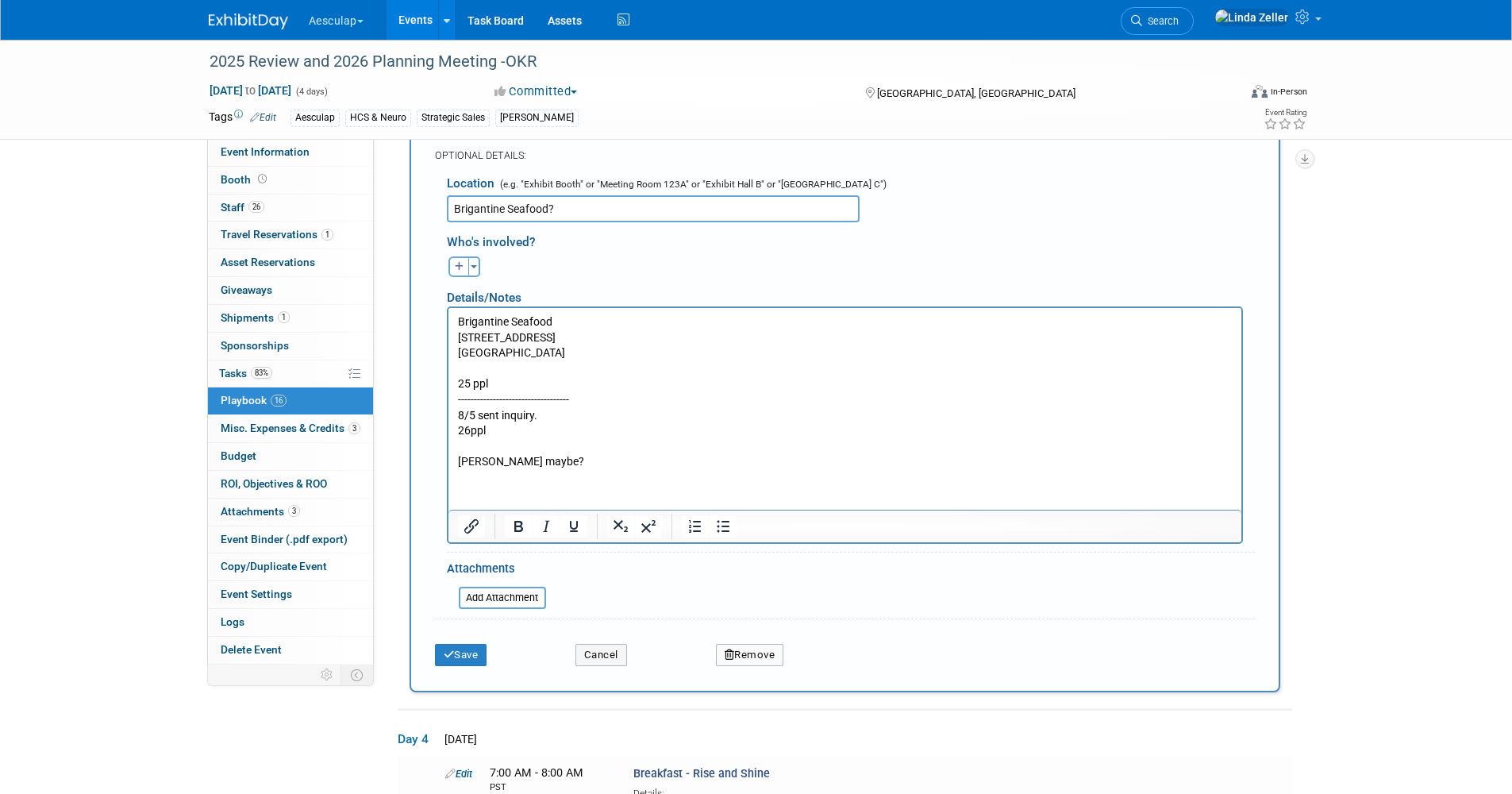
click at [466, 366] on p "Rich Text Area. Press ALT-0 for help." at bounding box center [844, 368] width 775 height 16
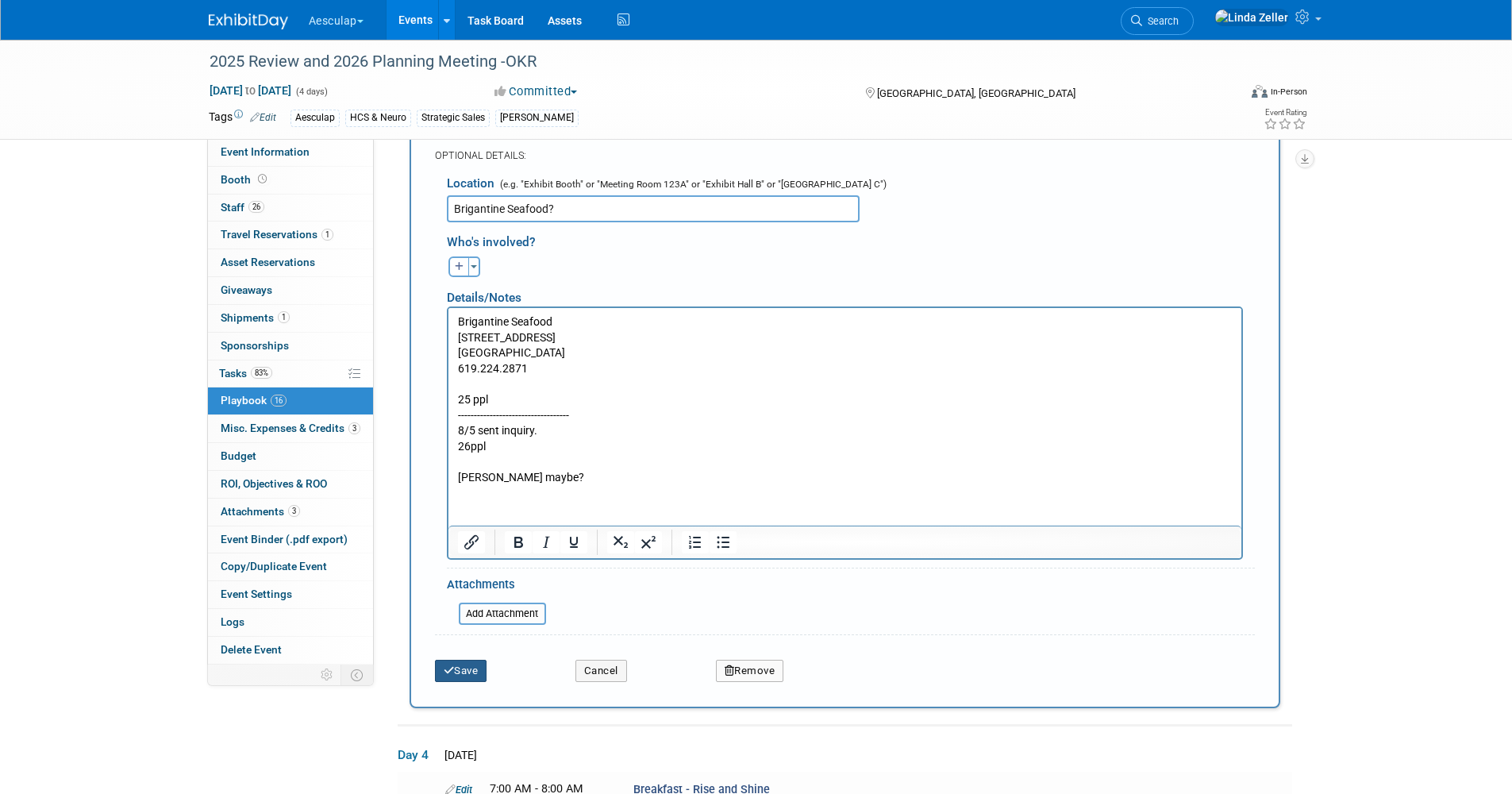
click at [472, 673] on button "Save" at bounding box center [460, 670] width 52 height 22
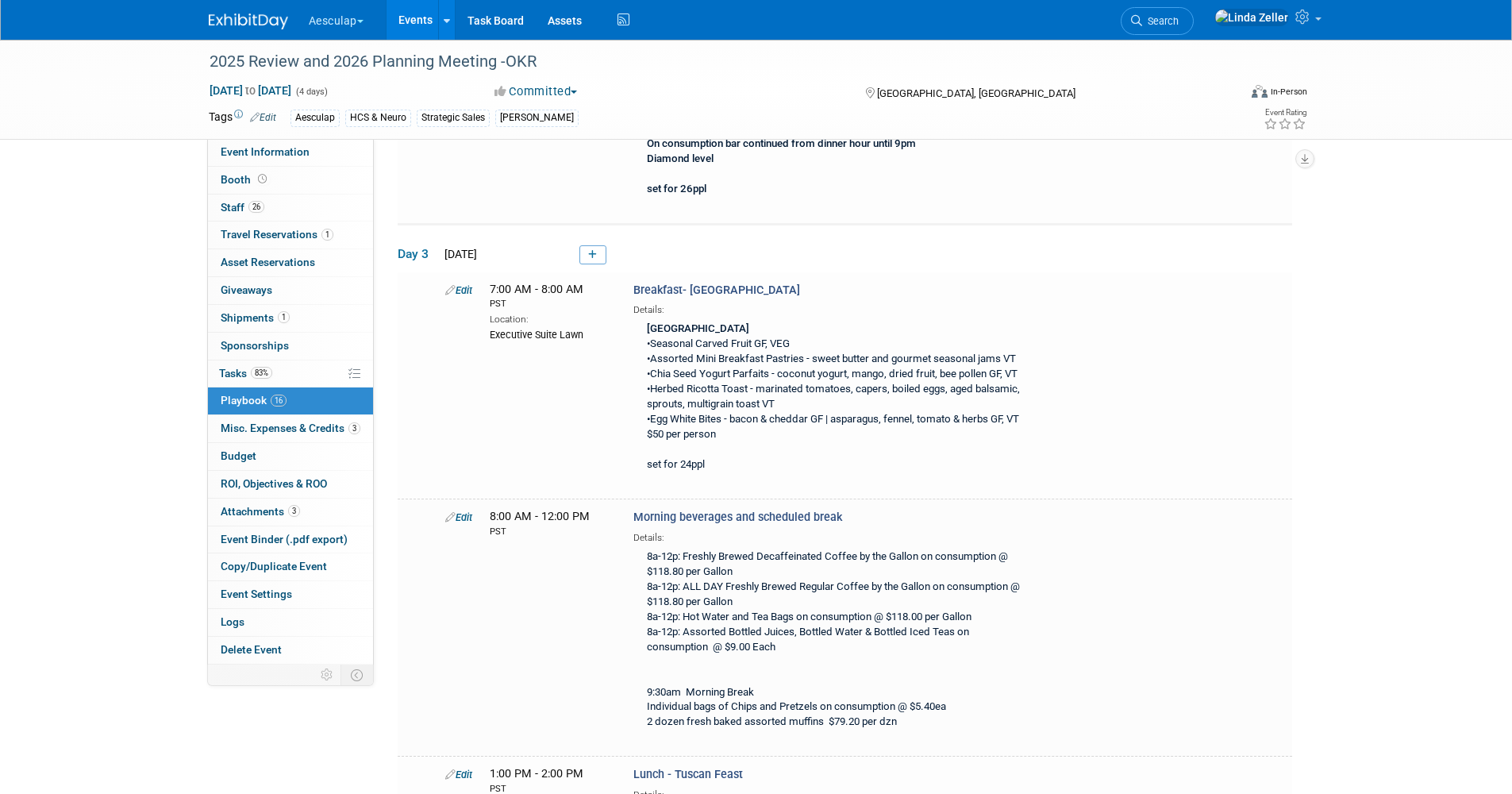
scroll to position [1903, 0]
